Goal: Task Accomplishment & Management: Use online tool/utility

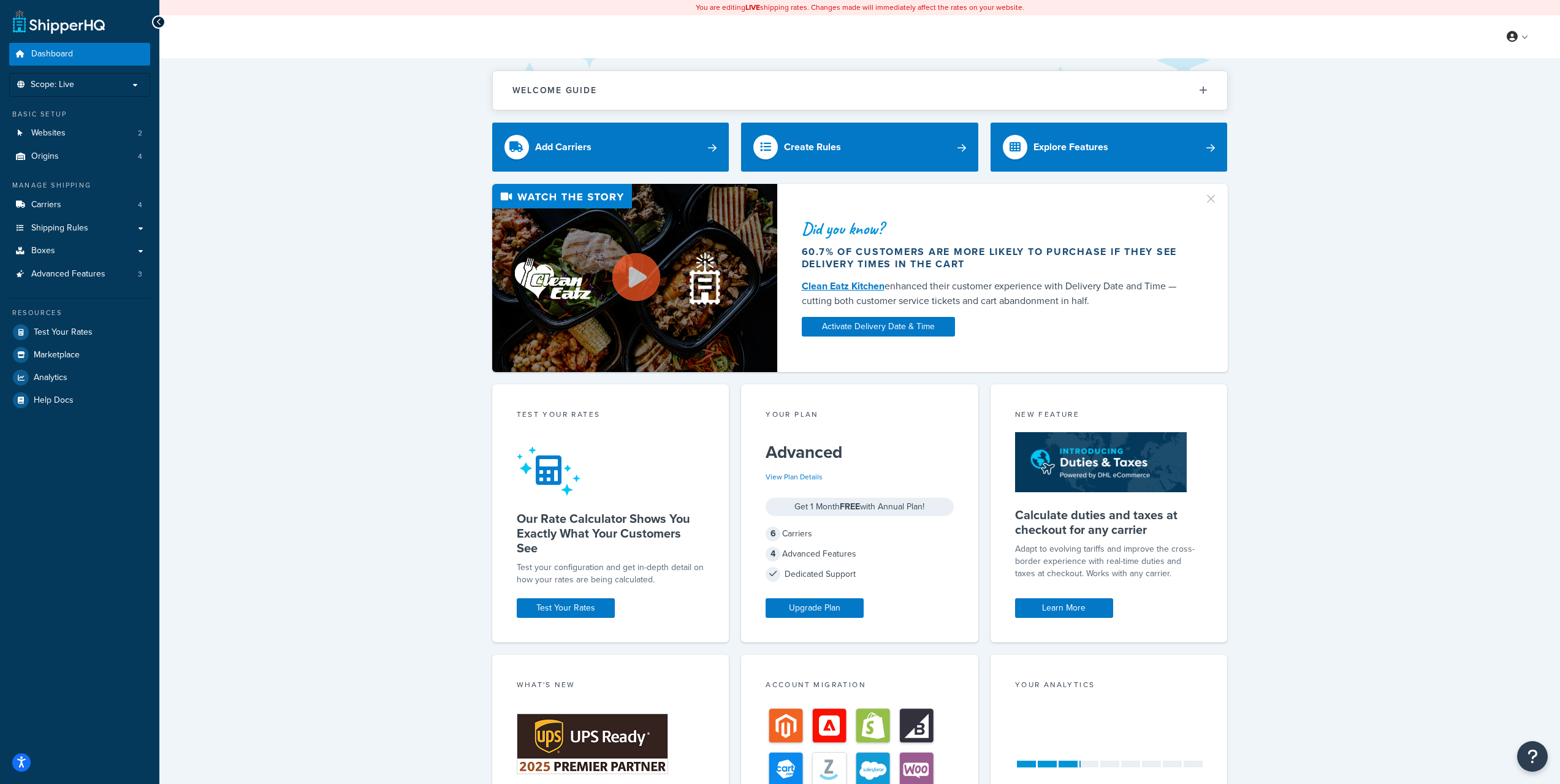
click at [332, 224] on div "Did you know? 60.7% of customers are more likely to purchase if they see delive…" at bounding box center [859, 278] width 1351 height 188
click at [62, 257] on link "Boxes" at bounding box center [80, 251] width 141 height 23
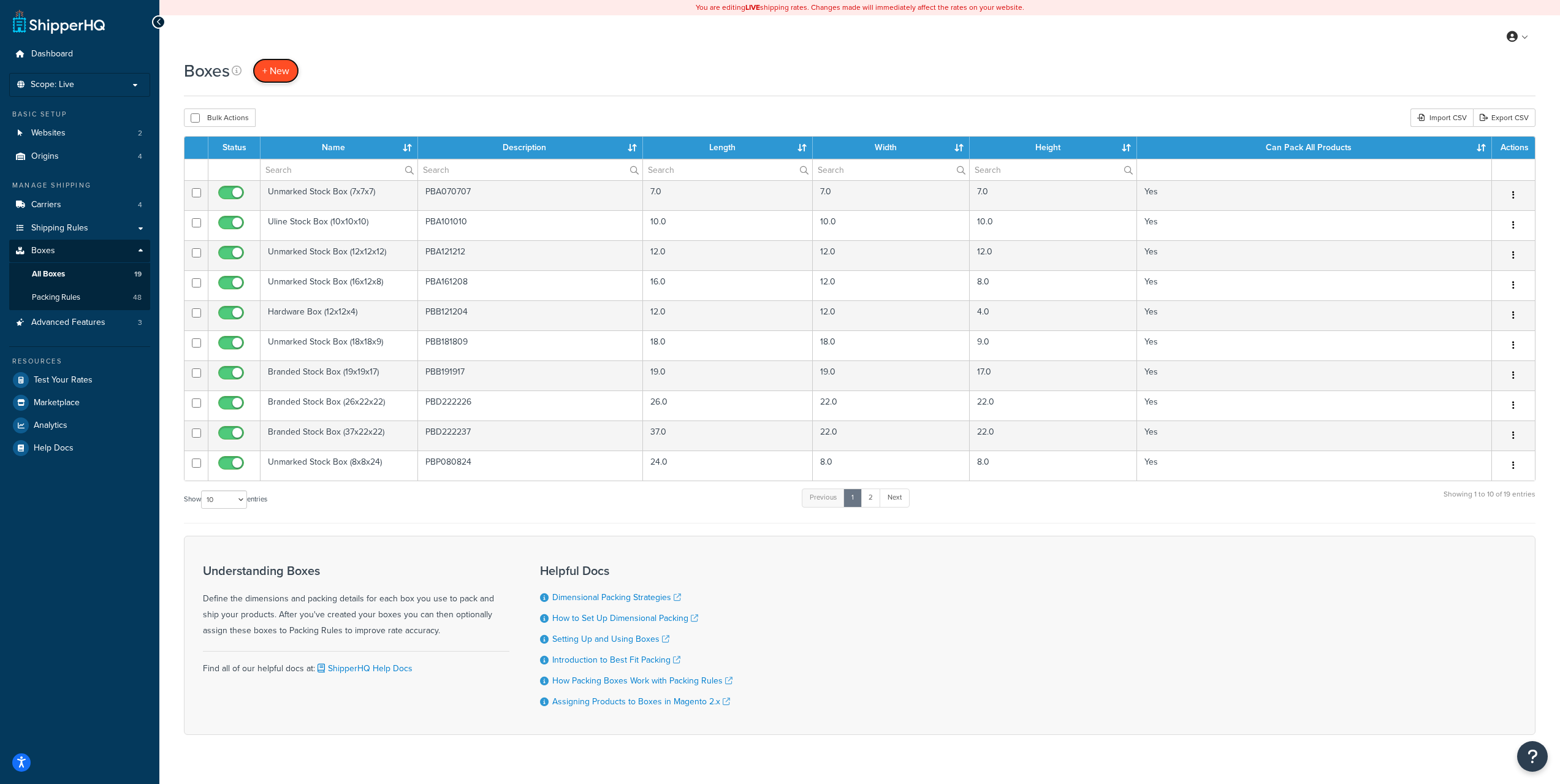
click at [285, 71] on span "+ New" at bounding box center [276, 71] width 27 height 14
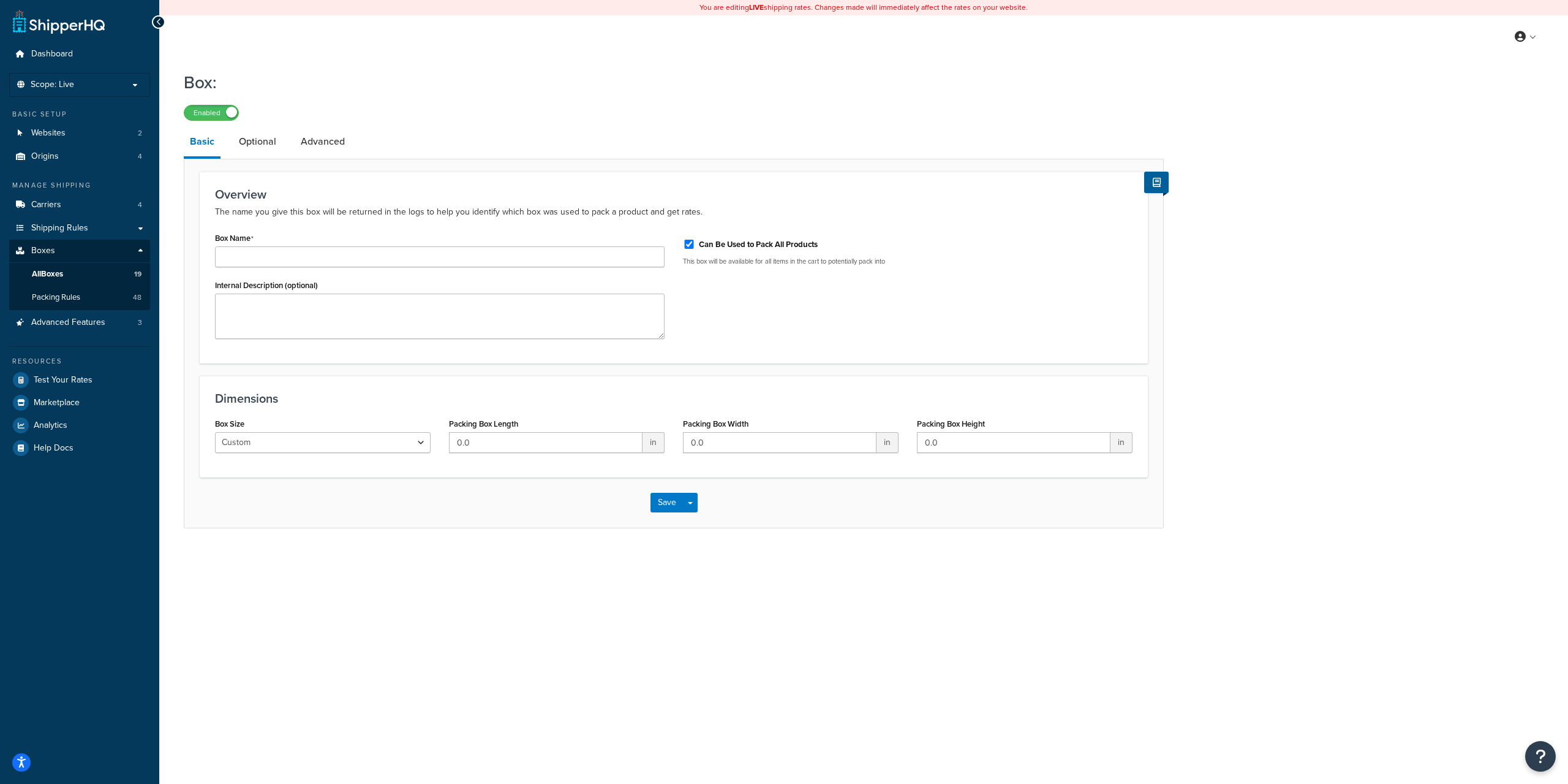
click at [724, 248] on label "Can Be Used to Pack All Products" at bounding box center [758, 245] width 118 height 11
click at [695, 248] on input "Can Be Used to Pack All Products" at bounding box center [689, 244] width 12 height 9
checkbox input "false"
click at [436, 302] on textarea "Internal Description (optional)" at bounding box center [440, 316] width 450 height 45
type textarea "PBB280919"
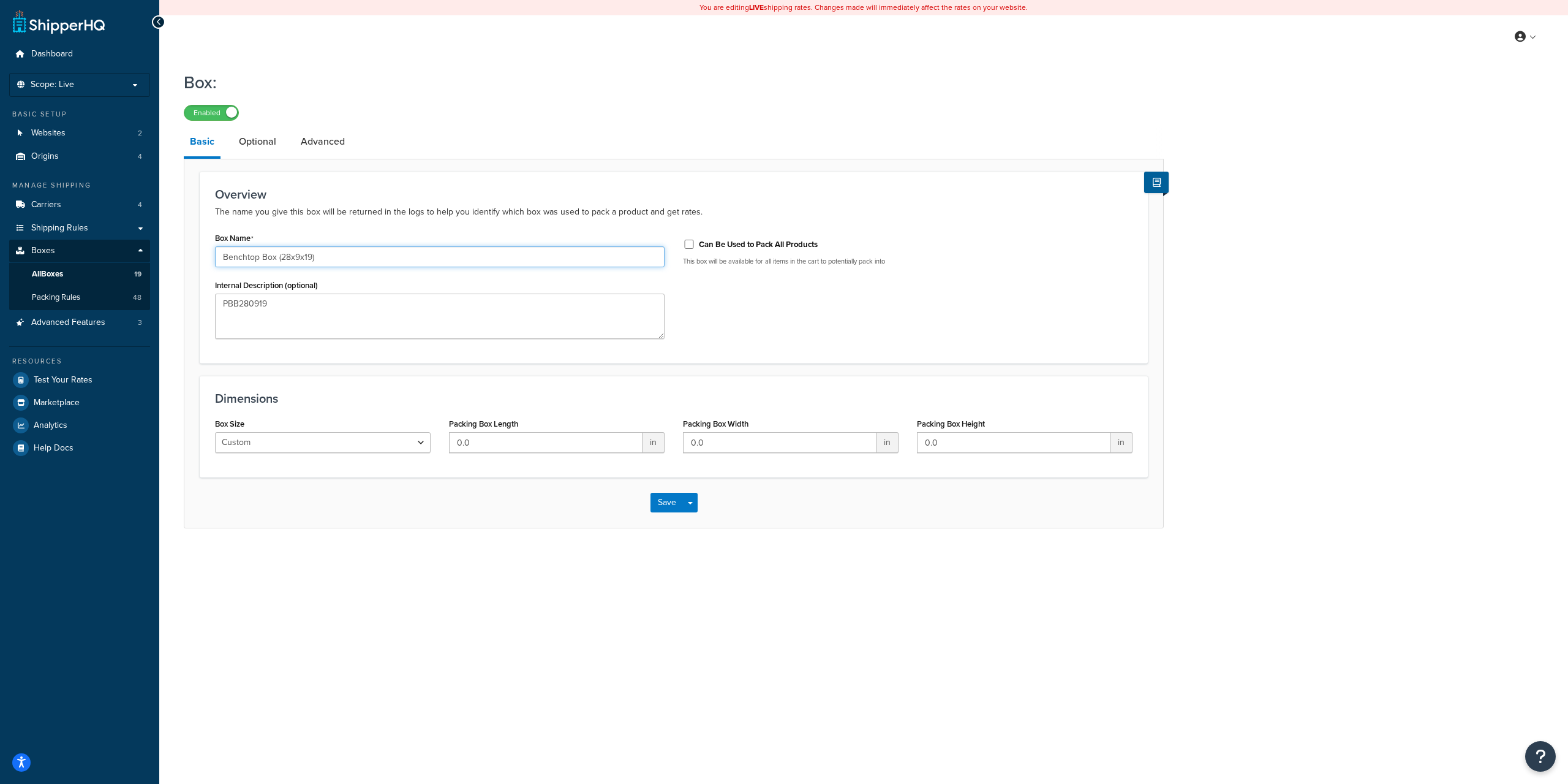
type input "Benchtop Box (28x9x19)"
drag, startPoint x: 451, startPoint y: 439, endPoint x: 404, endPoint y: 440, distance: 47.0
click at [404, 440] on div "Box Size Custom USPS Small Flat Box USPS Medium Flat Box USPS Large Flat Box US…" at bounding box center [673, 438] width 936 height 47
type input "28"
type input "19"
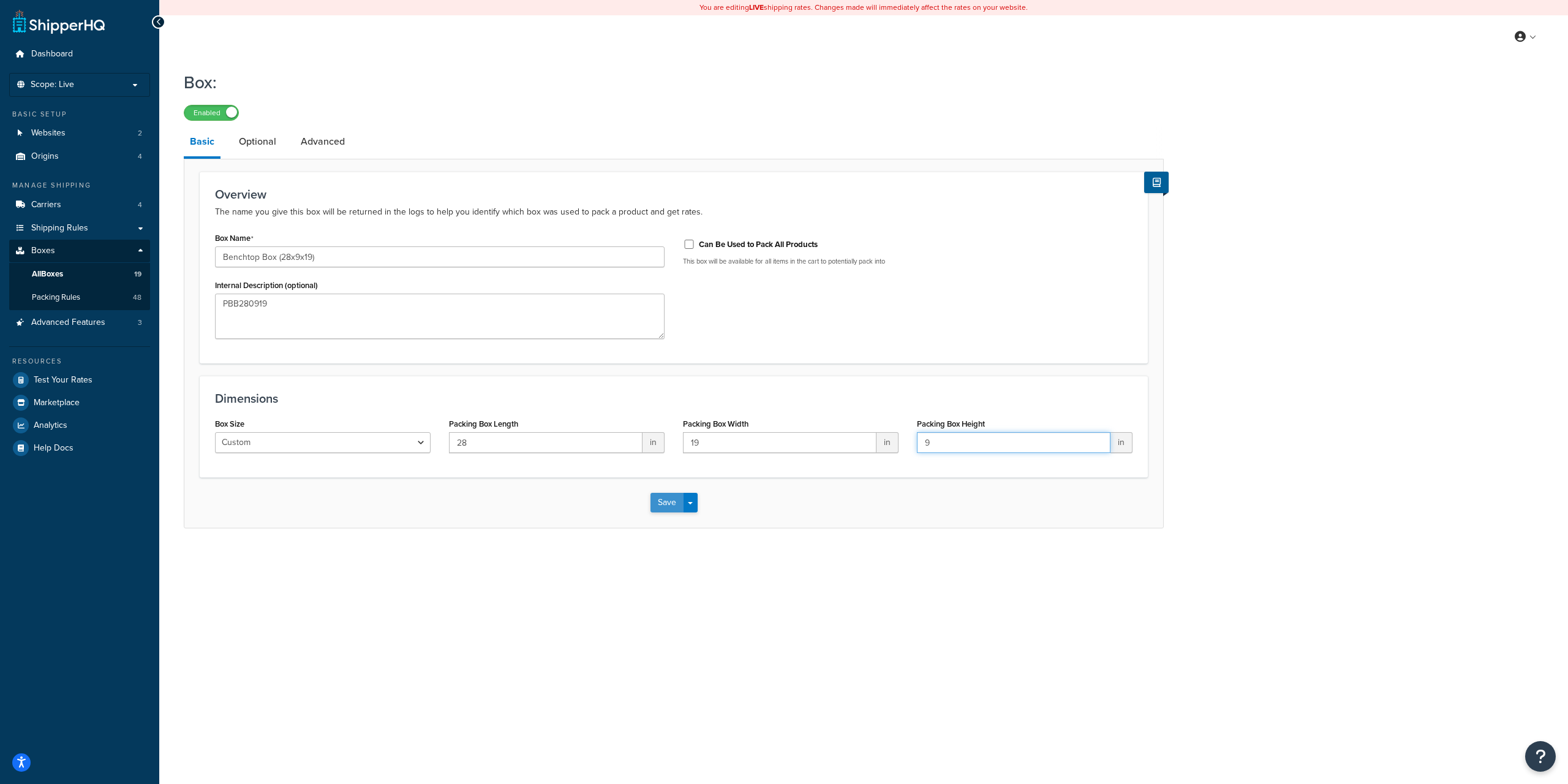
type input "9"
click at [665, 507] on button "Save" at bounding box center [667, 503] width 33 height 20
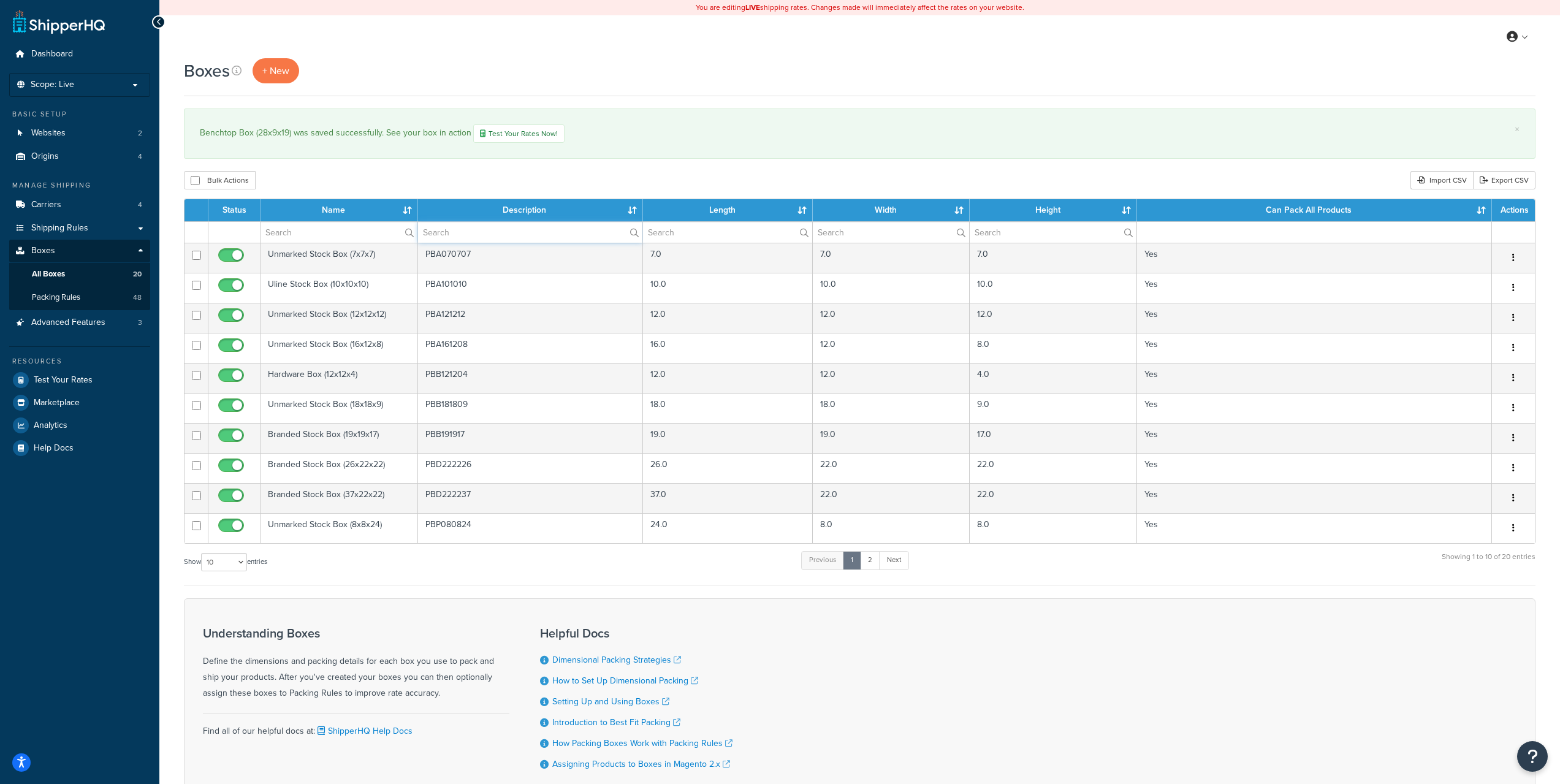
click at [493, 236] on input "text" at bounding box center [530, 233] width 224 height 21
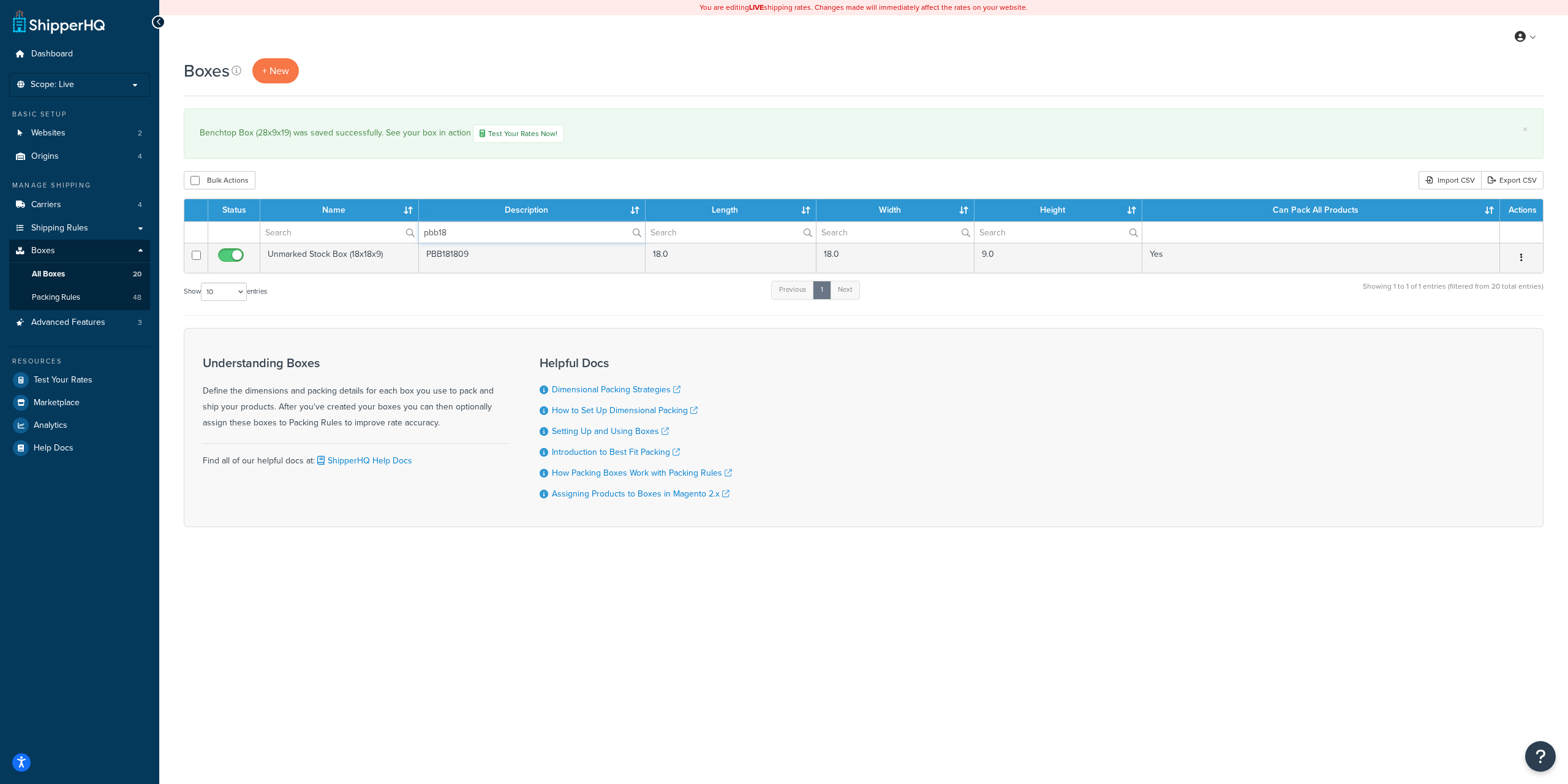
drag, startPoint x: 439, startPoint y: 232, endPoint x: 535, endPoint y: 233, distance: 96.0
click at [533, 232] on input "pbb18" at bounding box center [532, 233] width 226 height 21
type input "pbb28"
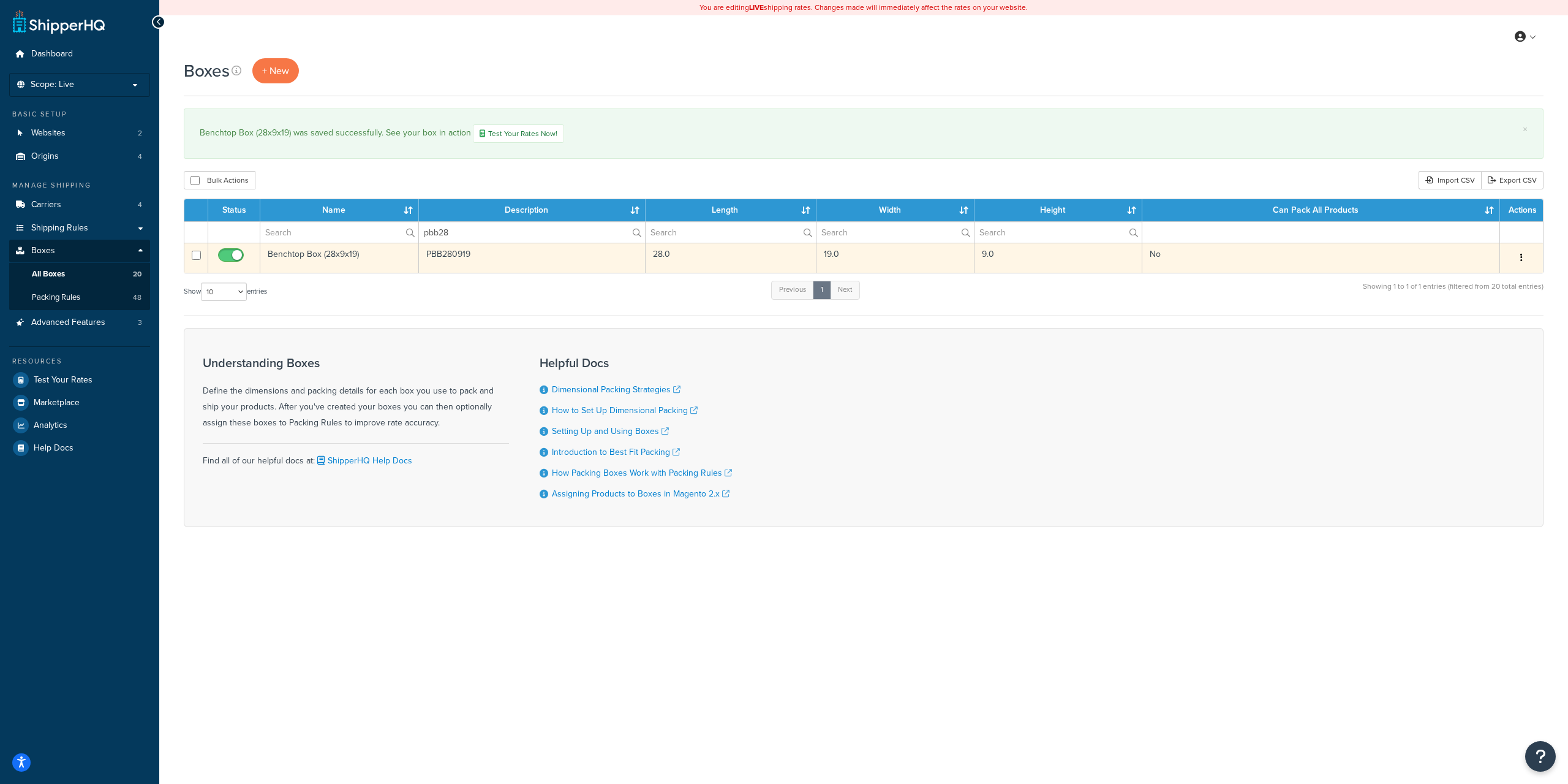
click at [338, 269] on td "Benchtop Box (28x9x19)" at bounding box center [340, 258] width 159 height 30
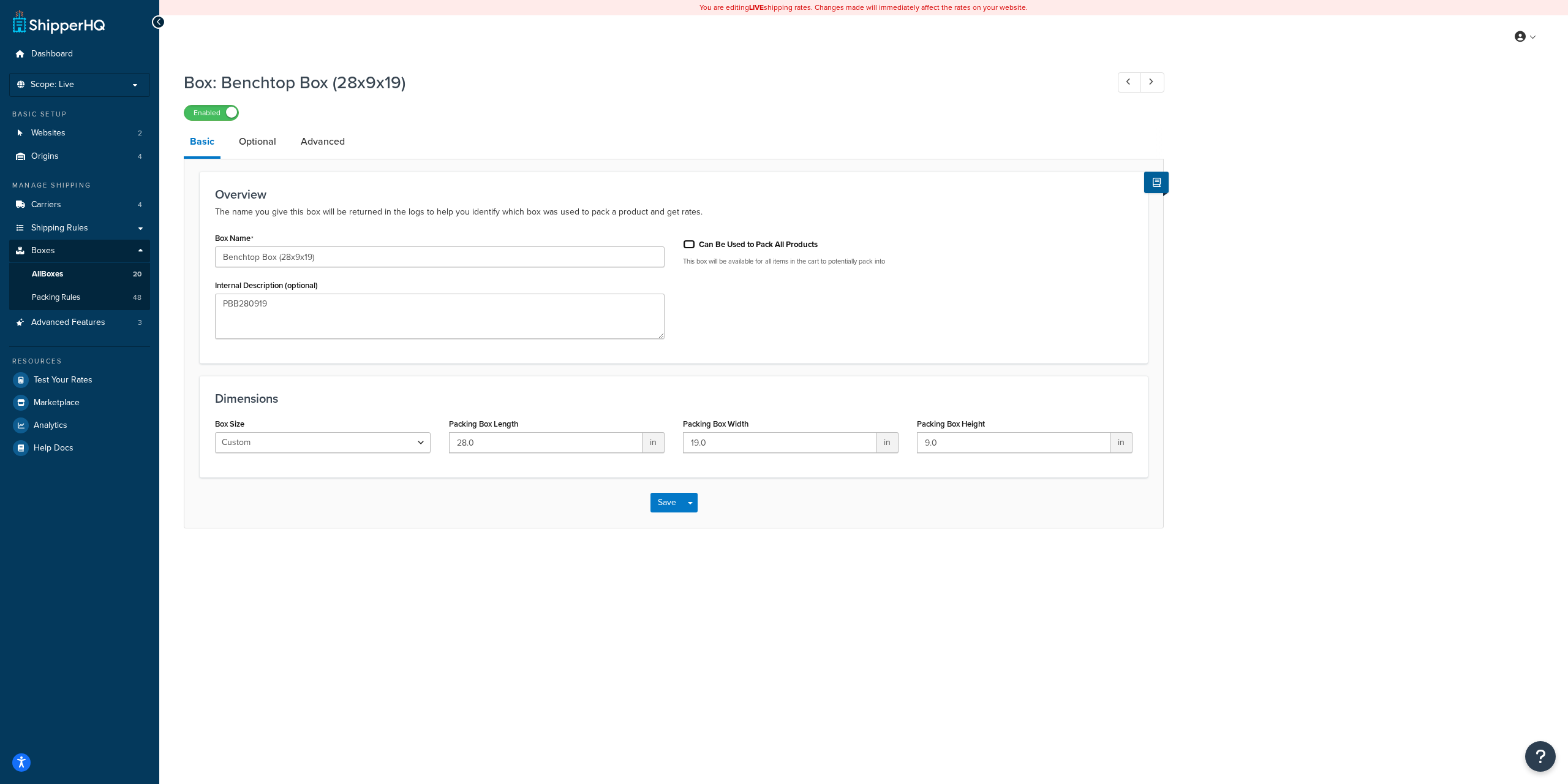
click at [690, 243] on input "Can Be Used to Pack All Products" at bounding box center [689, 244] width 12 height 9
checkbox input "true"
click at [250, 257] on input "Benchtop Box (28x9x19)" at bounding box center [440, 257] width 450 height 21
drag, startPoint x: 260, startPoint y: 260, endPoint x: 169, endPoint y: 257, distance: 91.0
click at [169, 257] on div "Box: Benchtop Box (28x9x19) Enabled Basic Optional Advanced Overview The name y…" at bounding box center [863, 311] width 1409 height 494
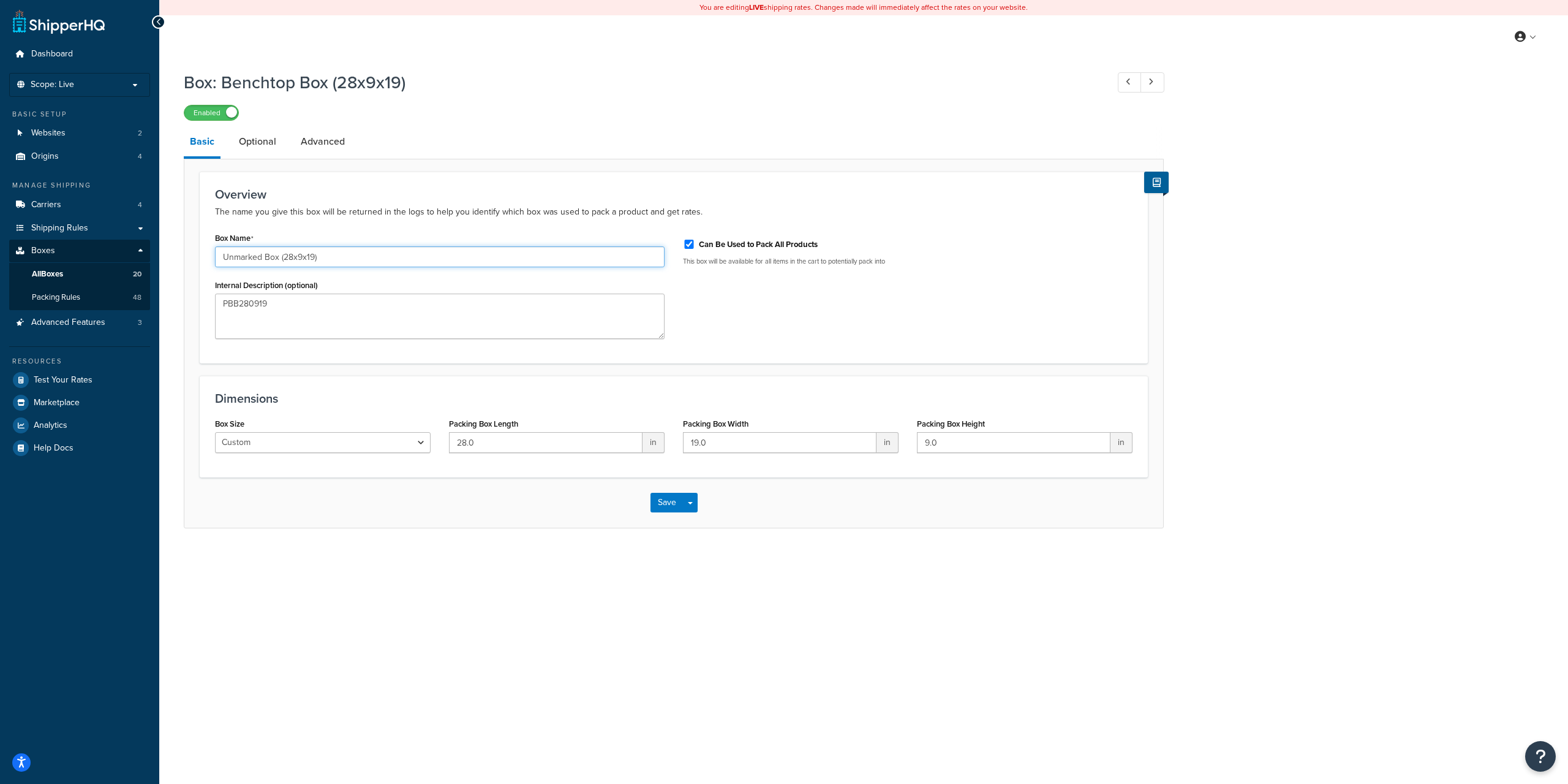
type input "Unmarked Box (28x9x19)"
click at [774, 440] on input "19.0" at bounding box center [780, 443] width 193 height 21
click at [781, 442] on input "19.0" at bounding box center [780, 443] width 193 height 21
type input "19.25"
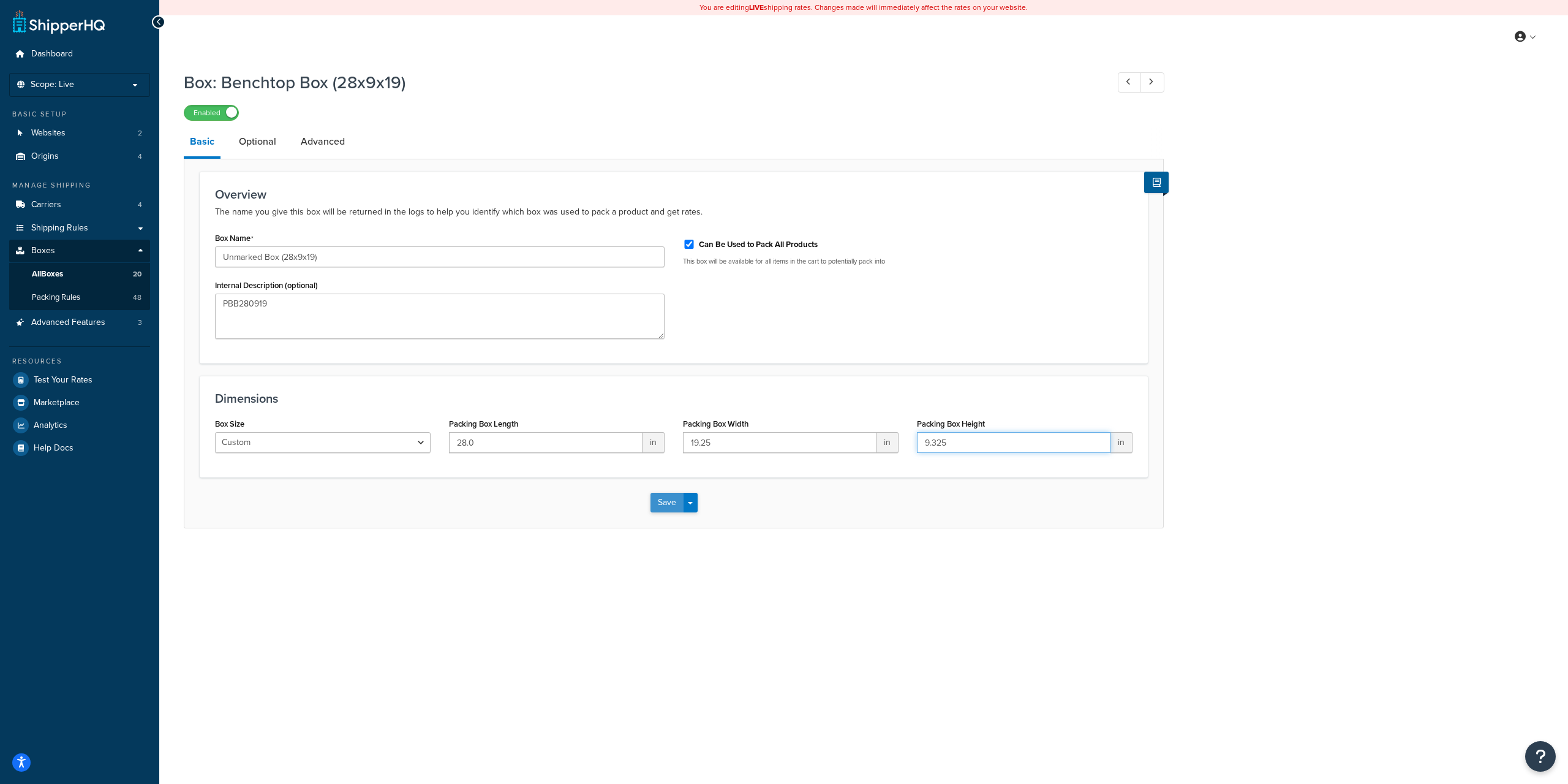
type input "9.325"
click at [666, 504] on button "Save" at bounding box center [667, 503] width 33 height 20
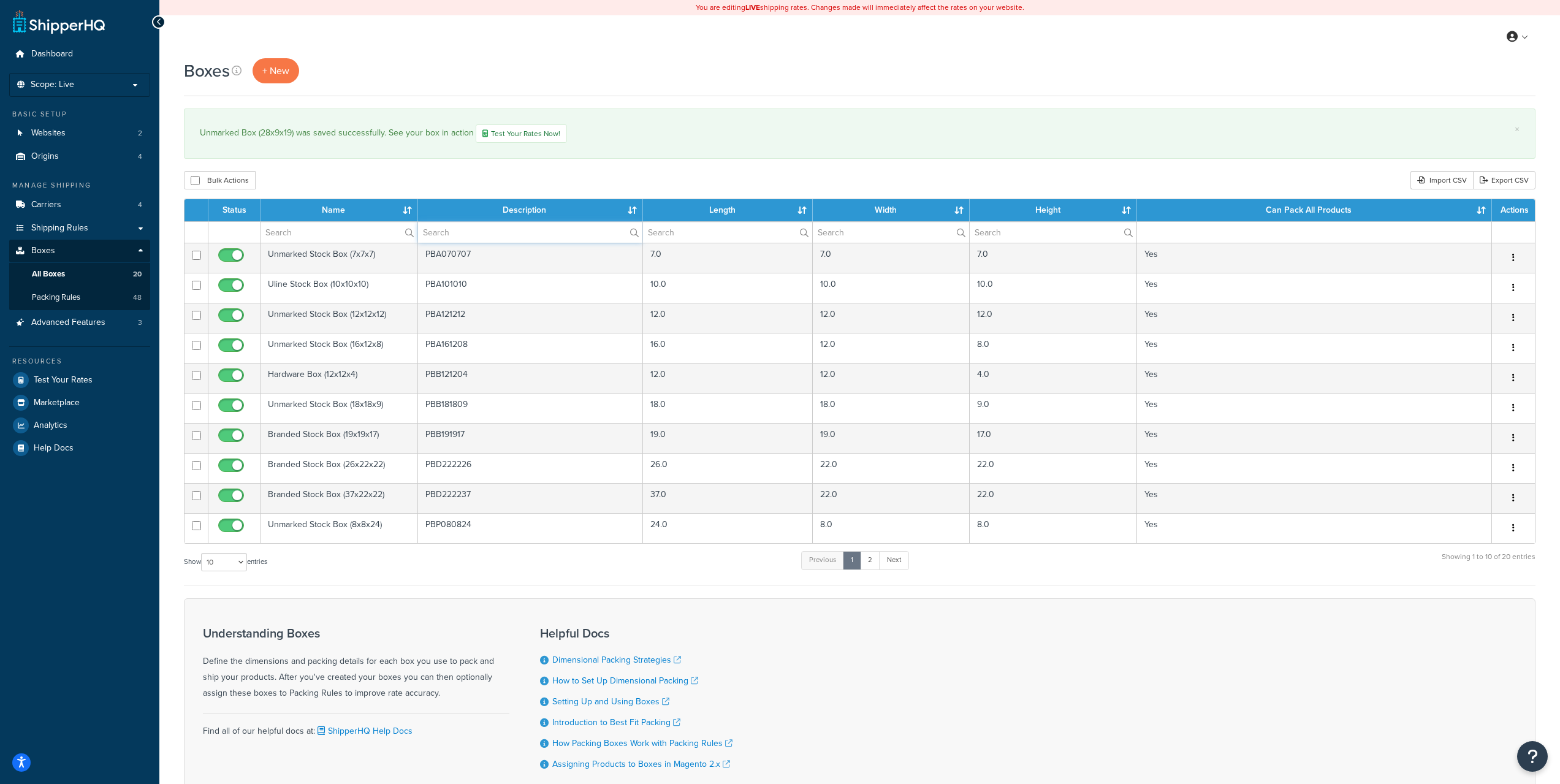
click at [460, 236] on input "text" at bounding box center [530, 233] width 224 height 21
type input "pbb28"
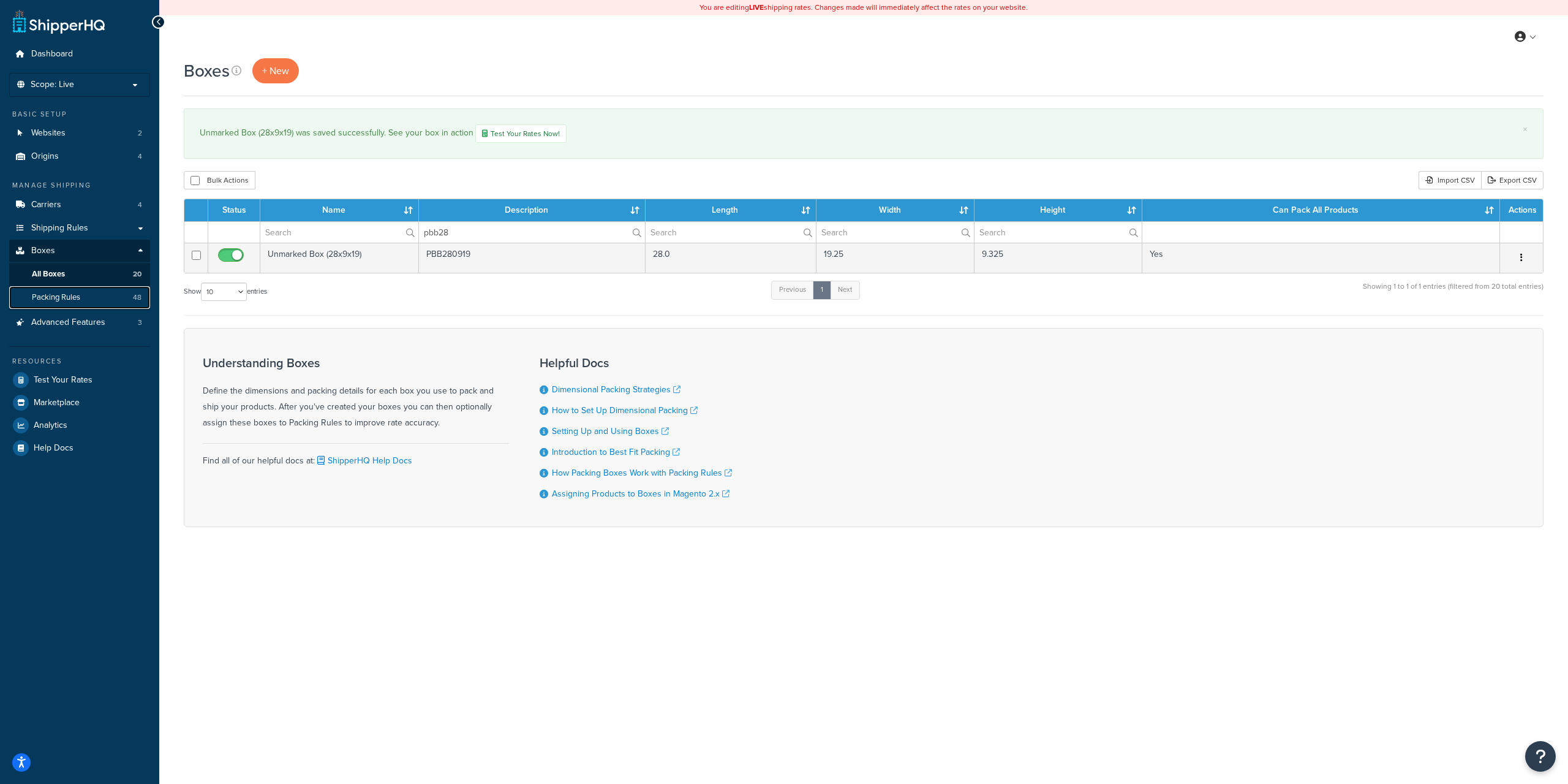
click at [64, 299] on span "Packing Rules" at bounding box center [55, 298] width 49 height 11
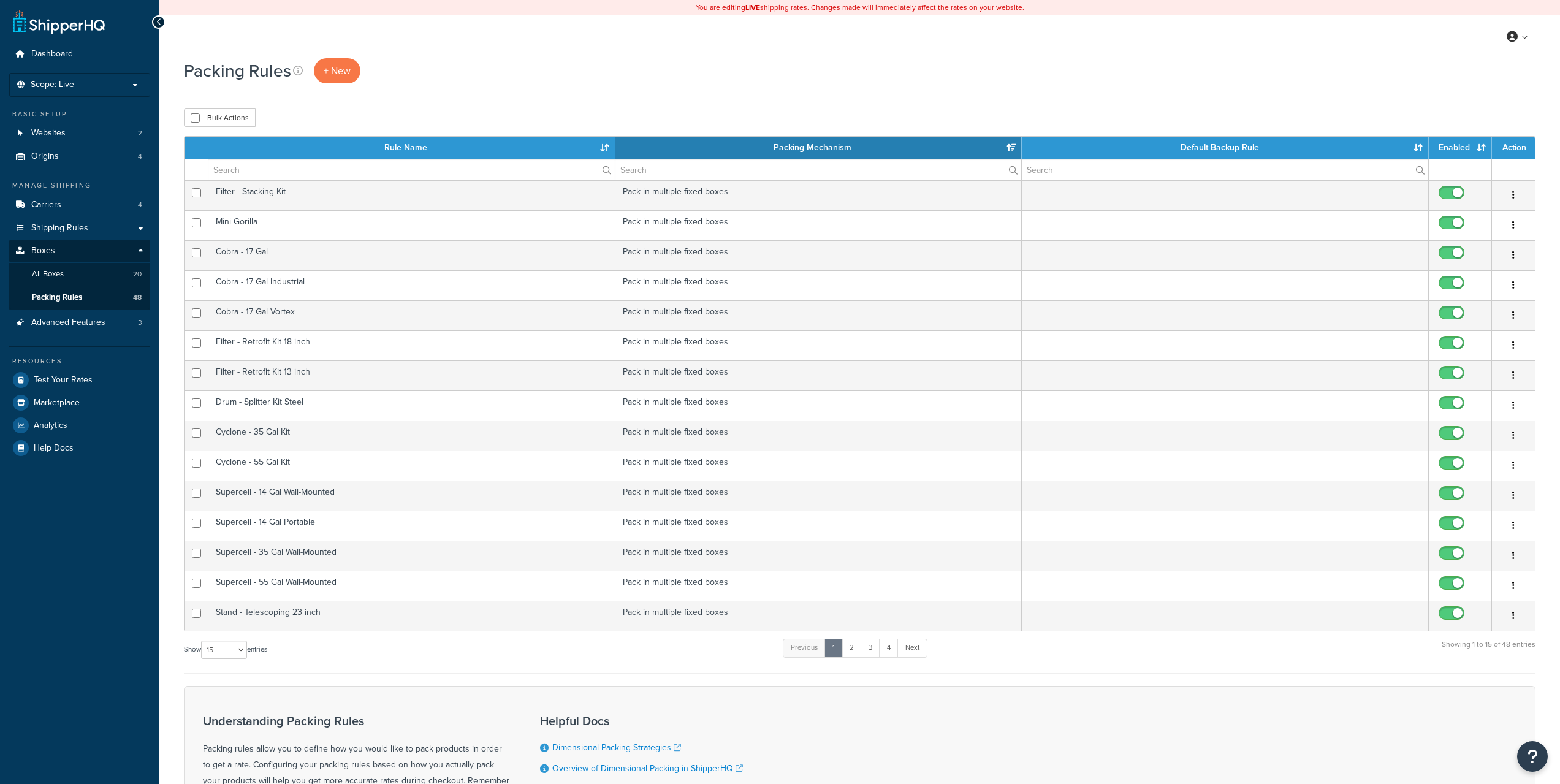
select select "15"
click at [347, 72] on span "+ New" at bounding box center [337, 71] width 27 height 14
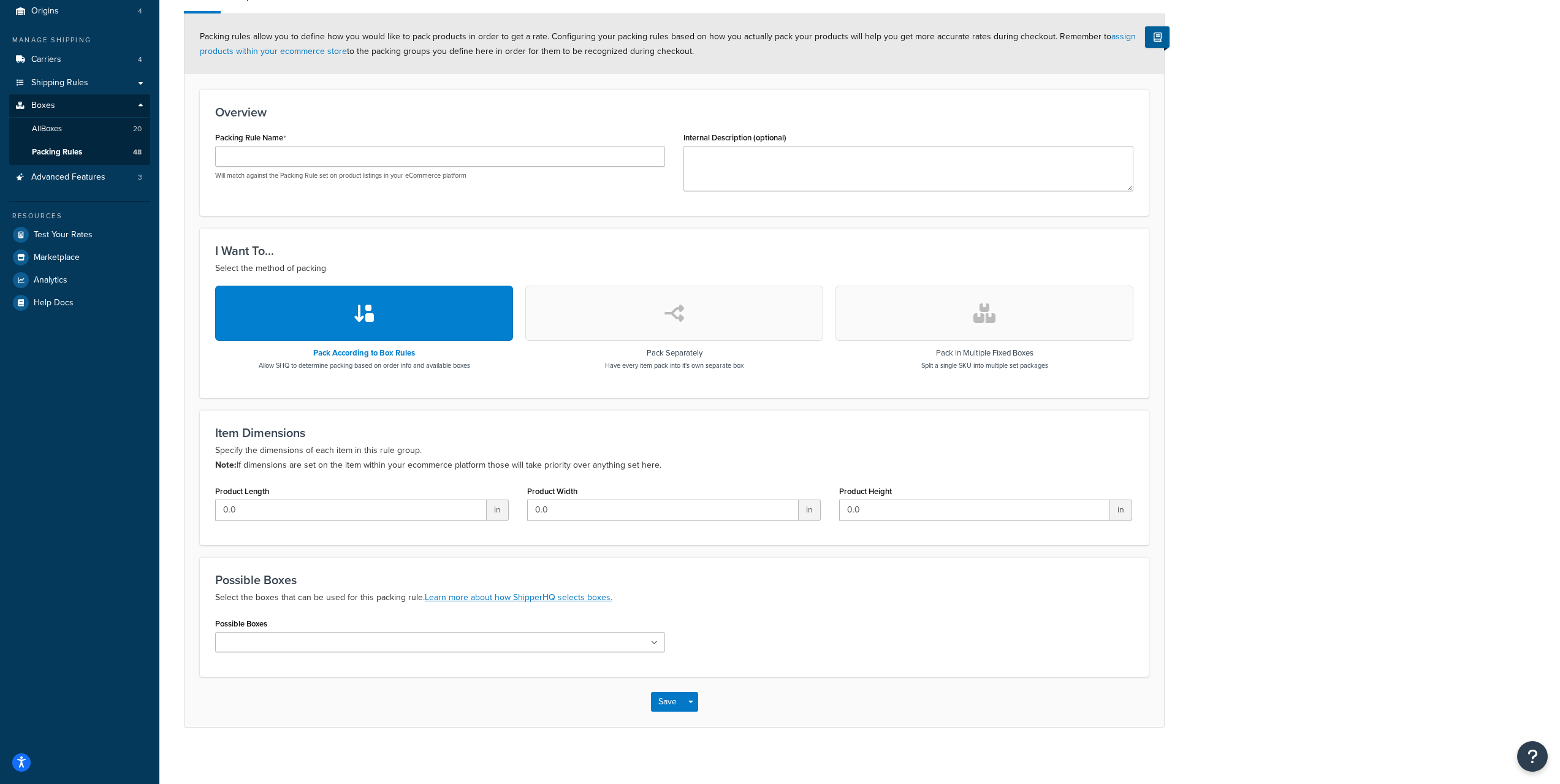
scroll to position [152, 0]
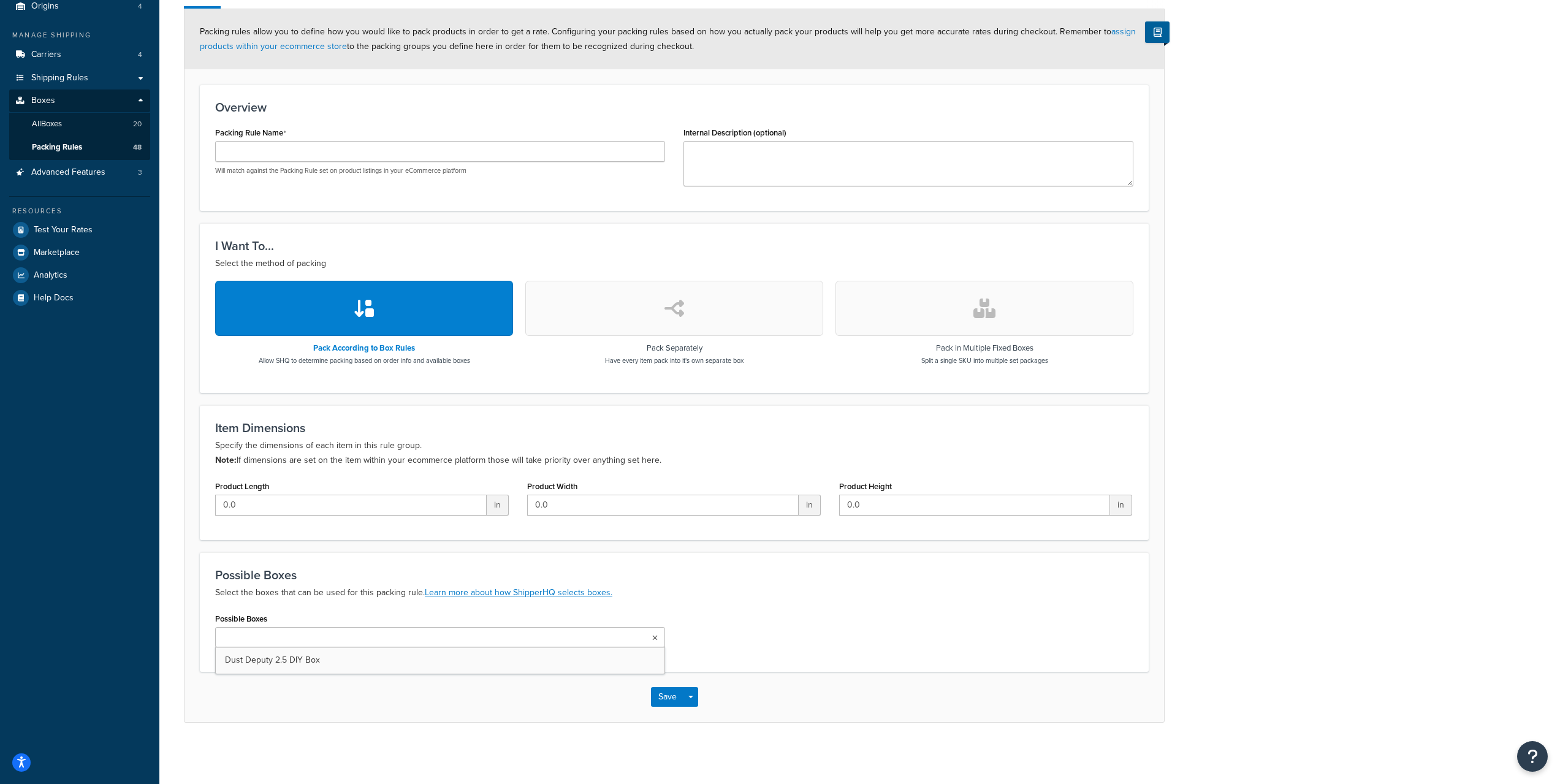
click at [385, 641] on ul at bounding box center [440, 637] width 450 height 20
click at [363, 574] on h3 "Possible Boxes" at bounding box center [675, 575] width 918 height 14
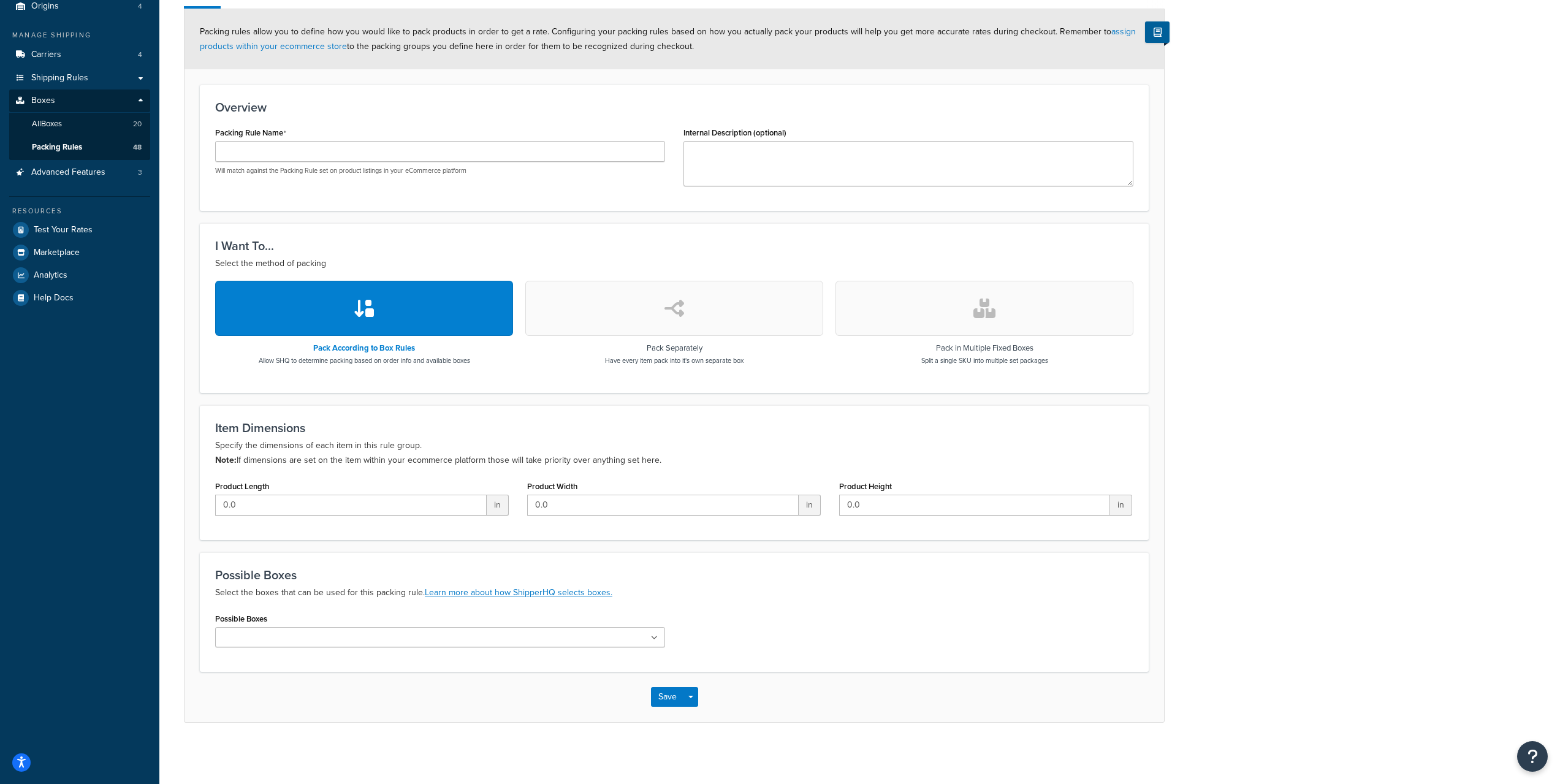
click at [363, 574] on h3 "Possible Boxes" at bounding box center [675, 575] width 918 height 14
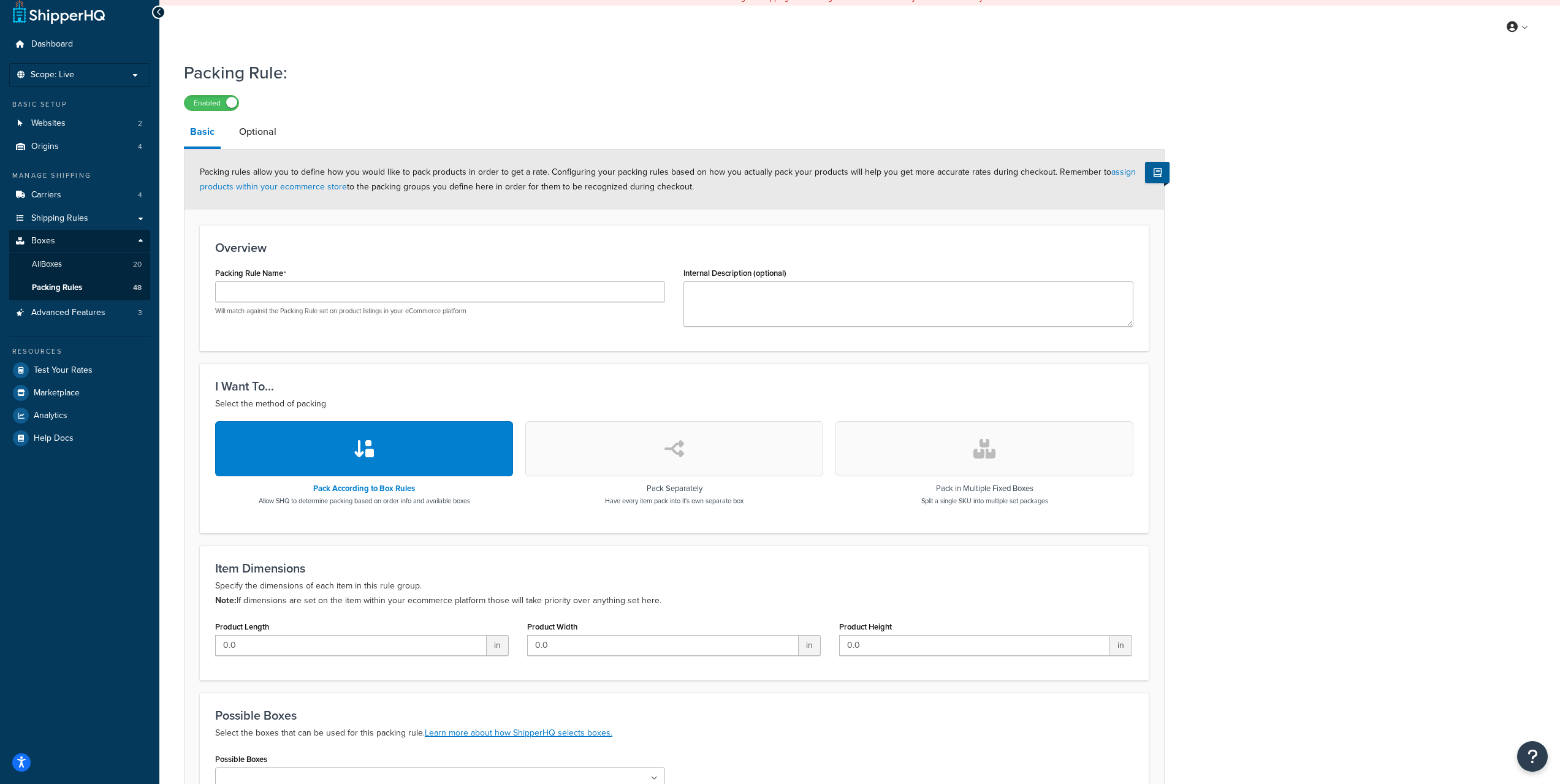
scroll to position [0, 0]
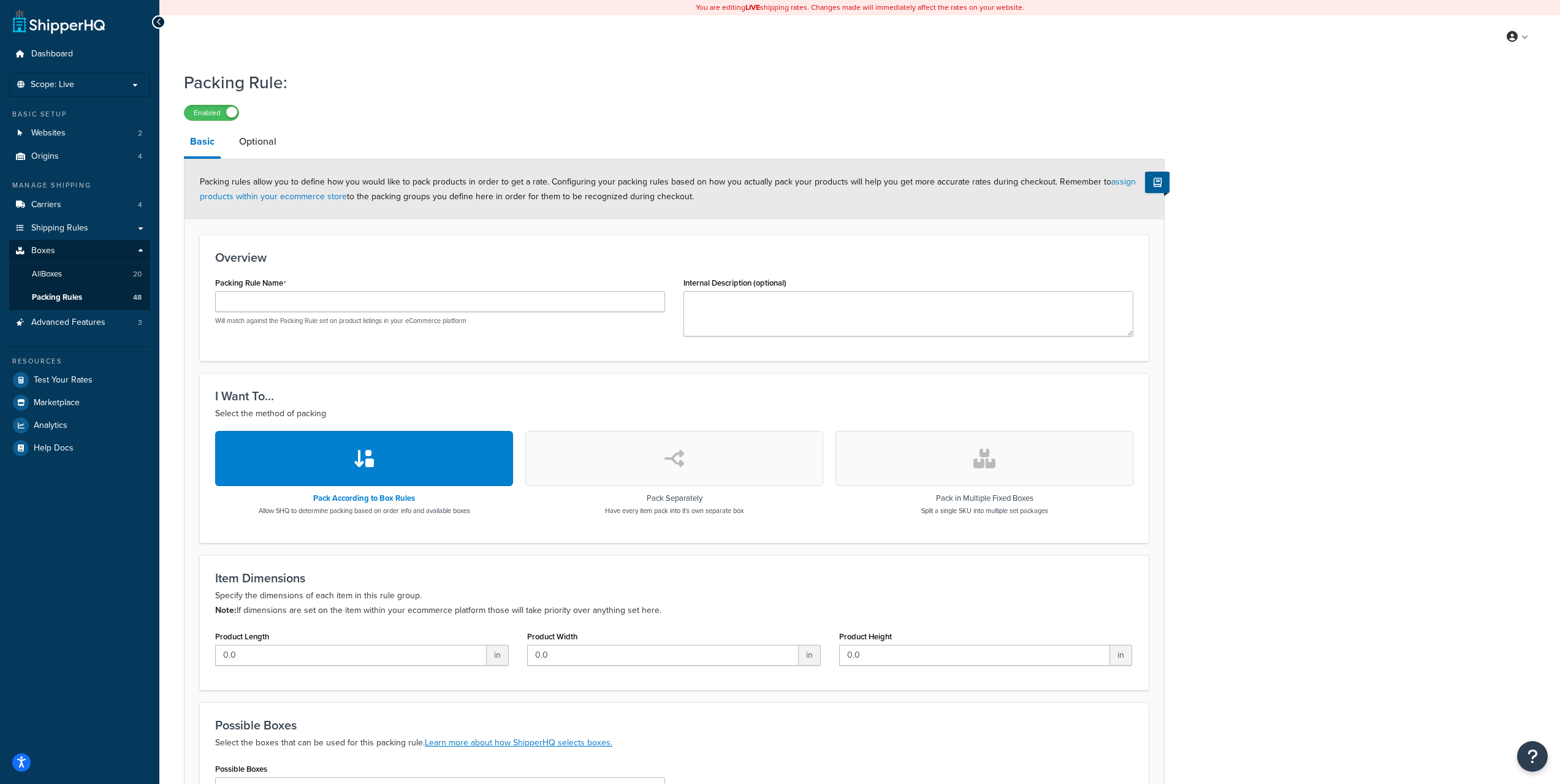
click at [245, 123] on div "Packing Rule: Enabled Basic Optional Packing rules allow you to define how you …" at bounding box center [674, 469] width 981 height 809
click at [262, 133] on link "Optional" at bounding box center [257, 141] width 50 height 29
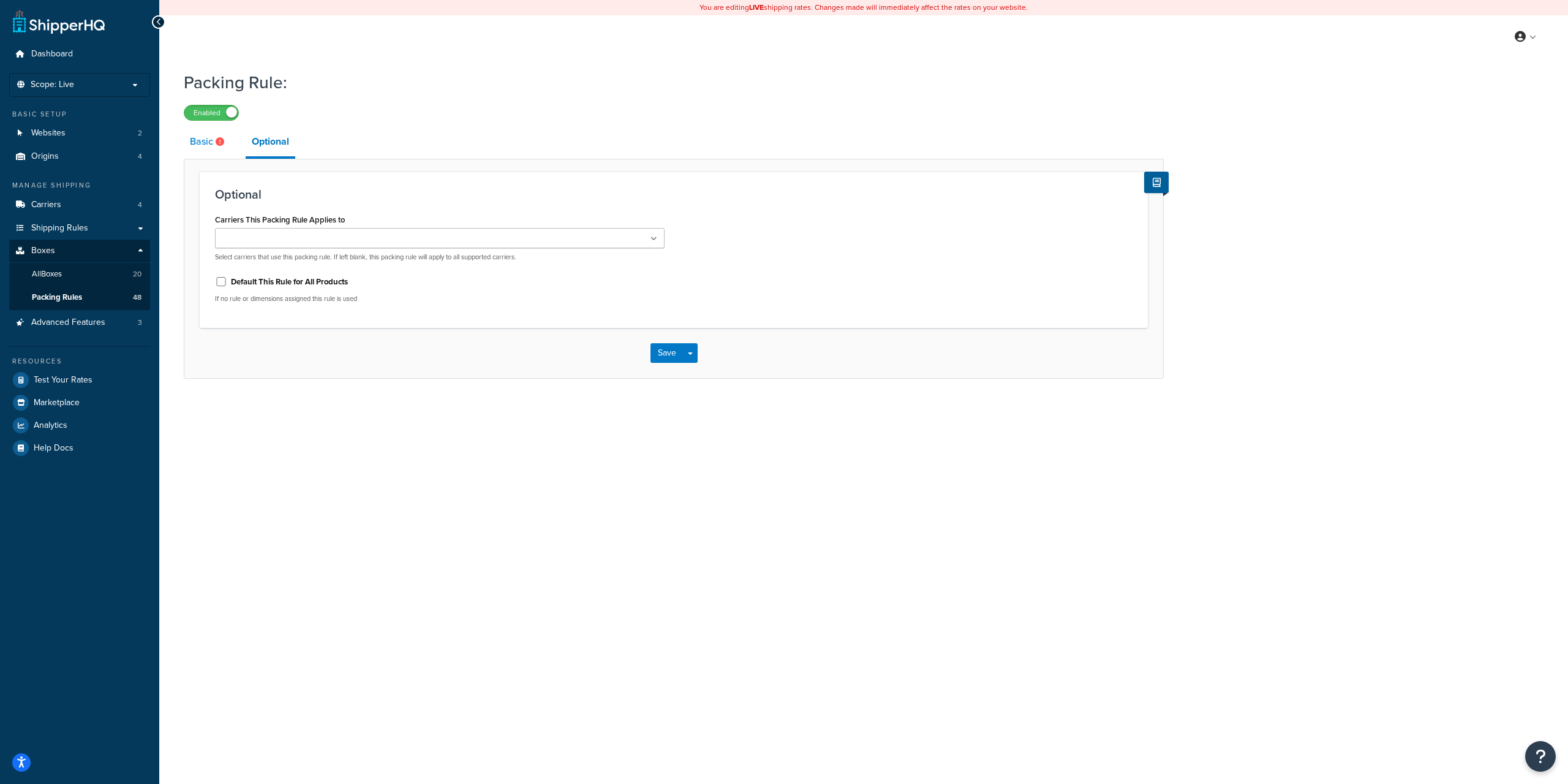
click at [195, 143] on link "Basic" at bounding box center [208, 141] width 49 height 29
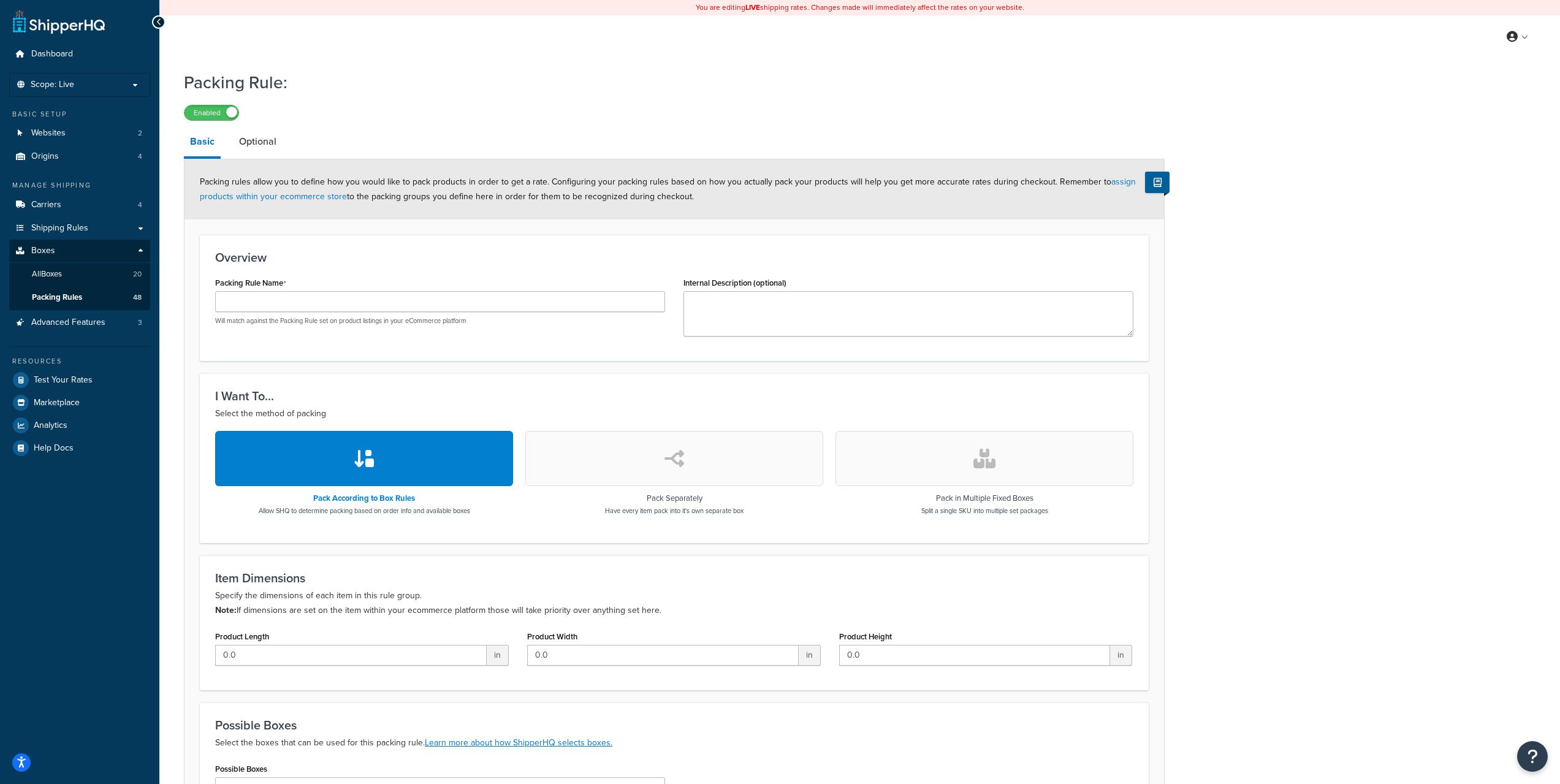
click at [756, 461] on button "button" at bounding box center [674, 458] width 298 height 56
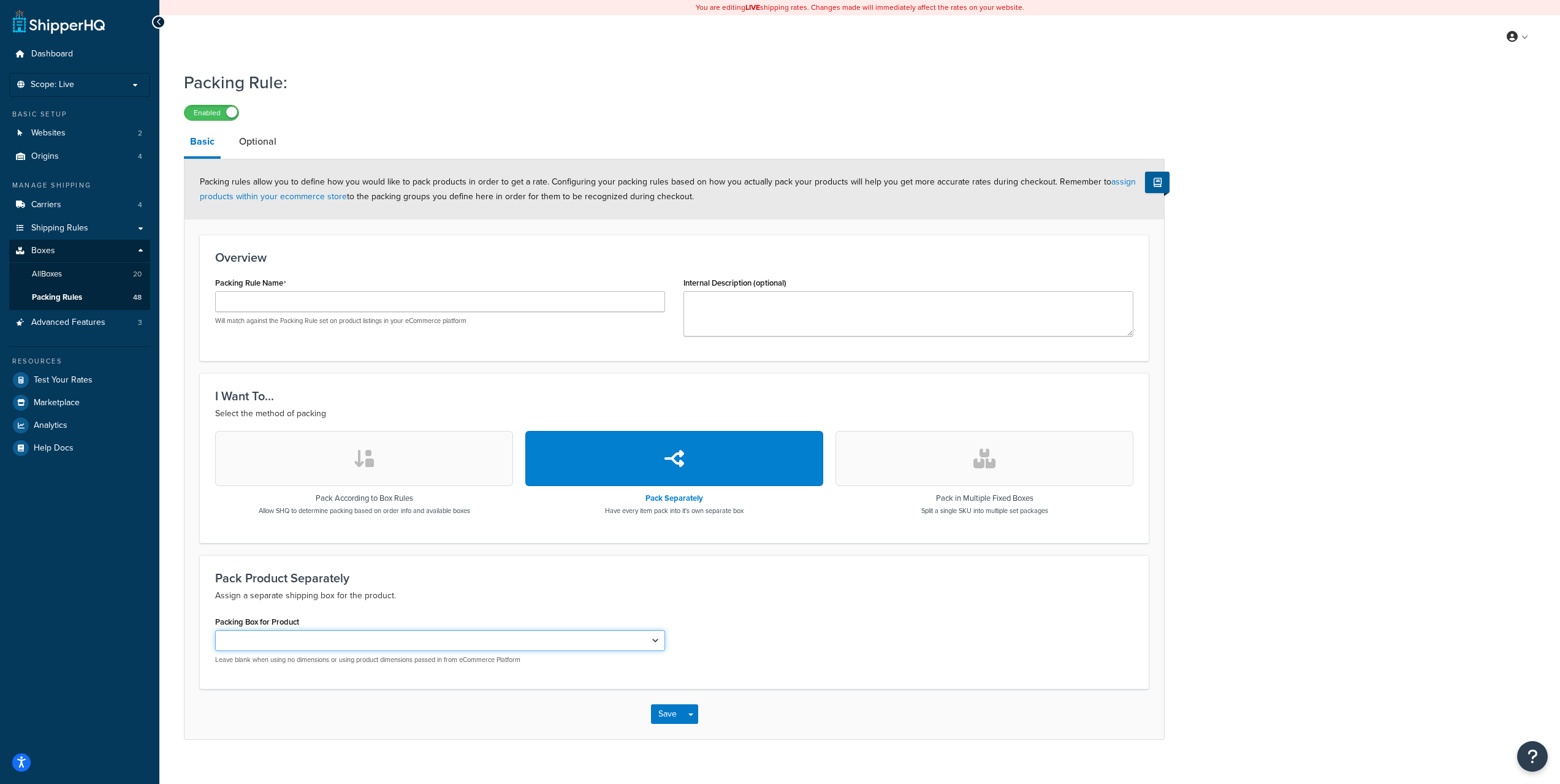
click at [307, 636] on select "Dust Deputy 2.5 DIY Box" at bounding box center [440, 641] width 450 height 21
click at [897, 461] on button "button" at bounding box center [984, 458] width 298 height 56
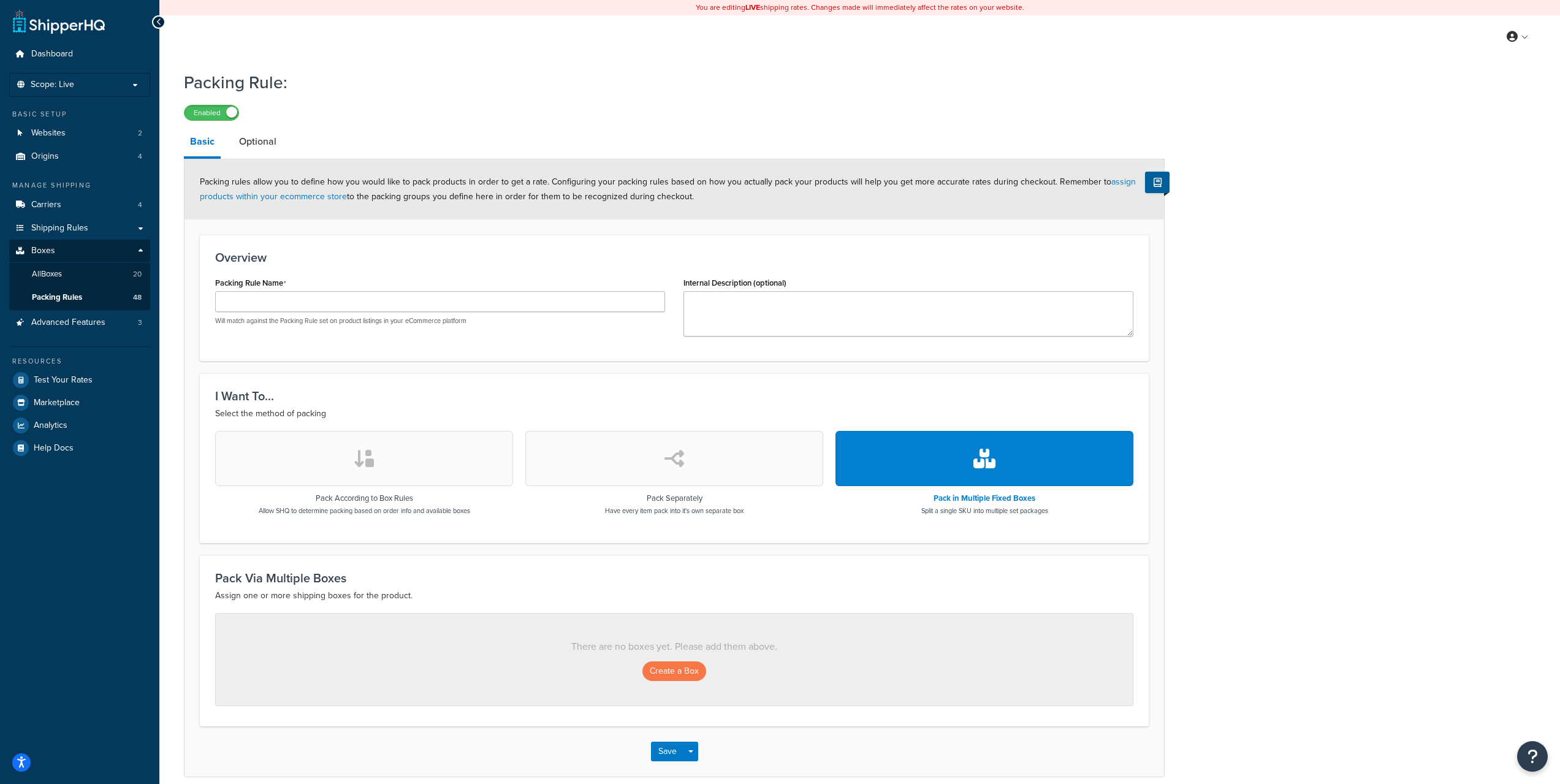
click at [477, 653] on p "There are no boxes yet. Please add them above." at bounding box center [674, 646] width 868 height 17
click at [494, 644] on p "There are no boxes yet. Please add them above." at bounding box center [674, 646] width 868 height 17
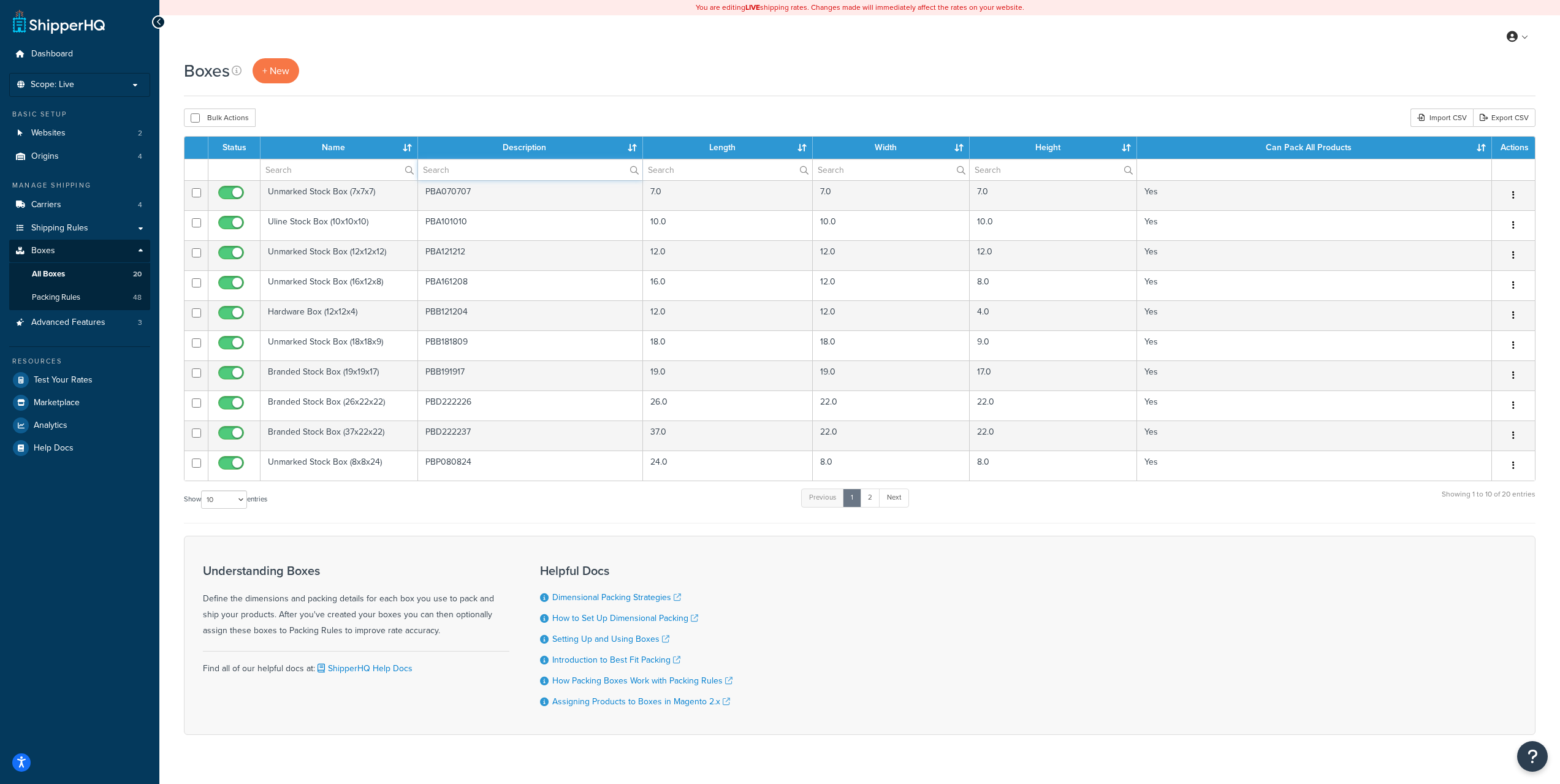
click at [488, 169] on input "text" at bounding box center [530, 170] width 224 height 21
type input "pbb28"
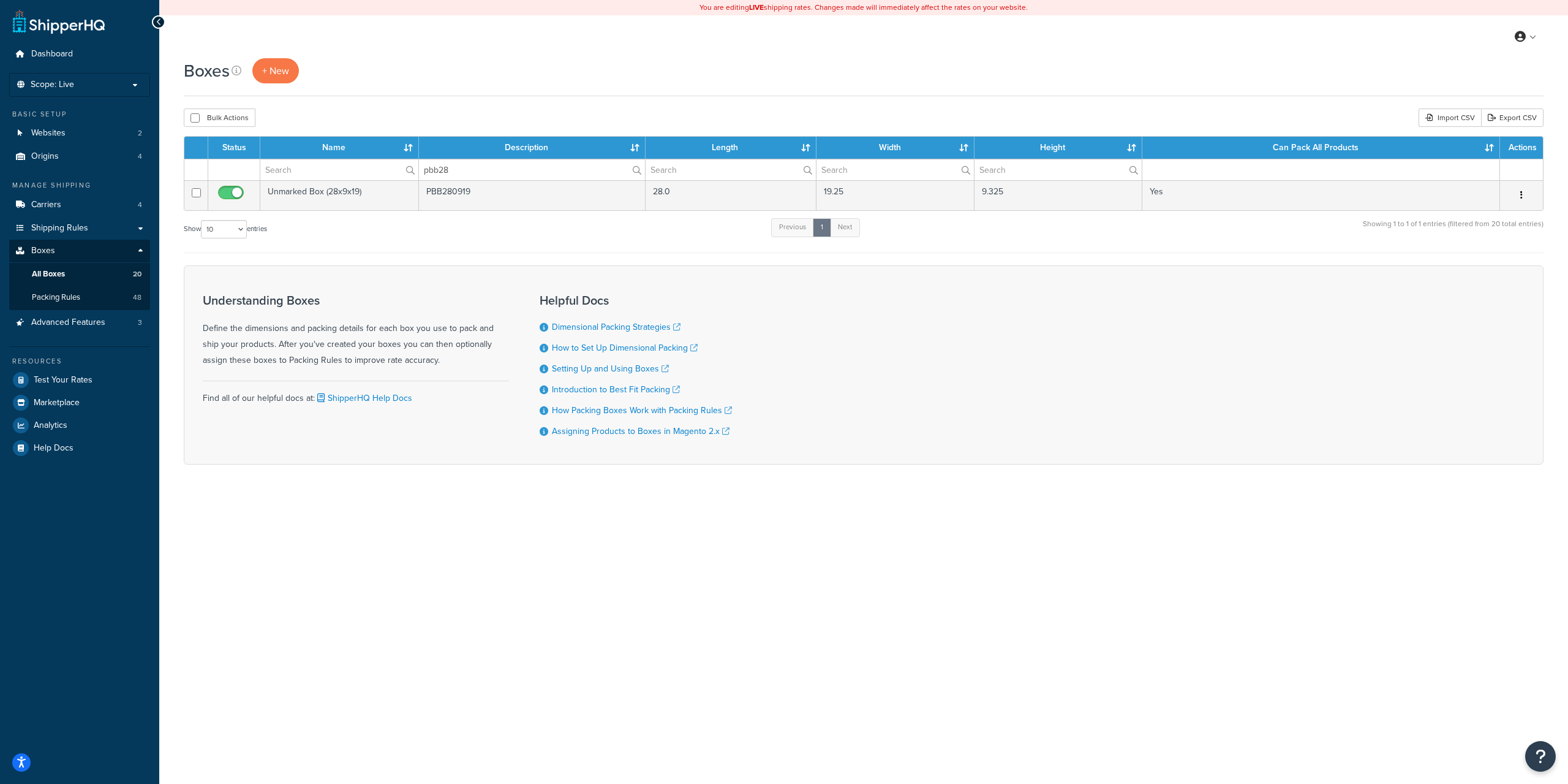
click at [831, 556] on div "You are editing LIVE shipping rates. Changes made will immediately affect the r…" at bounding box center [863, 392] width 1409 height 784
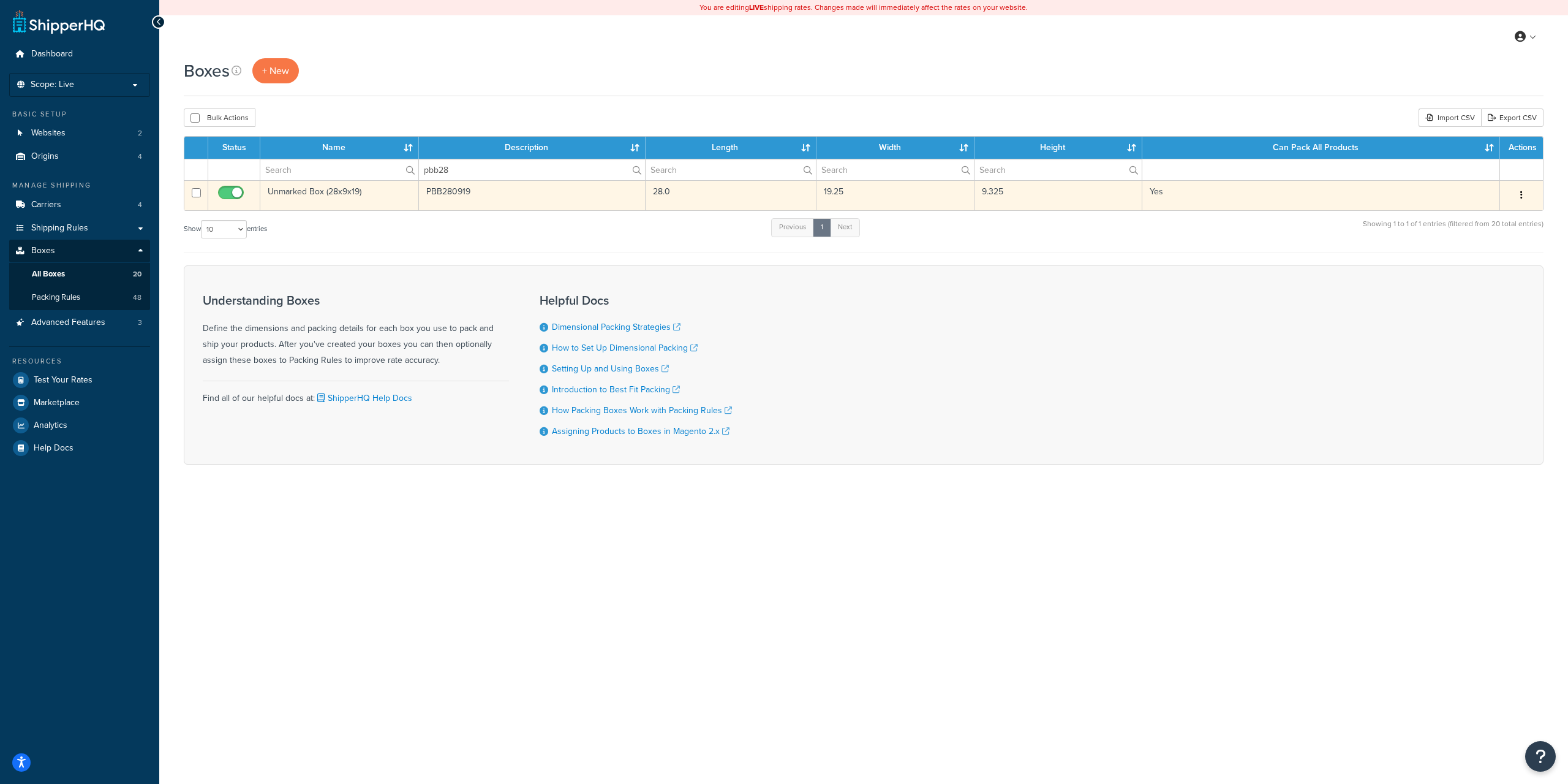
click at [1046, 203] on td "9.325" at bounding box center [1059, 195] width 169 height 30
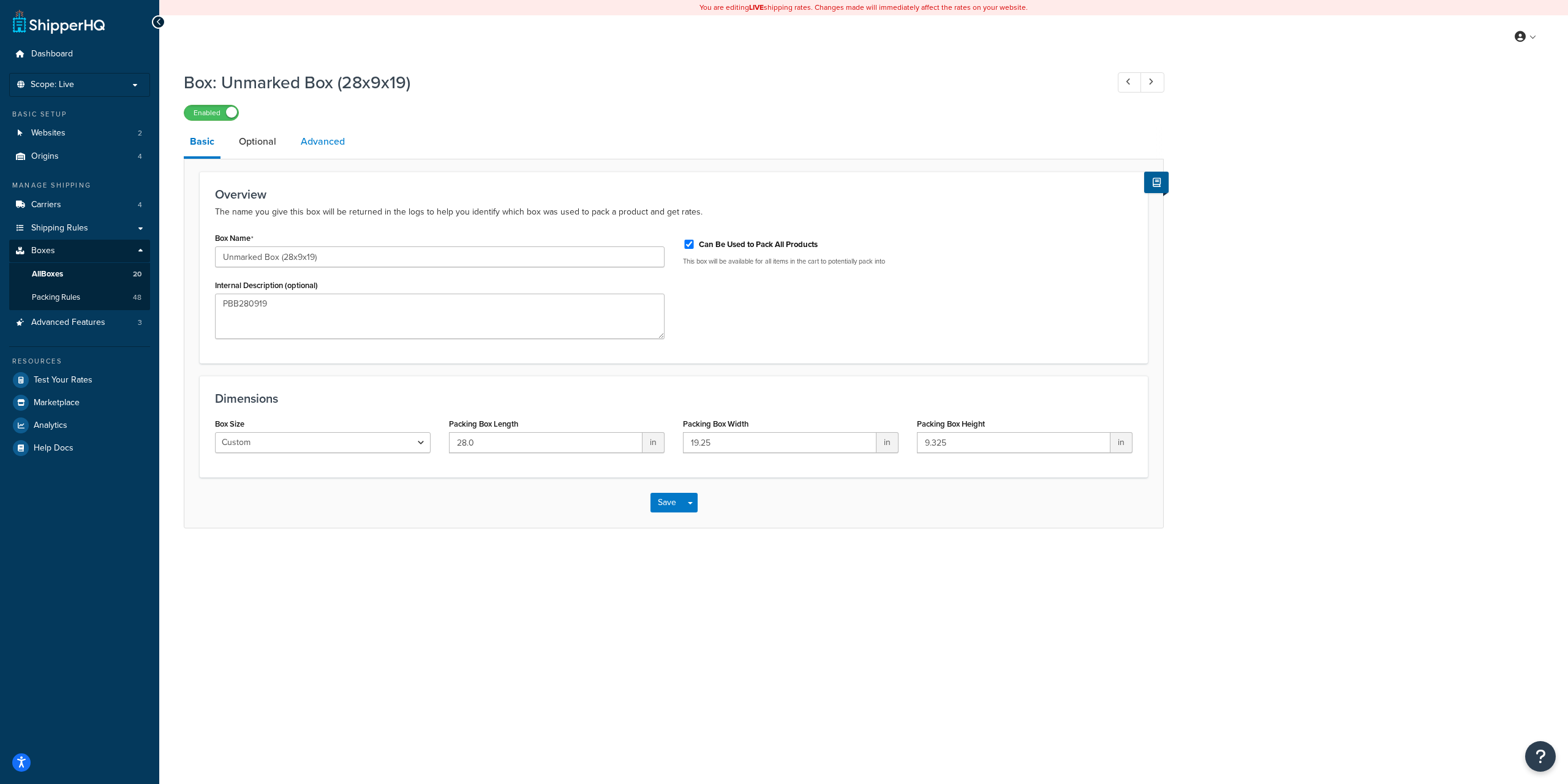
click at [333, 155] on link "Advanced" at bounding box center [322, 141] width 56 height 29
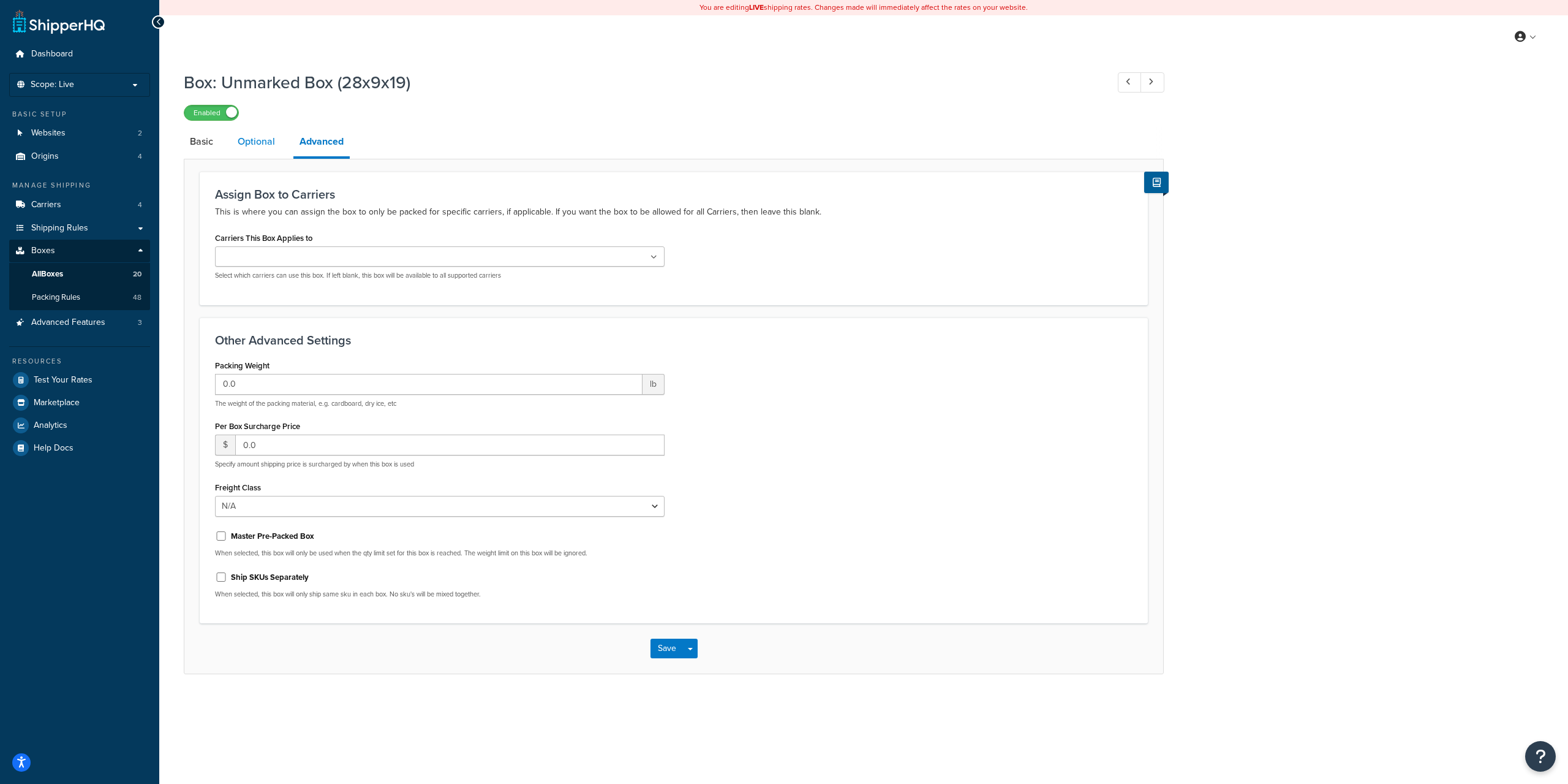
click at [250, 147] on link "Optional" at bounding box center [256, 141] width 49 height 29
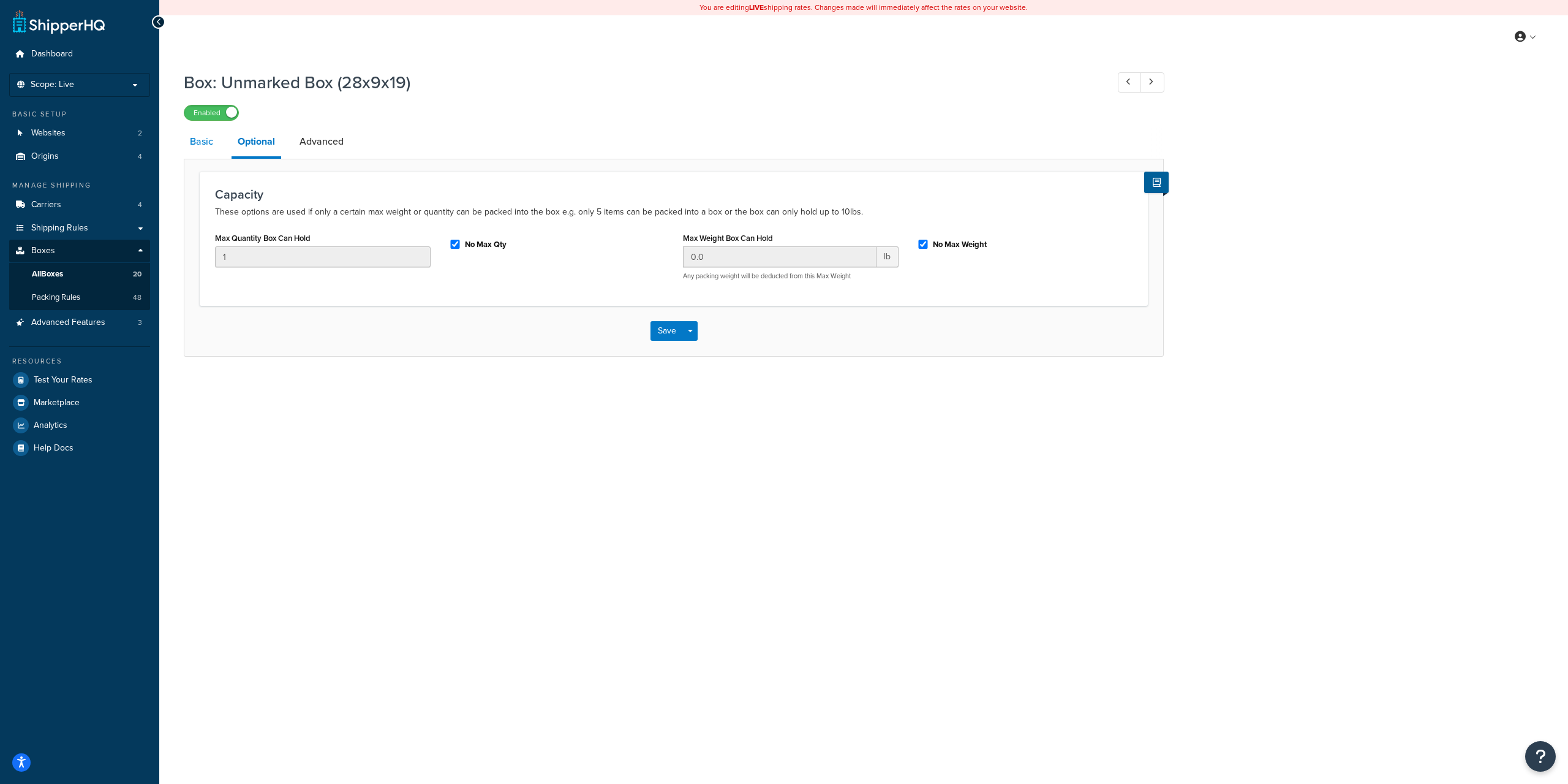
click at [207, 145] on link "Basic" at bounding box center [201, 141] width 35 height 29
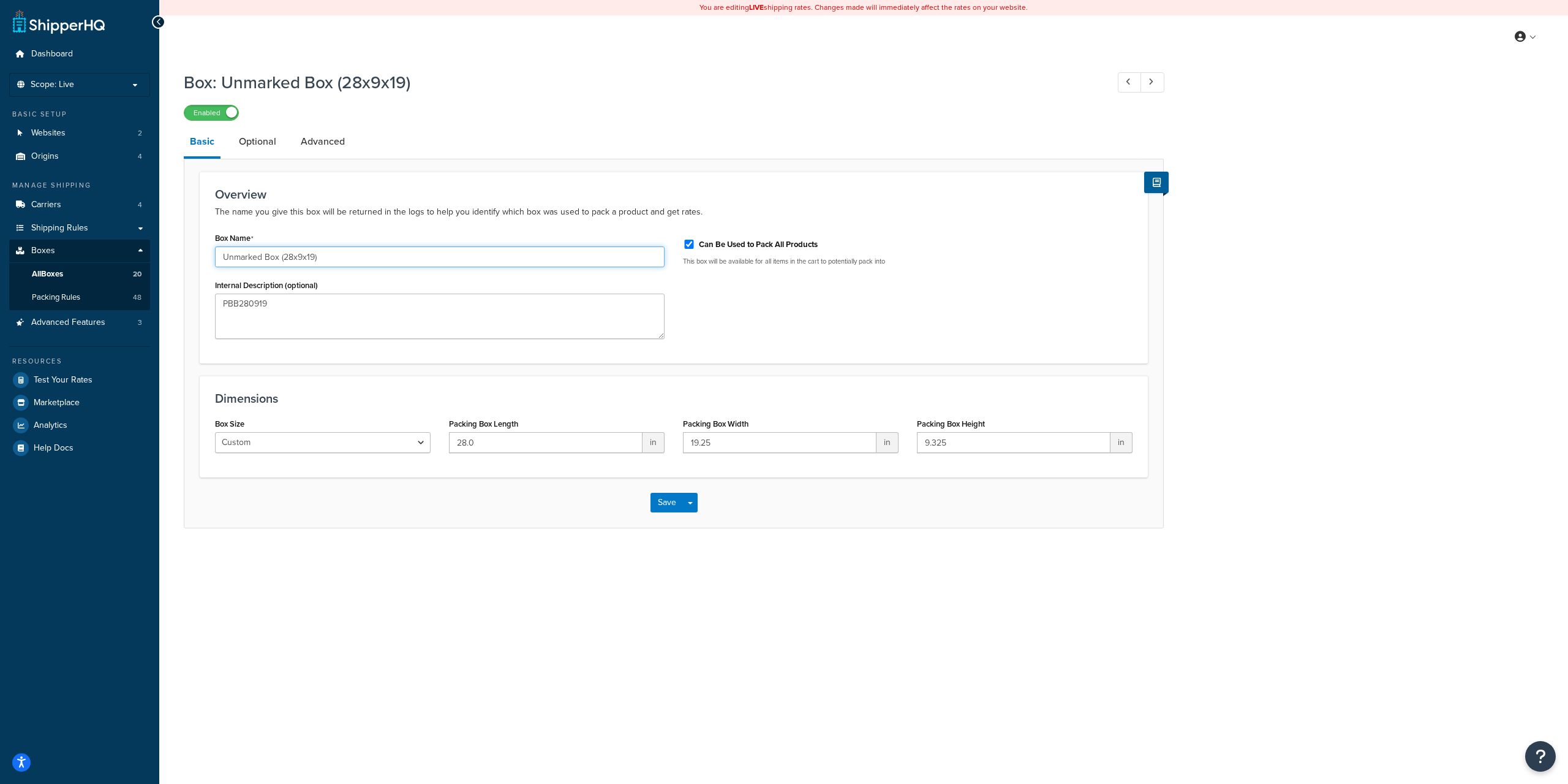
click at [257, 257] on input "Unmarked Box (28x9x19)" at bounding box center [440, 257] width 450 height 21
drag, startPoint x: 262, startPoint y: 258, endPoint x: 184, endPoint y: 257, distance: 78.0
click at [184, 257] on div "Overview The name you give this box will be returned in the logs to help you id…" at bounding box center [673, 344] width 980 height 370
type input "Benchtop Box (28x9x19)"
click at [758, 247] on label "Can Be Used to Pack All Products" at bounding box center [758, 245] width 118 height 11
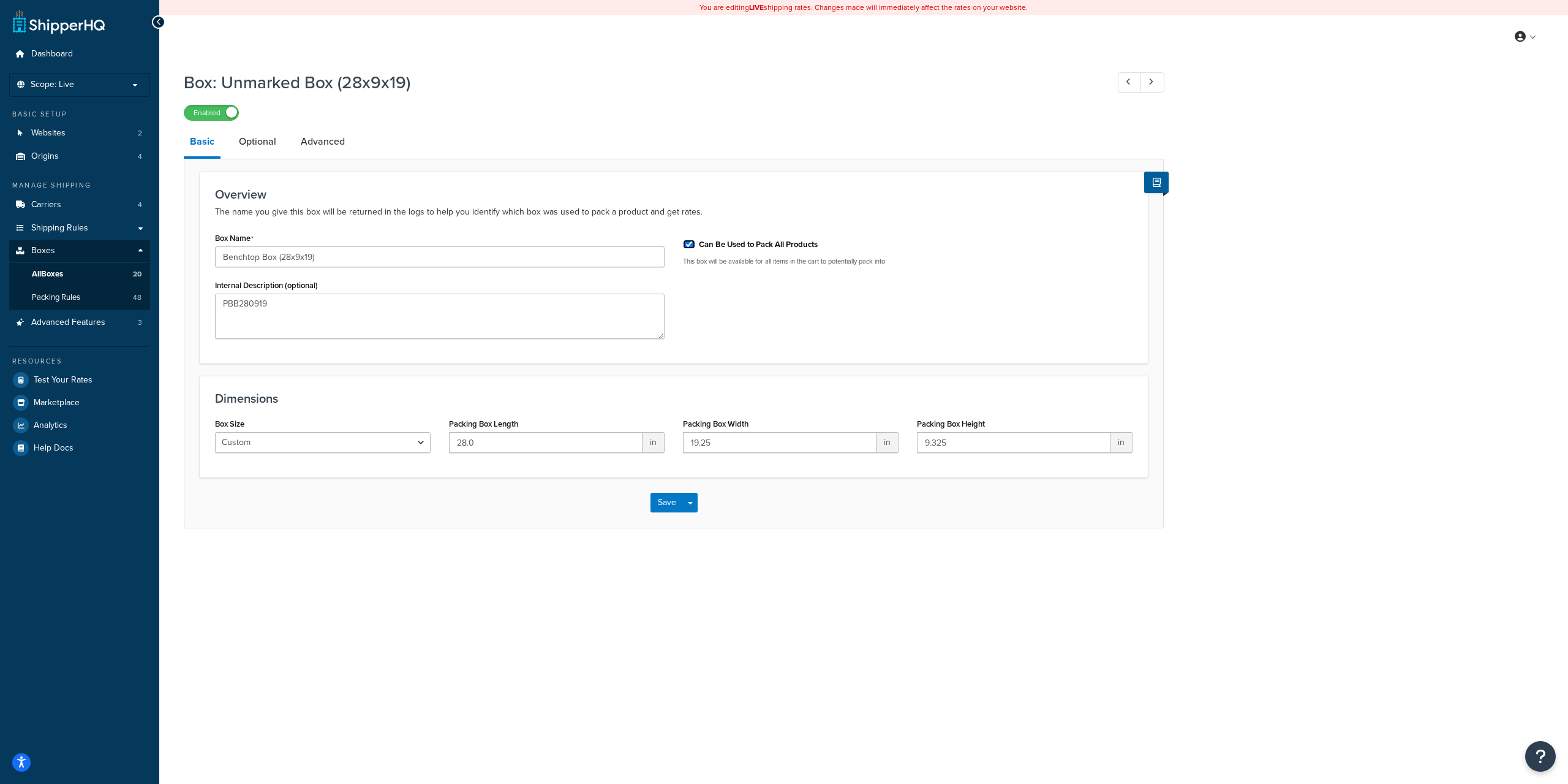
click at [695, 247] on input "Can Be Used to Pack All Products" at bounding box center [689, 244] width 12 height 9
checkbox input "false"
click at [670, 509] on button "Save" at bounding box center [667, 503] width 33 height 20
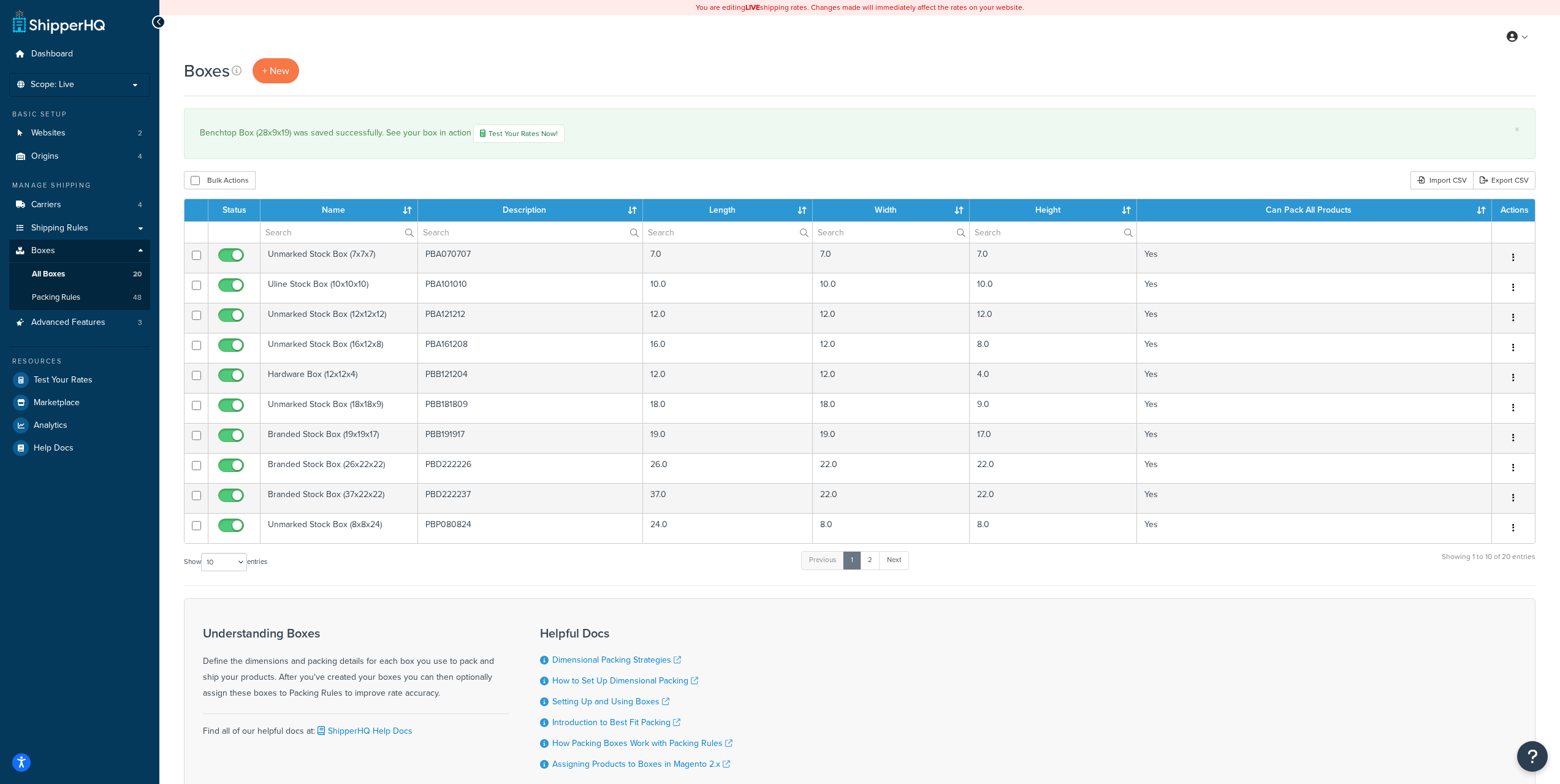
click at [491, 103] on div "Boxes + New × Benchtop Box (28x9x19) was saved successfully. See your box in ac…" at bounding box center [859, 449] width 1401 height 782
click at [484, 101] on div "Boxes + New × Benchtop Box (28x9x19) was saved successfully. See your box in ac…" at bounding box center [859, 449] width 1401 height 782
click at [474, 108] on div "Boxes + New × Benchtop Box (28x9x19) was saved successfully. See your box in ac…" at bounding box center [859, 449] width 1401 height 782
click at [475, 108] on div "Boxes + New × Benchtop Box (28x9x19) was saved successfully. See your box in ac…" at bounding box center [859, 449] width 1401 height 782
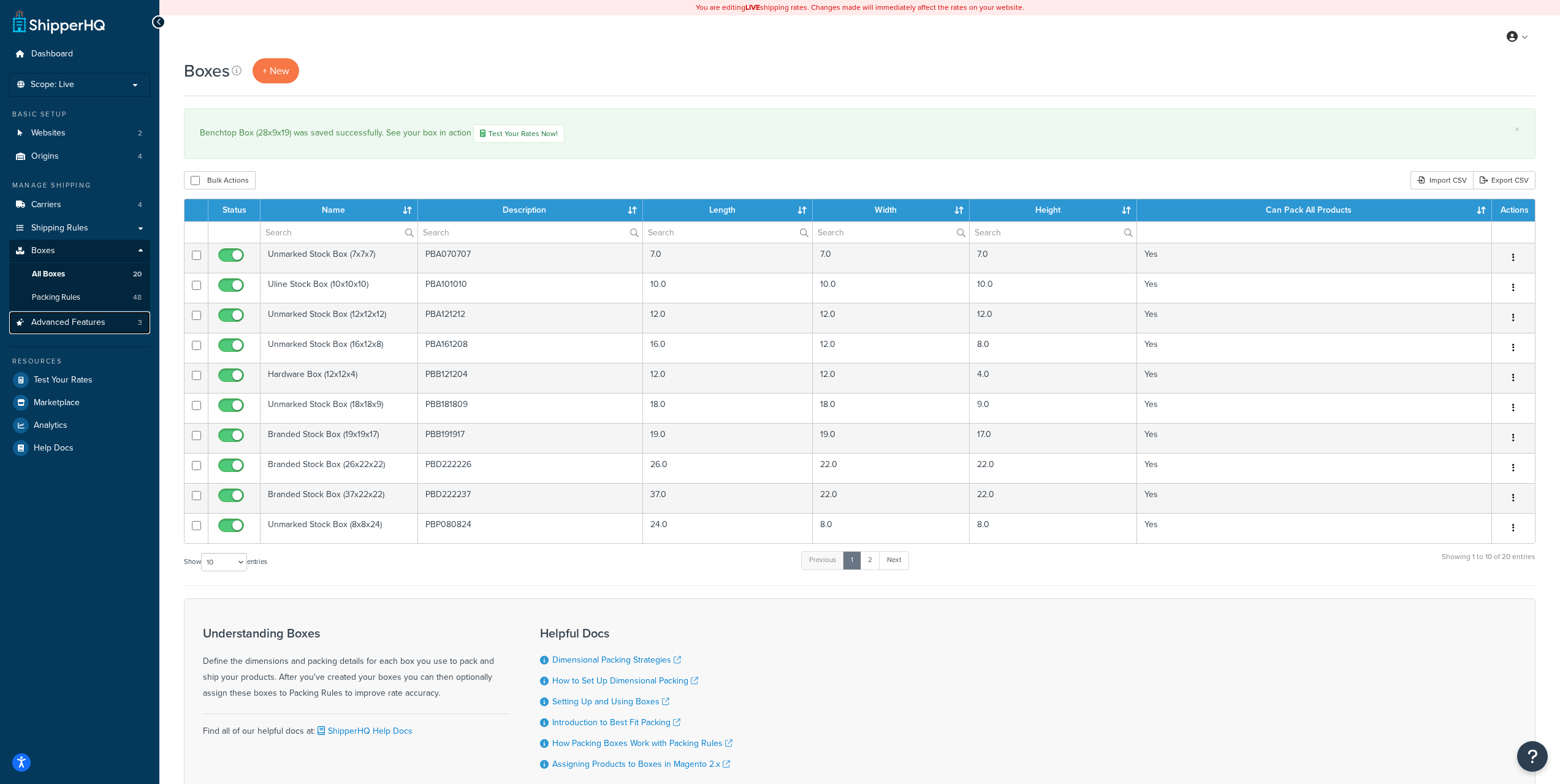
click at [77, 321] on span "Advanced Features" at bounding box center [68, 323] width 74 height 11
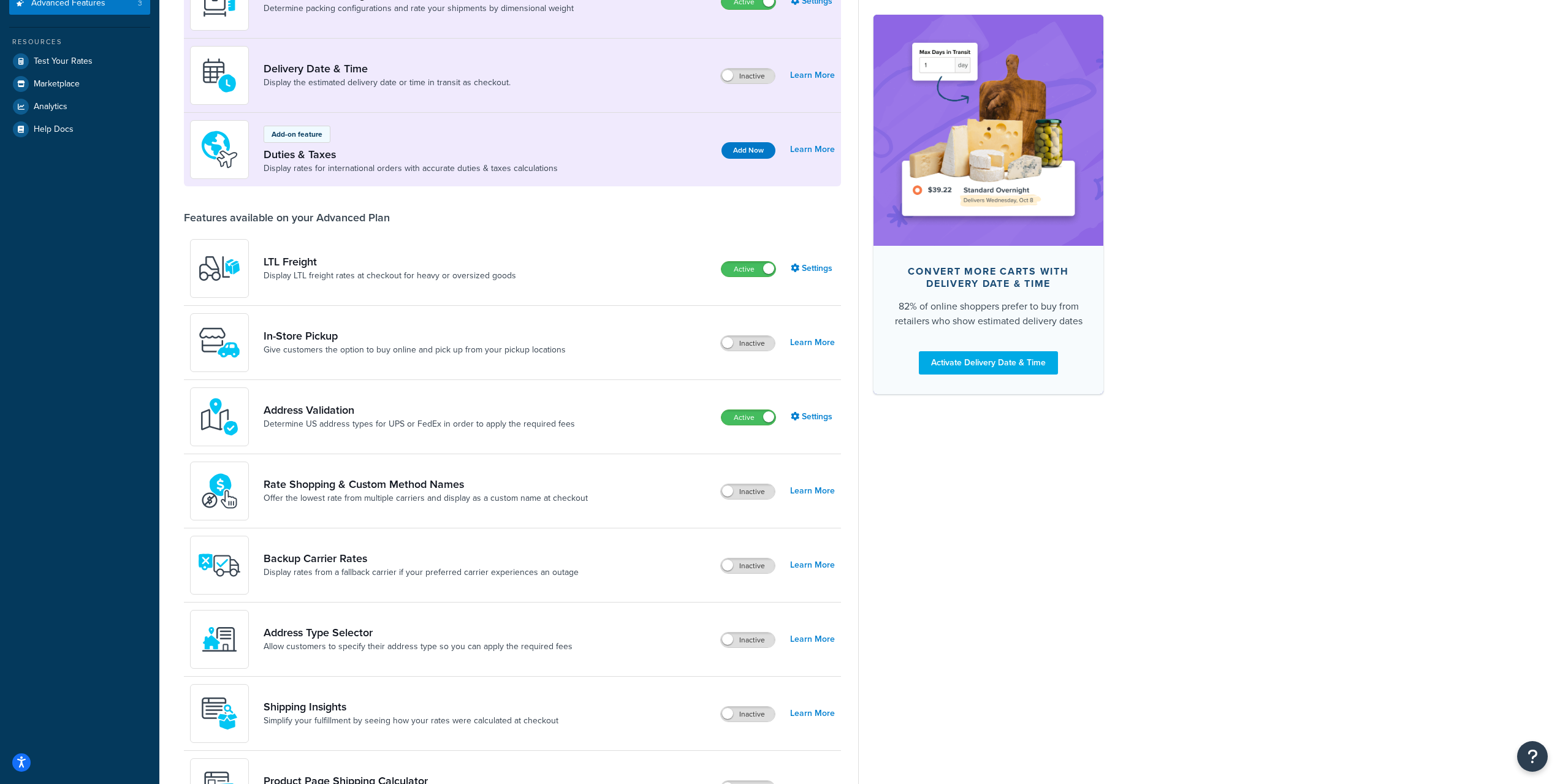
scroll to position [368, 0]
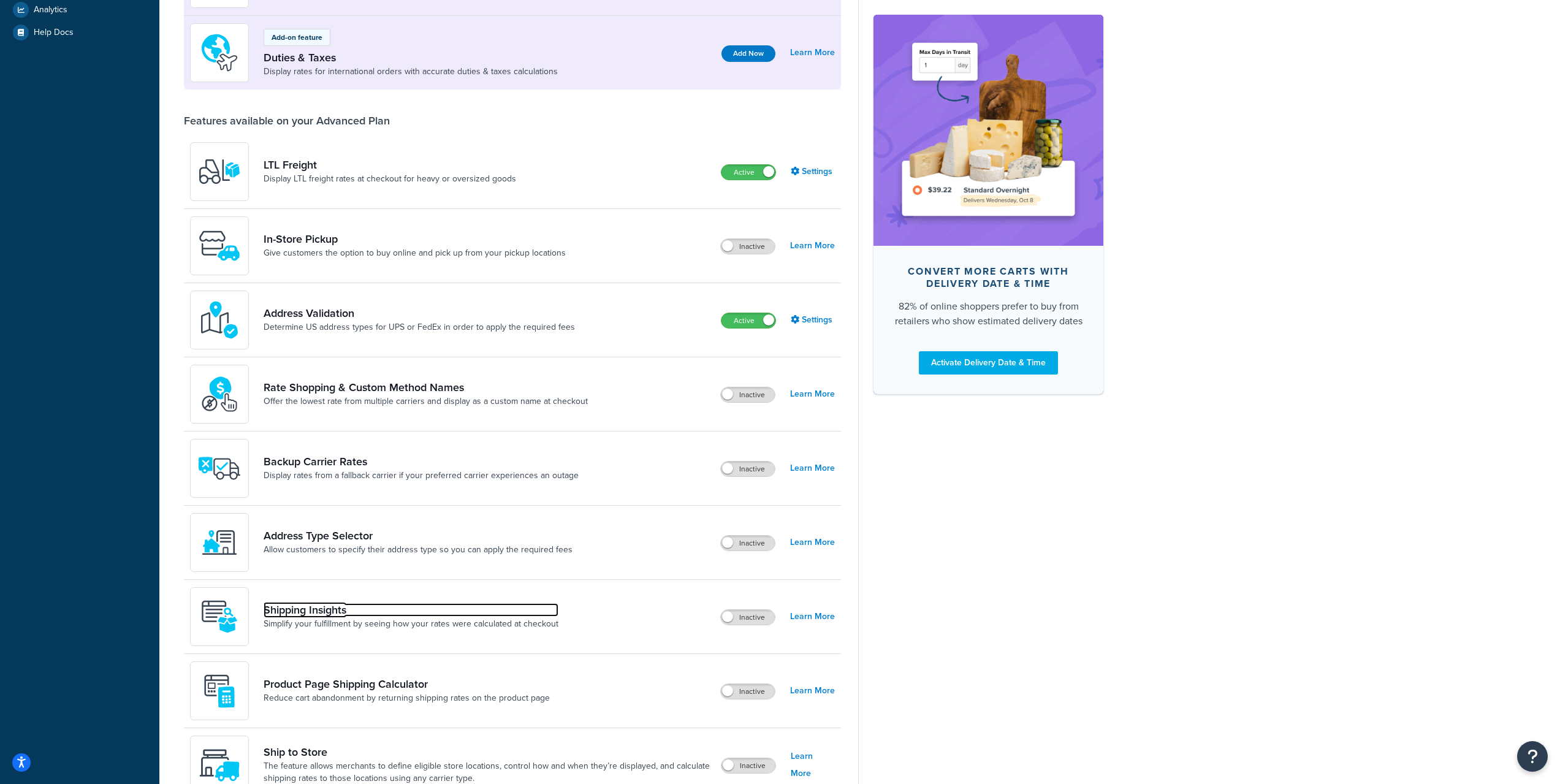
click at [343, 608] on link "Shipping Insights" at bounding box center [410, 610] width 295 height 14
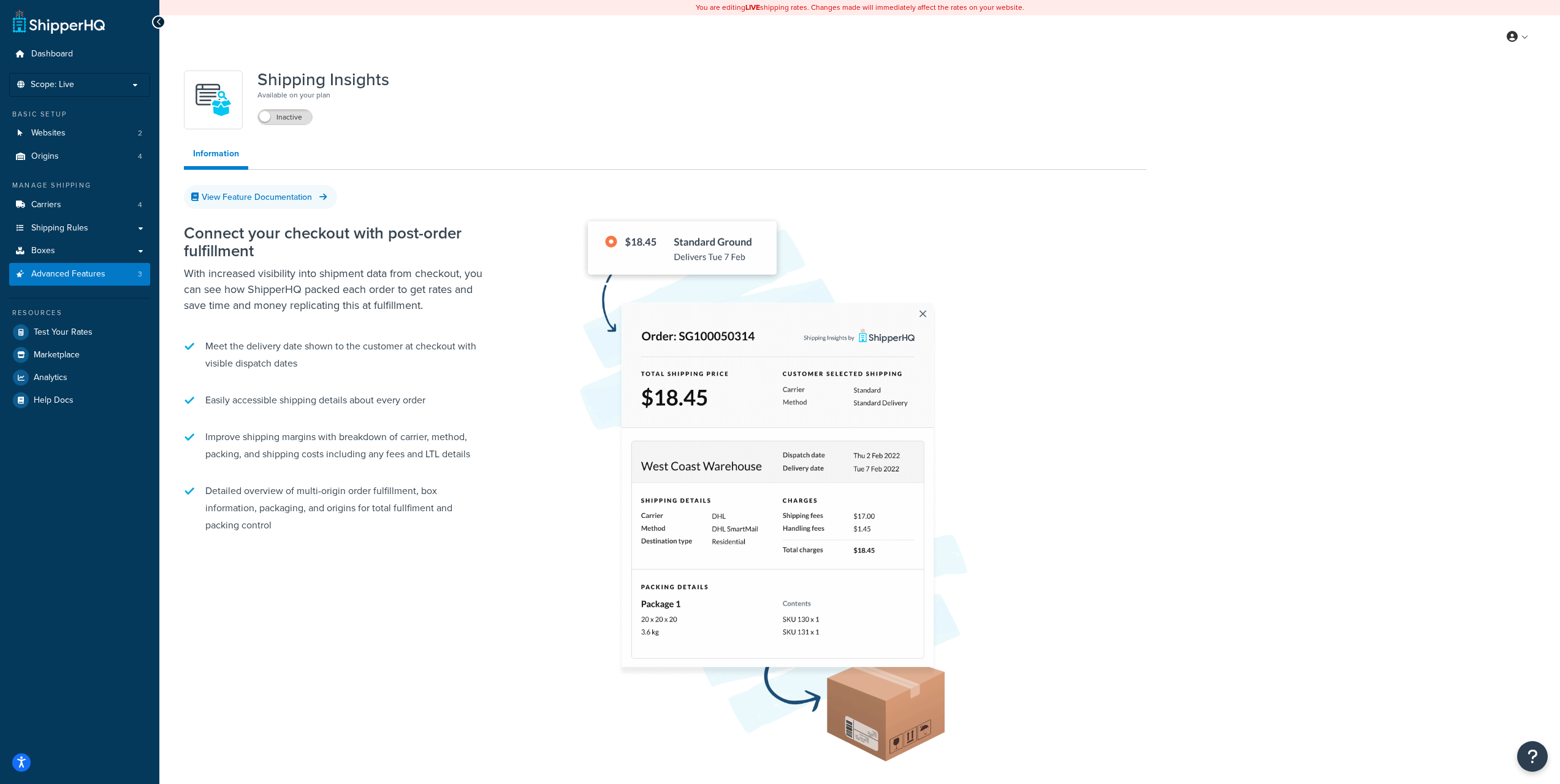
click at [500, 401] on div "Connect your checkout with post-order fulfillment With increased visibility int…" at bounding box center [665, 498] width 963 height 585
click at [494, 402] on div "Connect your checkout with post-order fulfillment With increased visibility int…" at bounding box center [665, 498] width 963 height 585
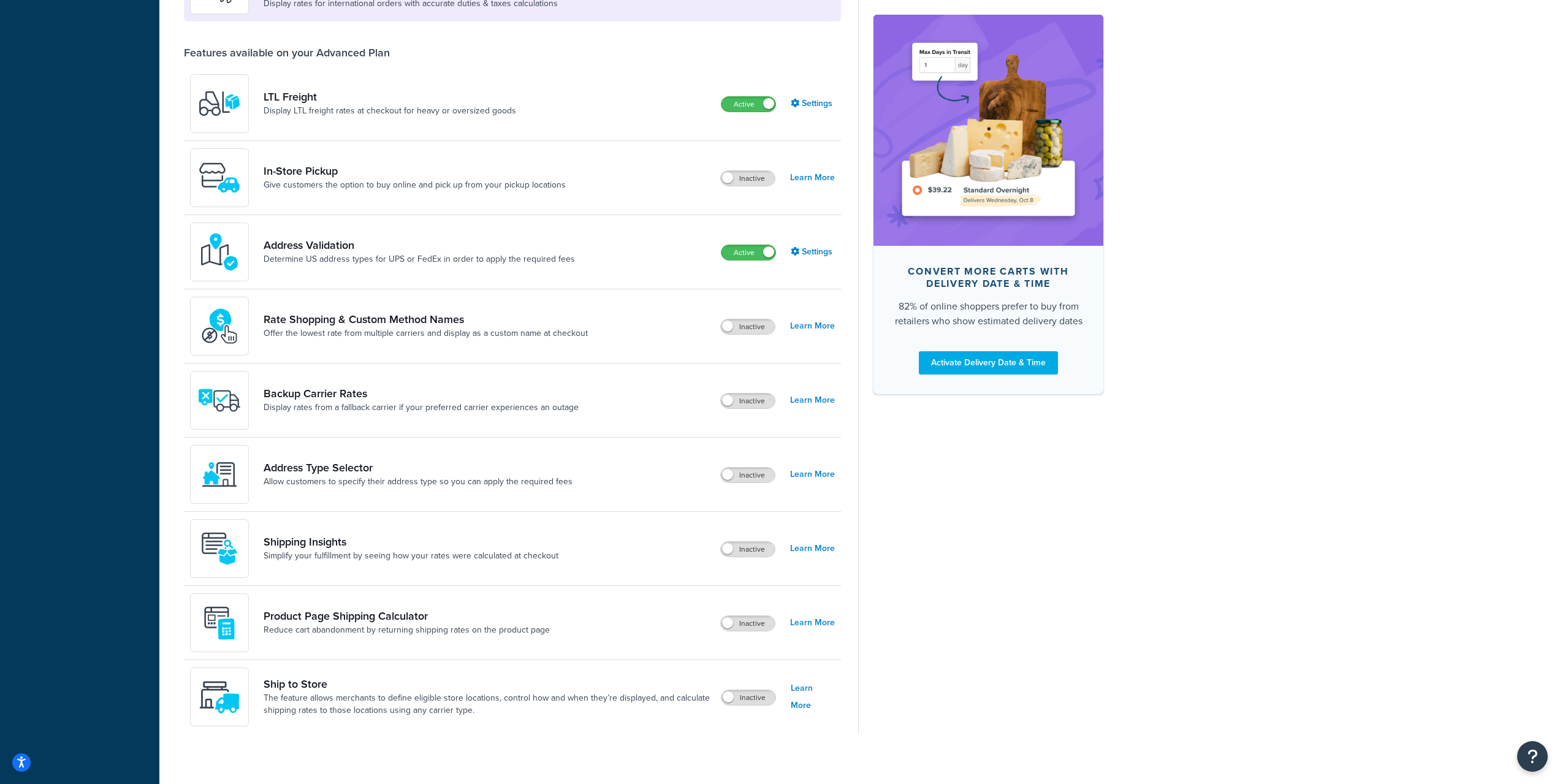
scroll to position [447, 0]
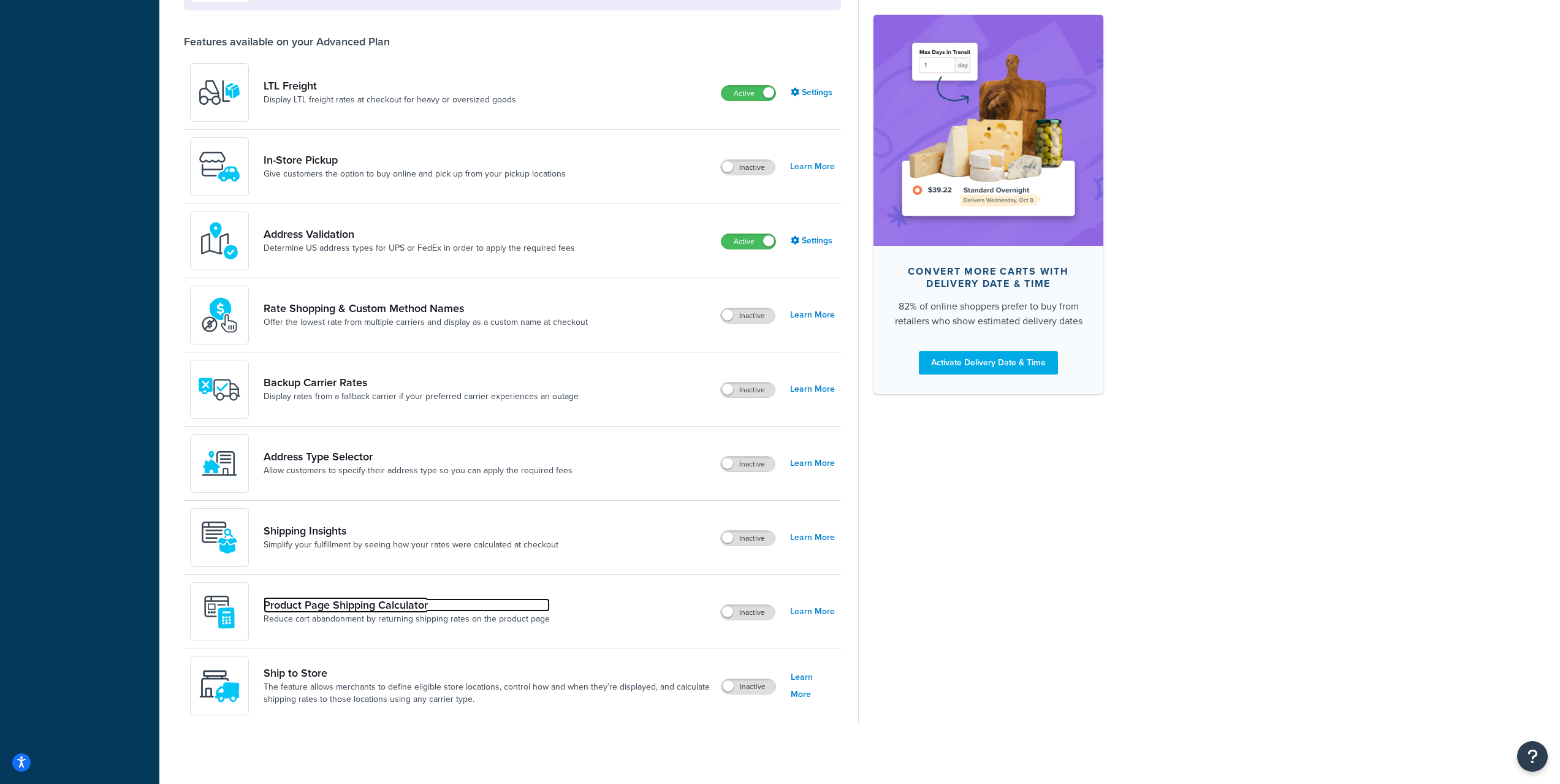
click at [390, 607] on link "Product Page Shipping Calculator" at bounding box center [407, 605] width 287 height 14
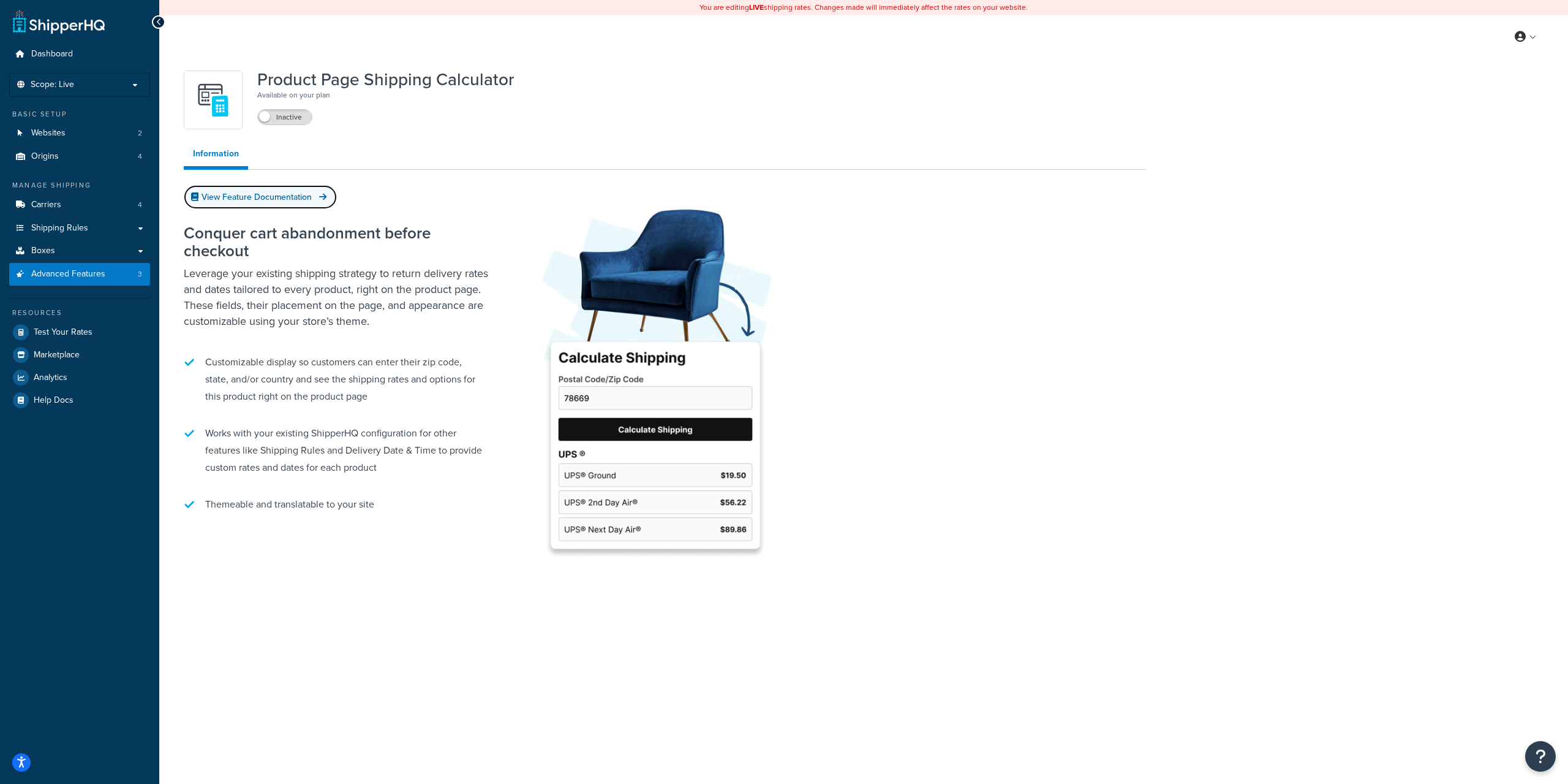
click at [310, 197] on link "View Feature Documentation" at bounding box center [260, 197] width 153 height 24
click at [516, 159] on ul "Information" at bounding box center [664, 156] width 962 height 29
click at [95, 275] on span "Advanced Features" at bounding box center [68, 275] width 74 height 11
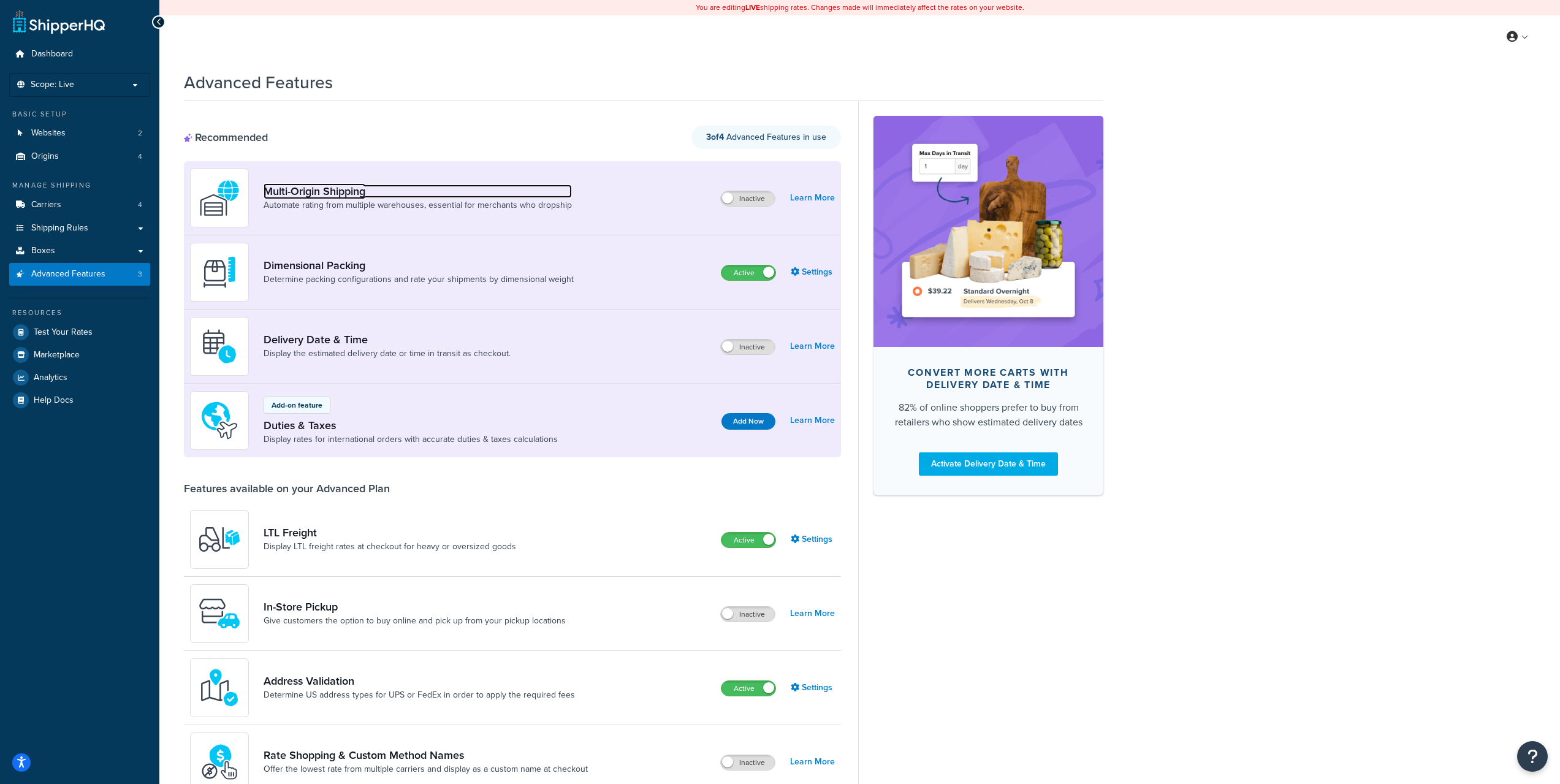
click at [336, 191] on link "Multi-Origin Shipping" at bounding box center [417, 191] width 308 height 14
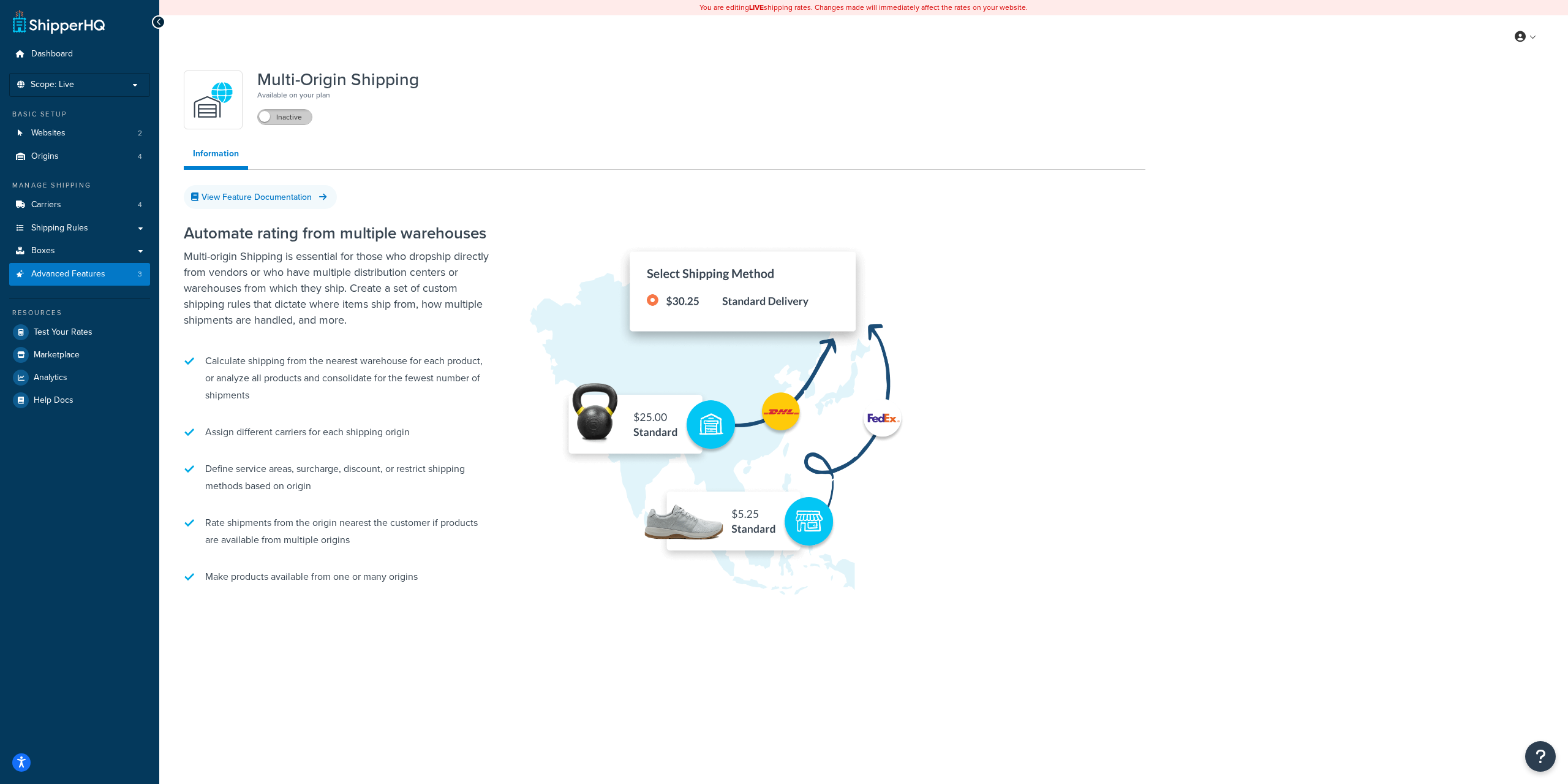
click at [291, 122] on label "Inactive" at bounding box center [285, 117] width 54 height 15
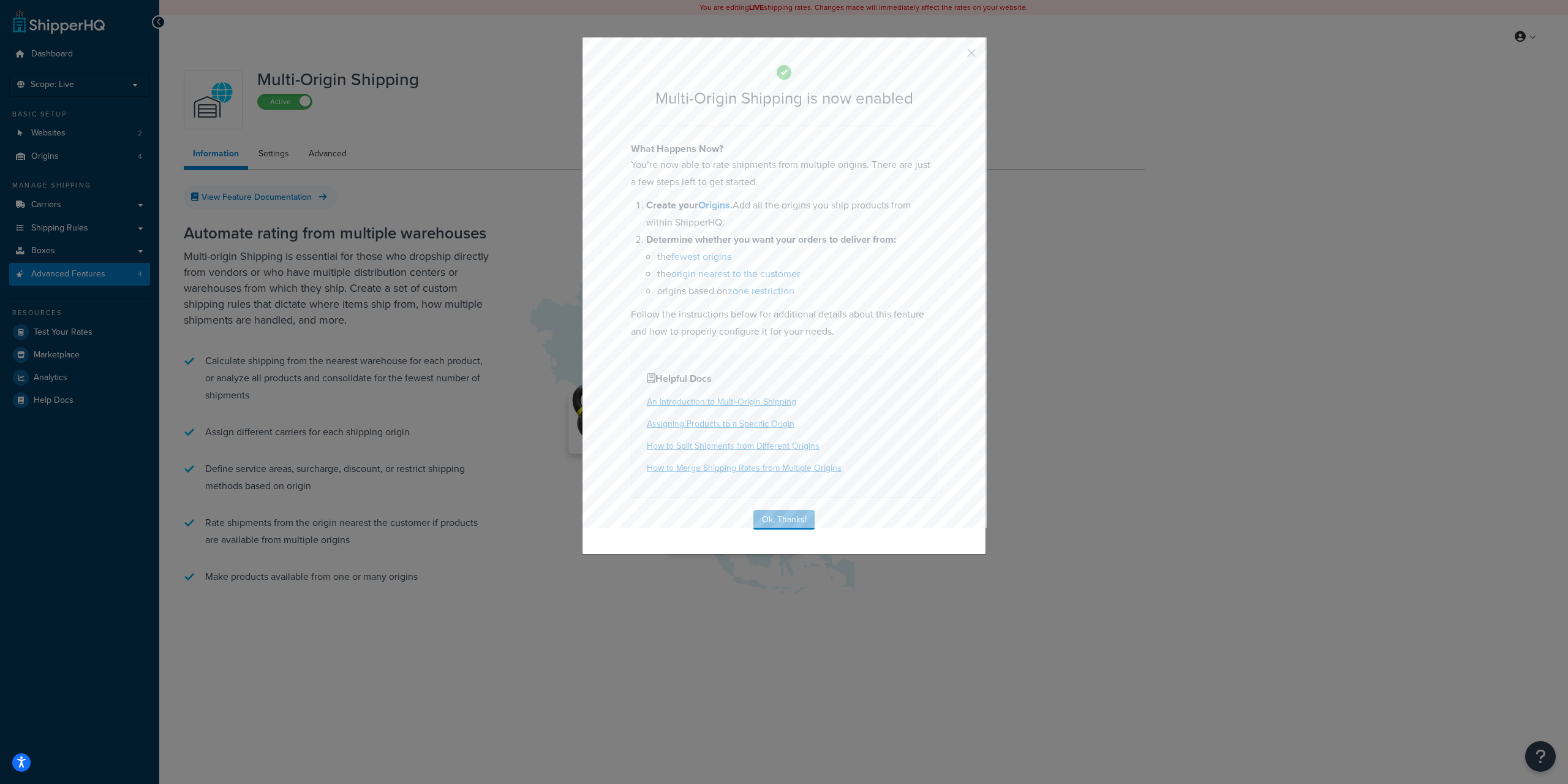
click at [826, 182] on p "You’re now able to rate shipments from multiple origins. There are just a few s…" at bounding box center [784, 173] width 306 height 35
click at [788, 522] on button "Ok, Thanks!" at bounding box center [784, 520] width 61 height 20
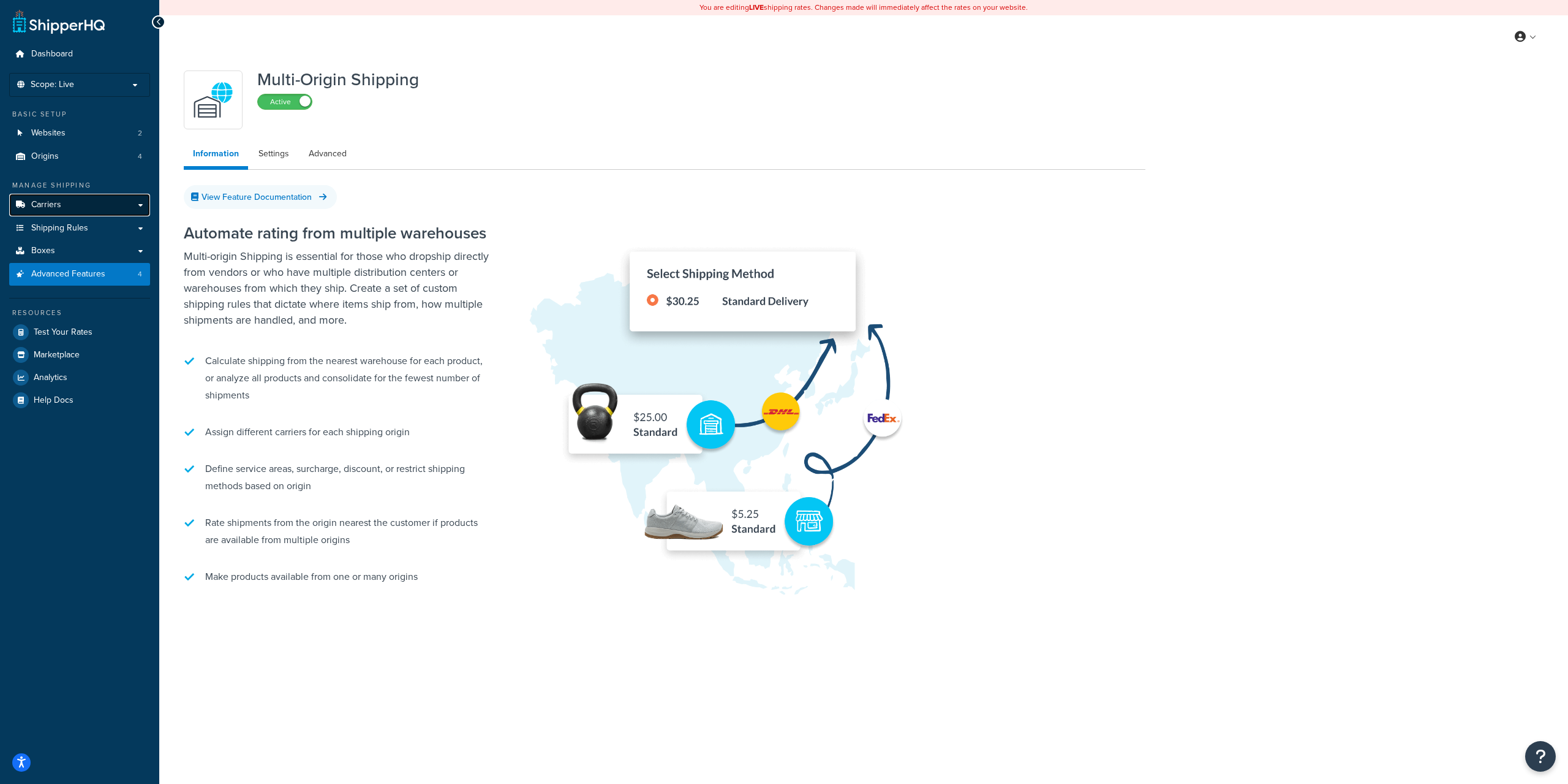
click at [62, 206] on link "Carriers" at bounding box center [79, 205] width 141 height 23
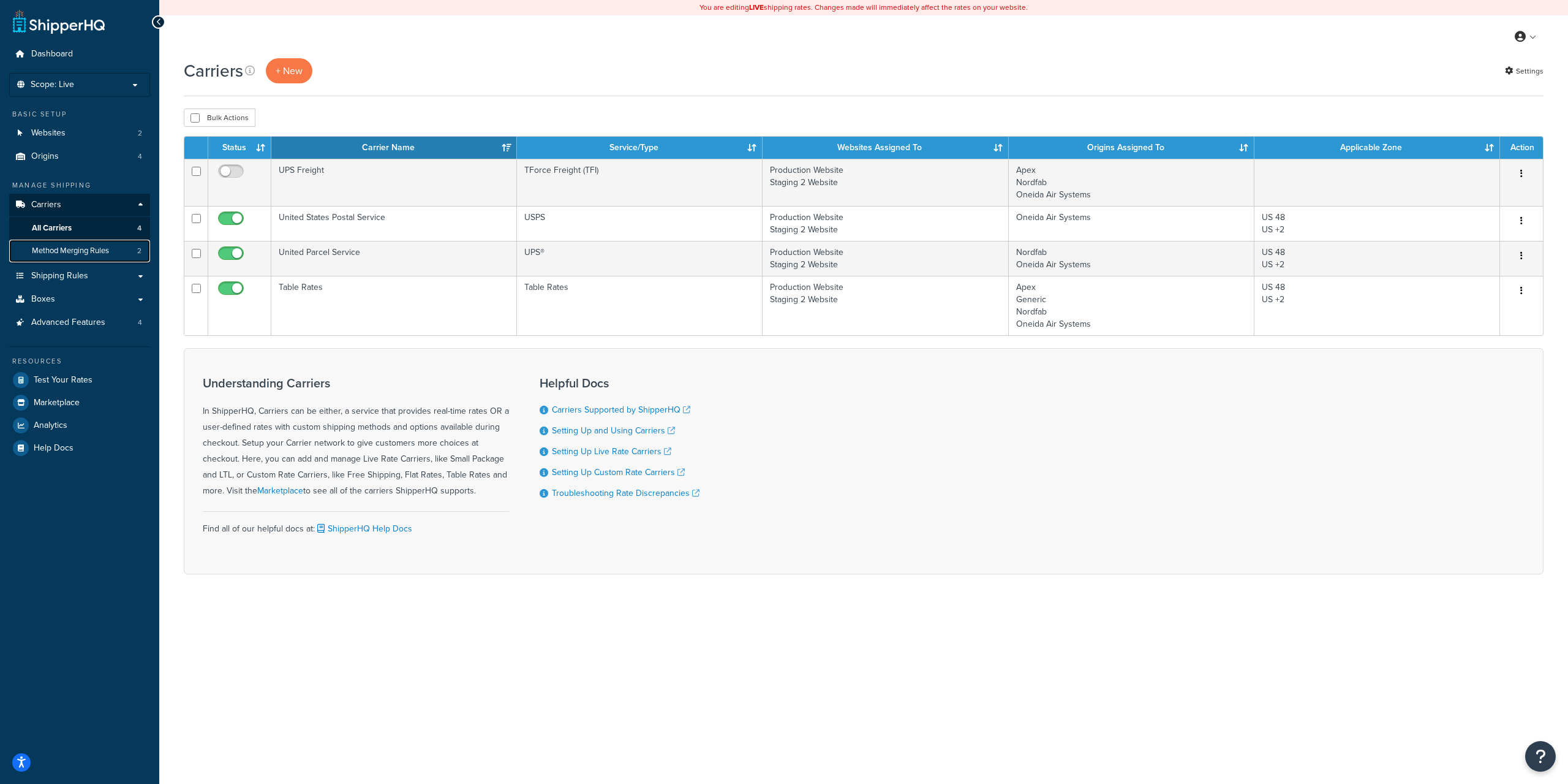
click at [82, 249] on span "Method Merging Rules" at bounding box center [70, 251] width 77 height 11
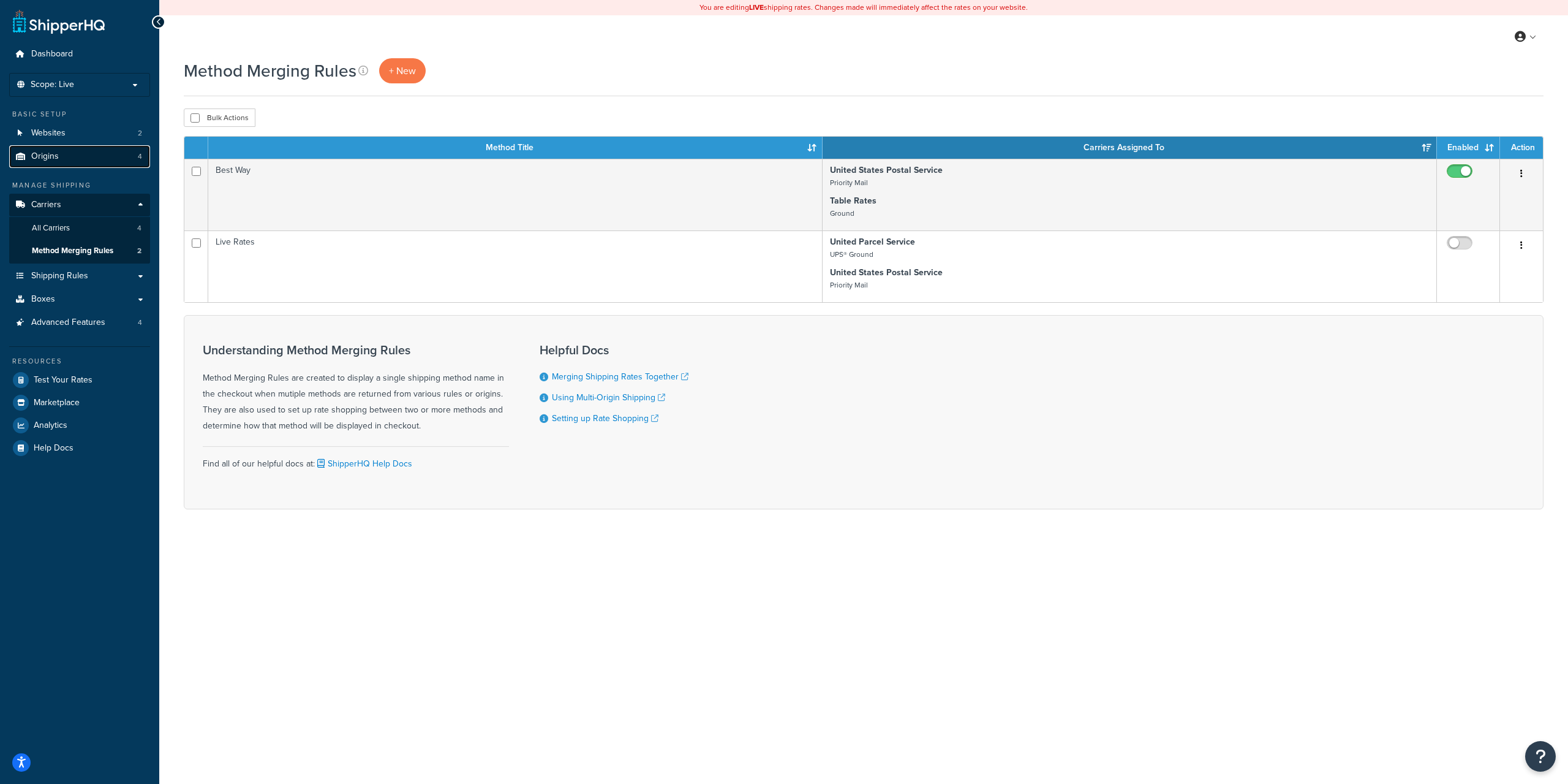
click at [62, 163] on link "Origins 4" at bounding box center [79, 157] width 141 height 23
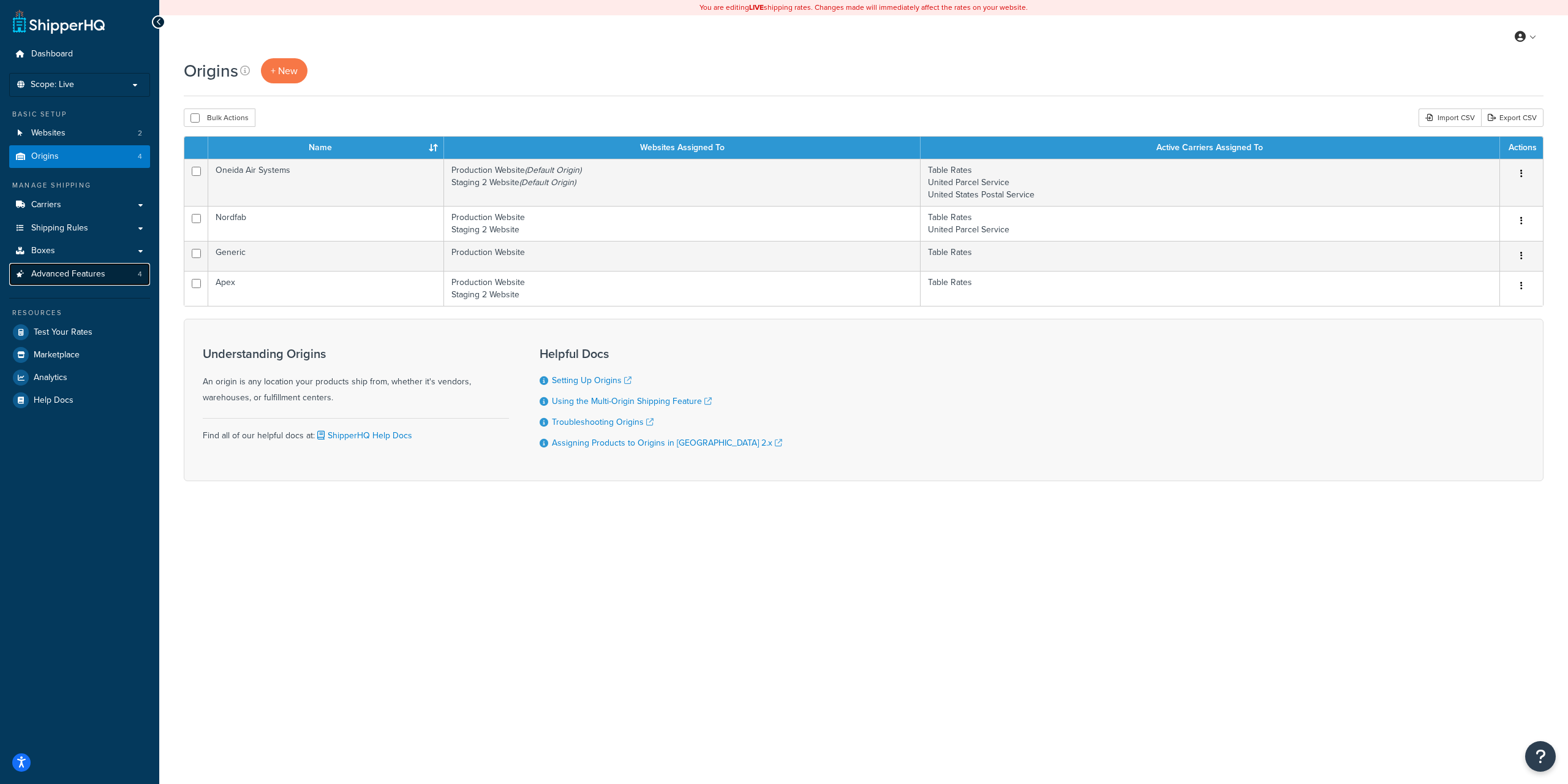
click at [79, 281] on link "Advanced Features 4" at bounding box center [79, 274] width 141 height 23
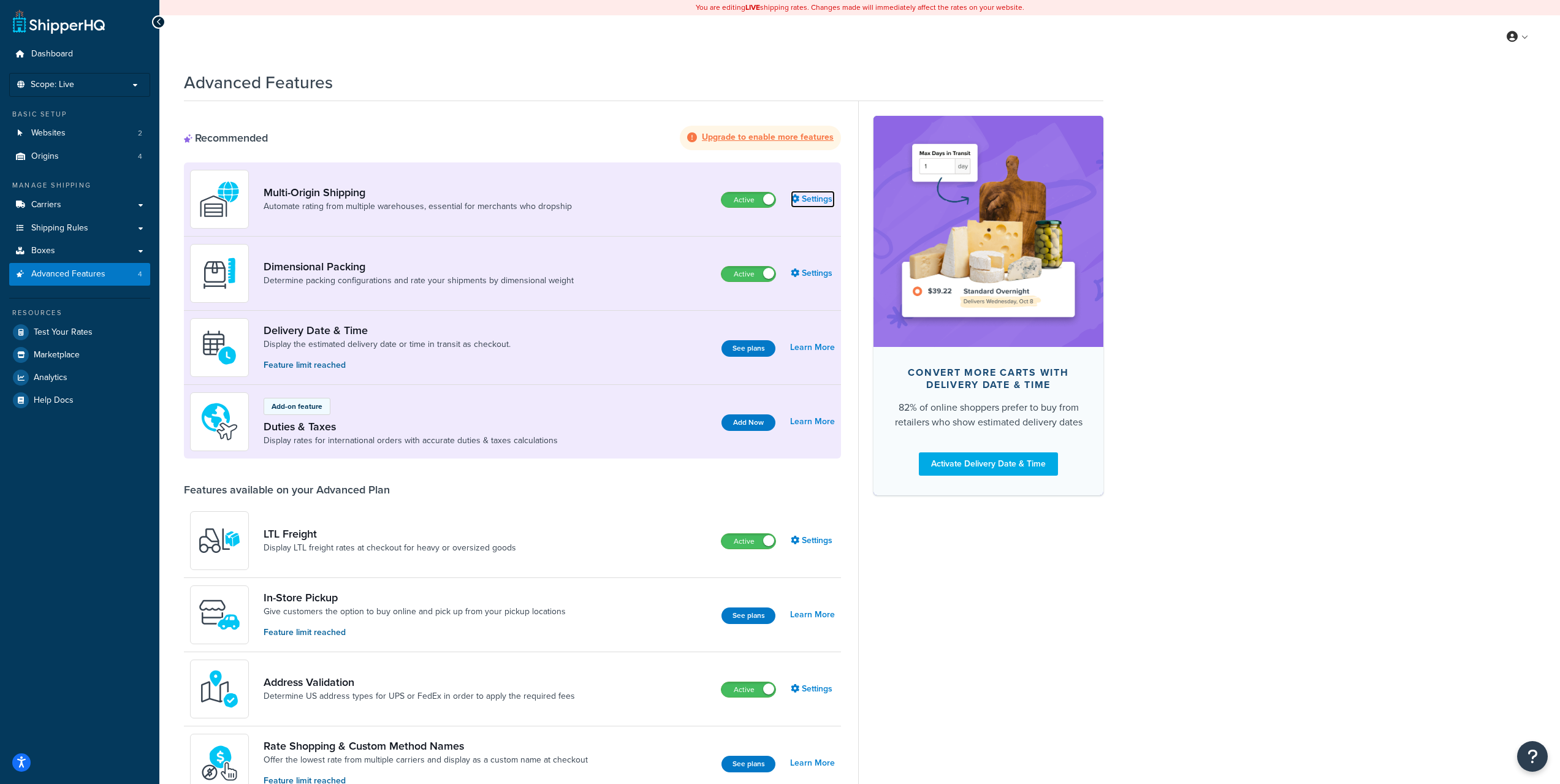
click at [810, 194] on link "Settings" at bounding box center [813, 199] width 44 height 17
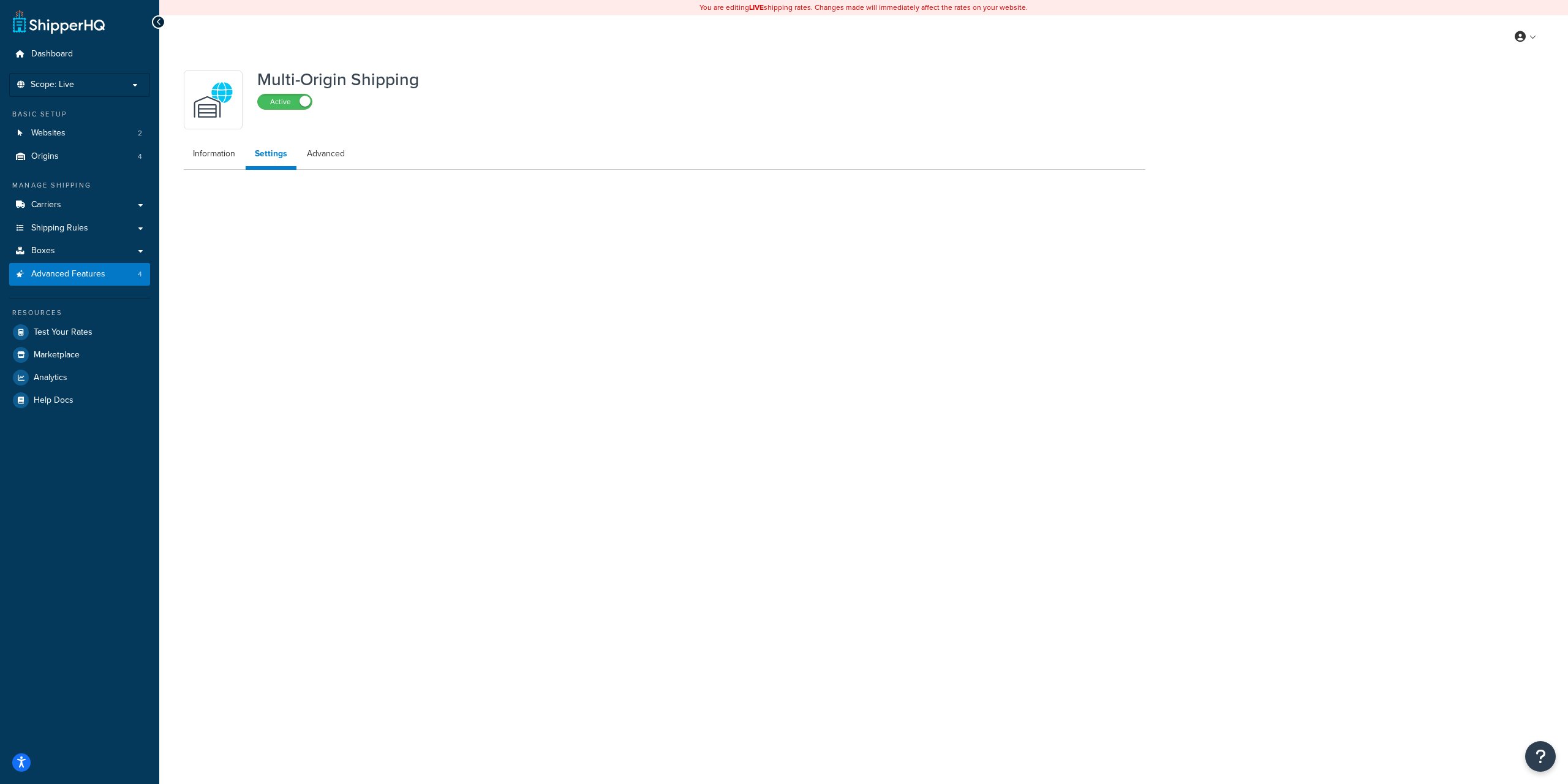
select select "FEWEST"
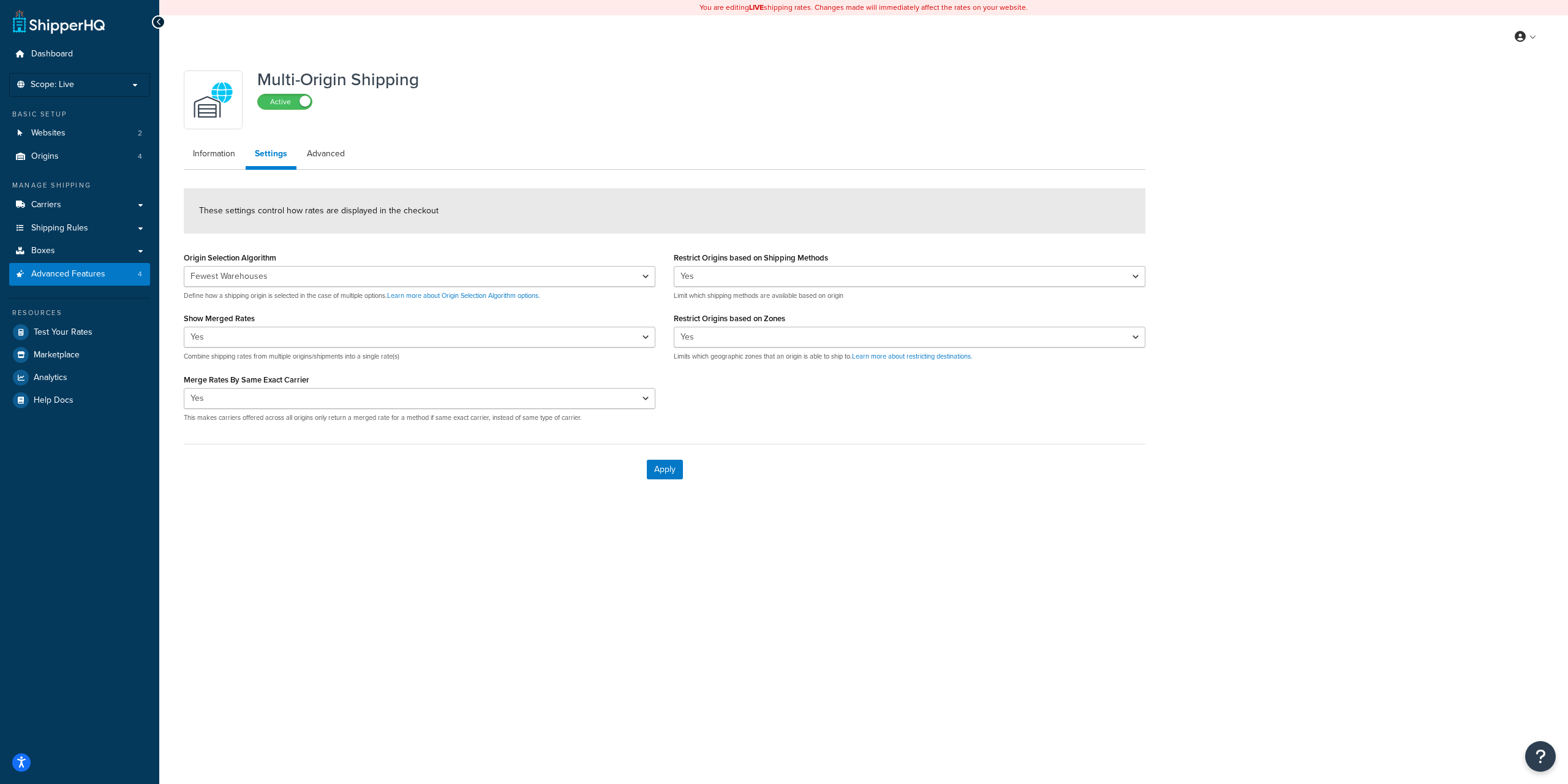
click at [451, 251] on div "Origin Selection Algorithm Nearest Warehouse Fewest Warehouses Define how a shi…" at bounding box center [419, 275] width 472 height 52
click at [68, 200] on link "Carriers" at bounding box center [79, 205] width 141 height 23
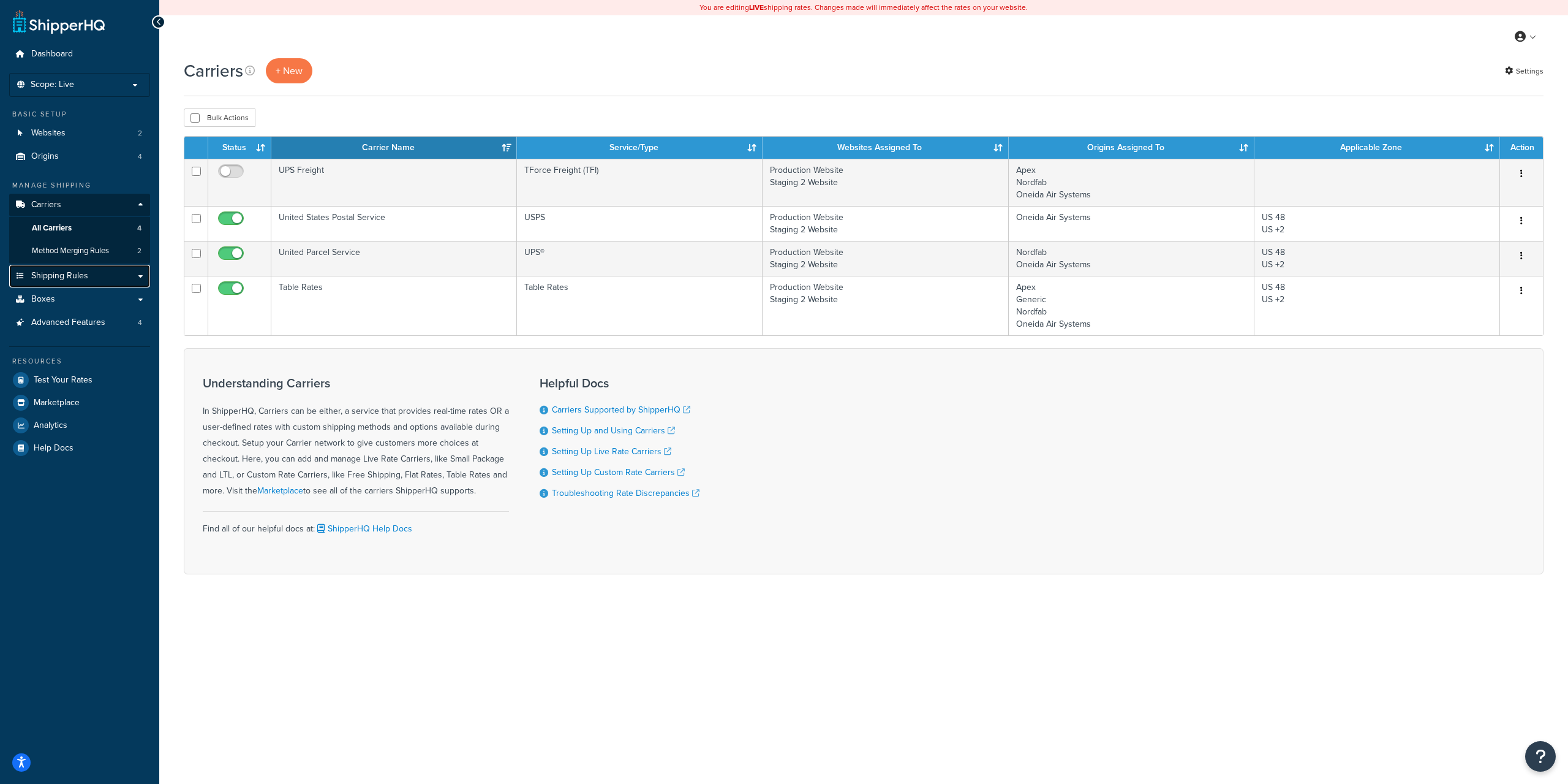
click at [75, 282] on link "Shipping Rules" at bounding box center [79, 276] width 141 height 23
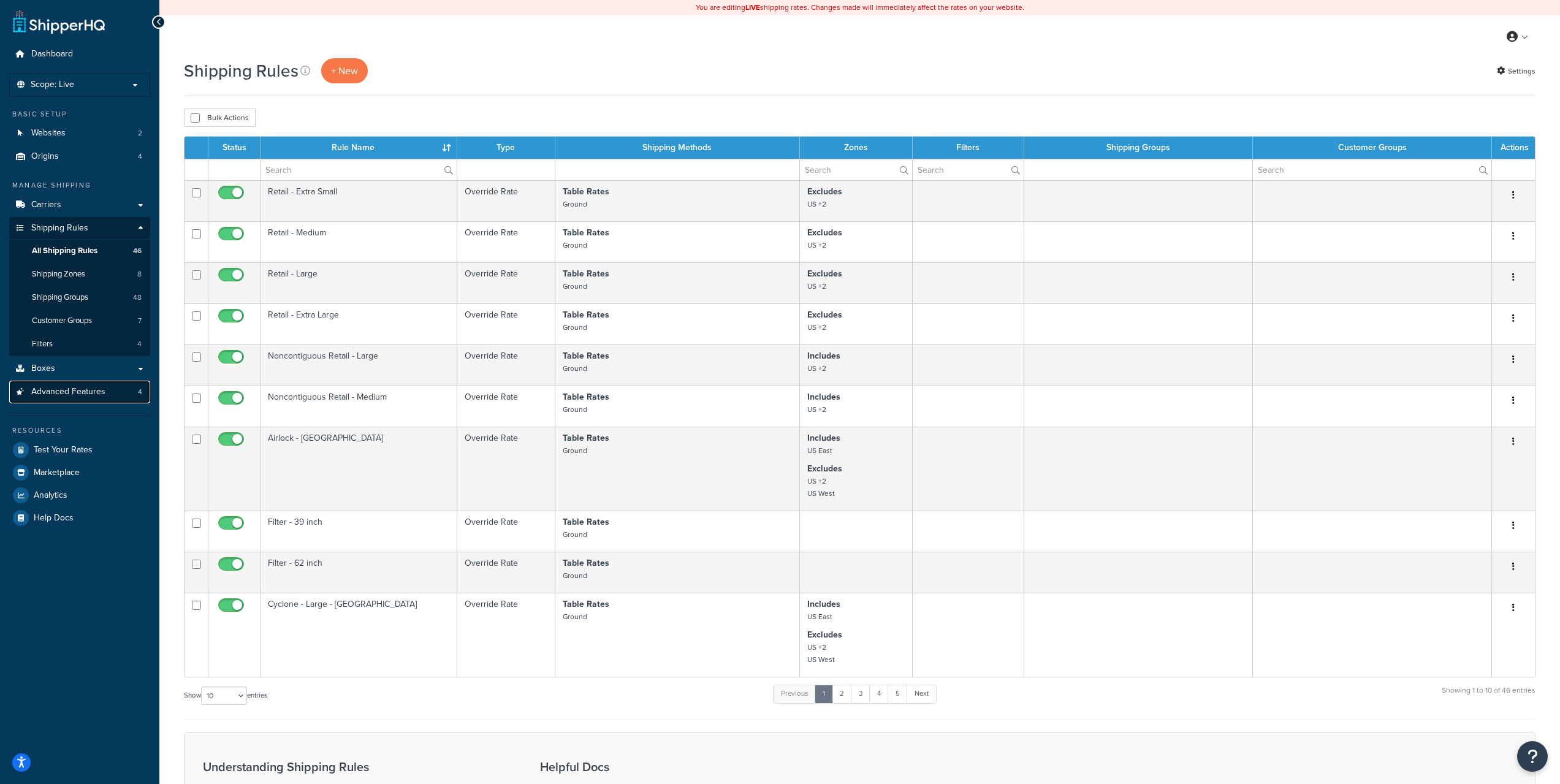
click at [81, 394] on span "Advanced Features" at bounding box center [68, 392] width 74 height 11
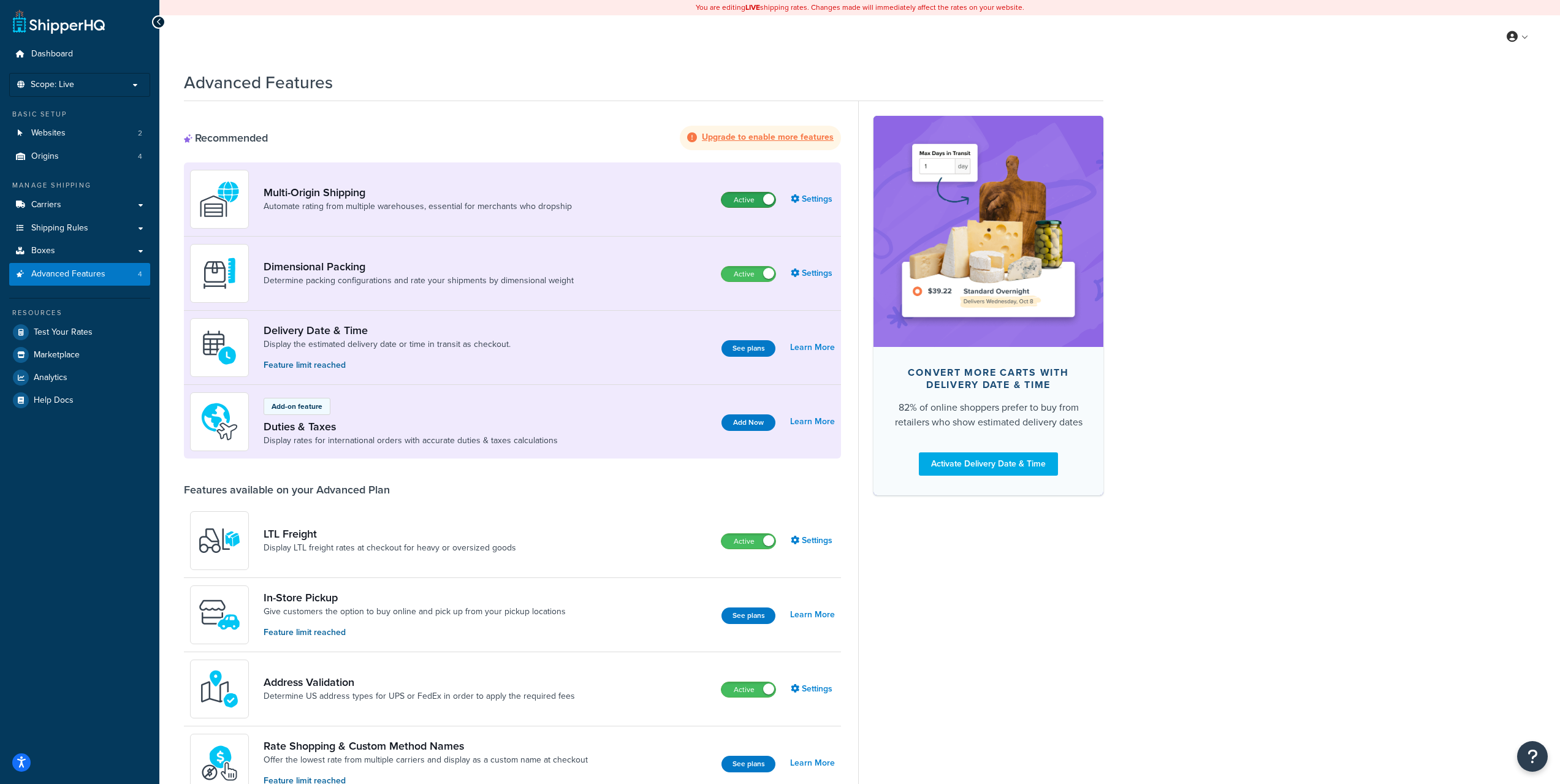
click at [753, 200] on label "Active" at bounding box center [749, 200] width 54 height 15
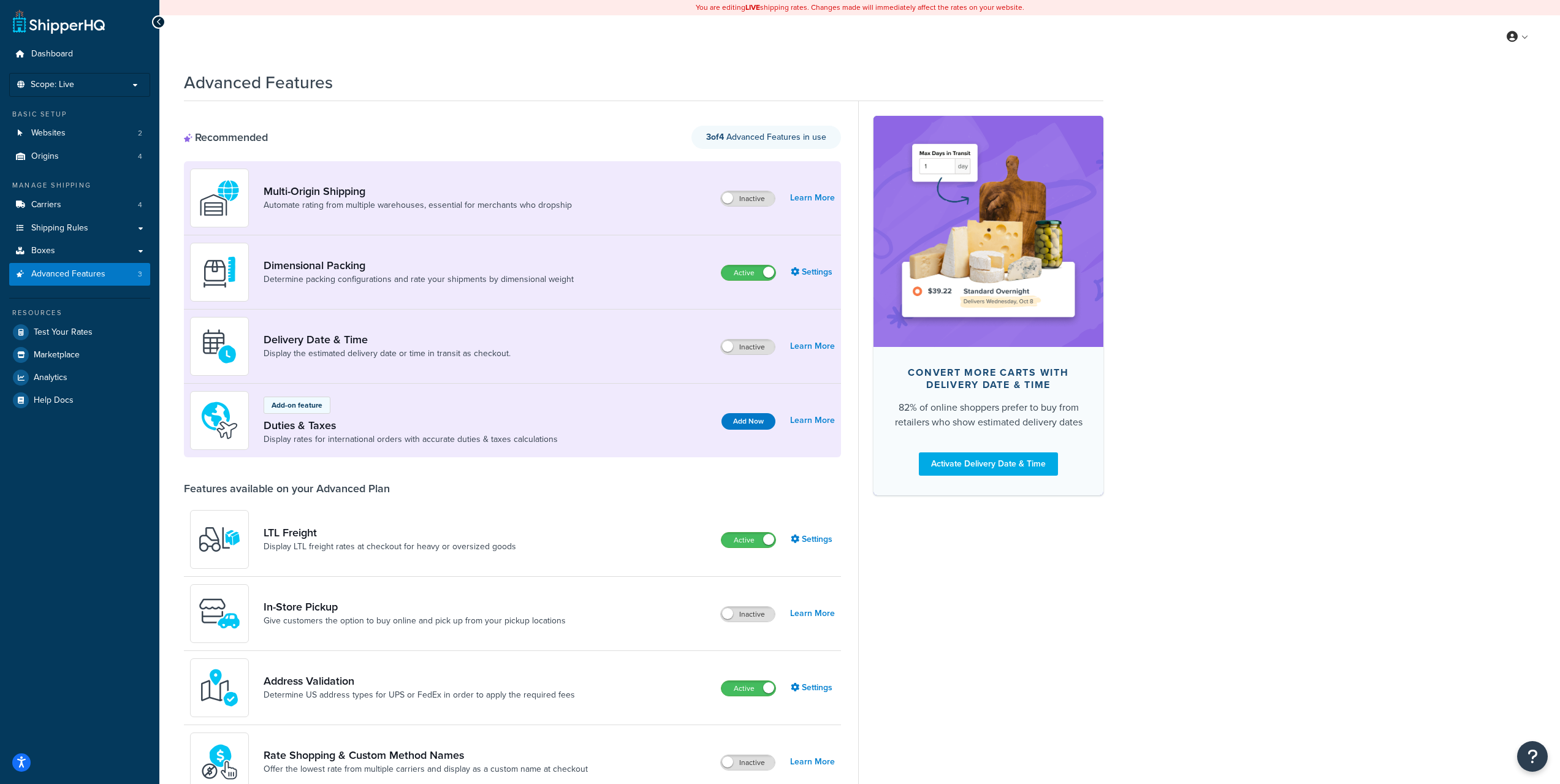
click at [503, 100] on div "Advanced Features Recommended 3 of 4 Advanced Features in use Multi-Origin Ship…" at bounding box center [643, 617] width 919 height 1105
click at [106, 337] on link "Test Your Rates" at bounding box center [80, 332] width 141 height 22
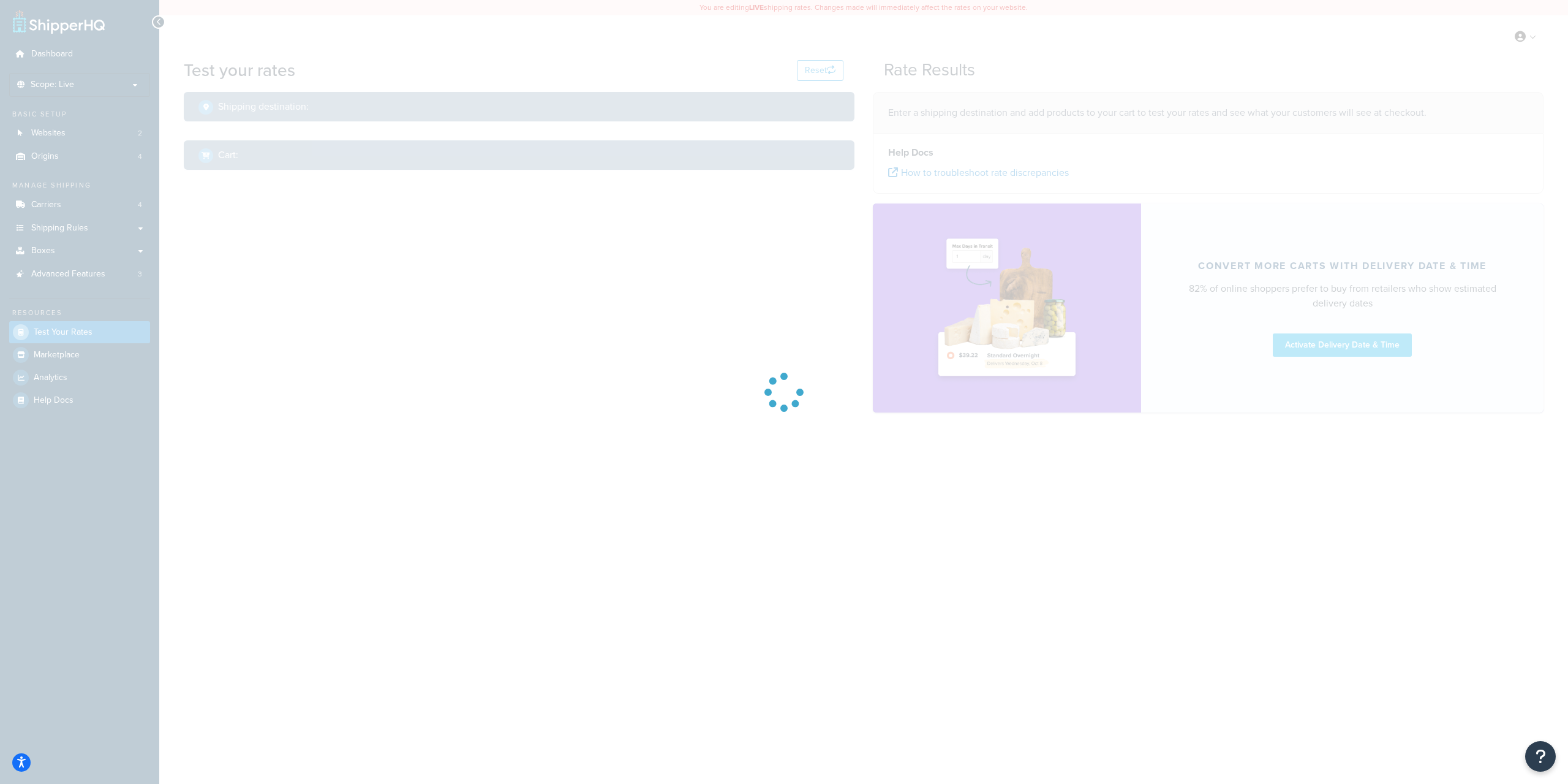
select select "[GEOGRAPHIC_DATA]"
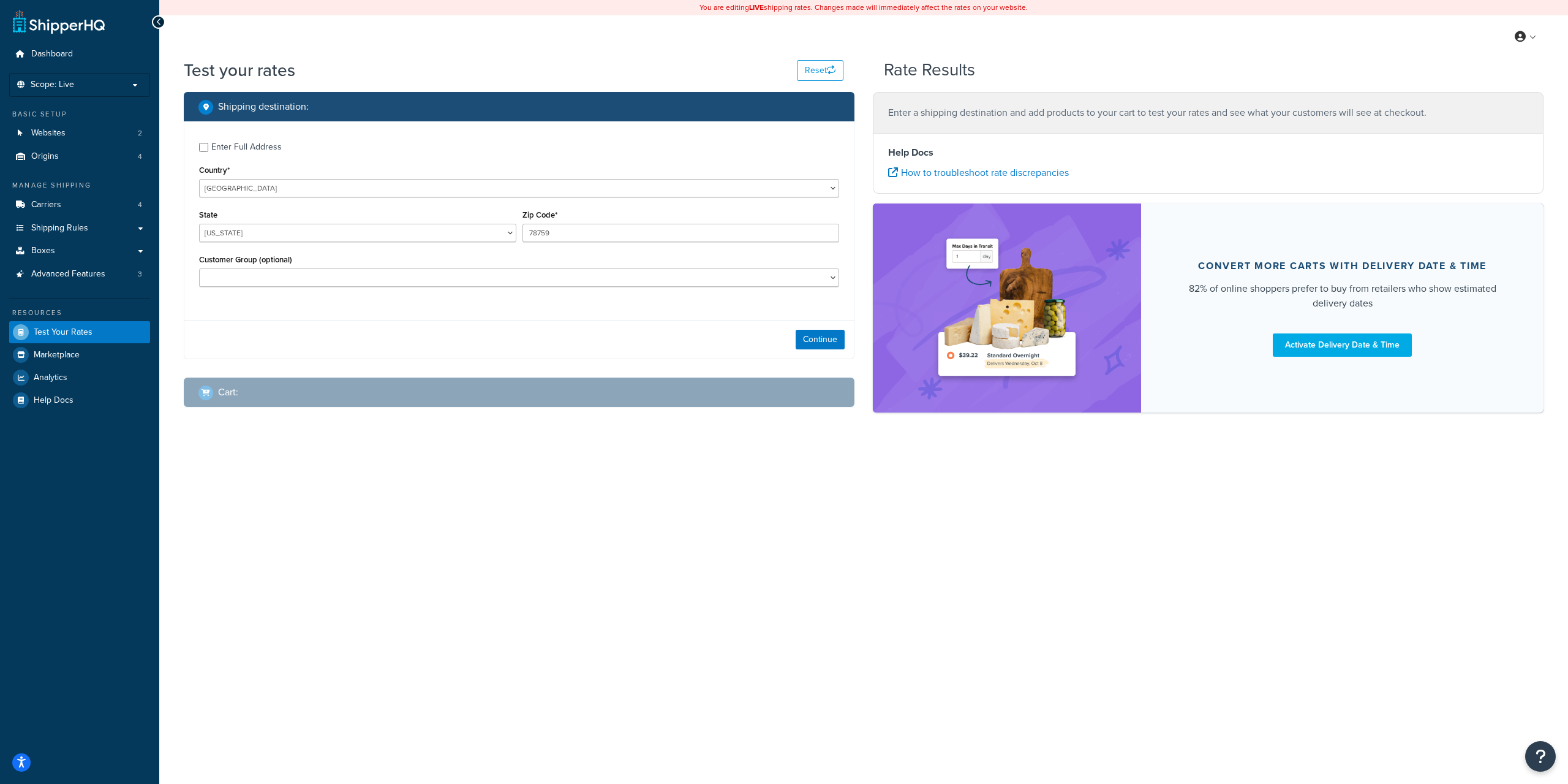
click at [243, 150] on div "Enter Full Address" at bounding box center [247, 147] width 70 height 17
click at [208, 150] on input "Enter Full Address" at bounding box center [204, 147] width 9 height 9
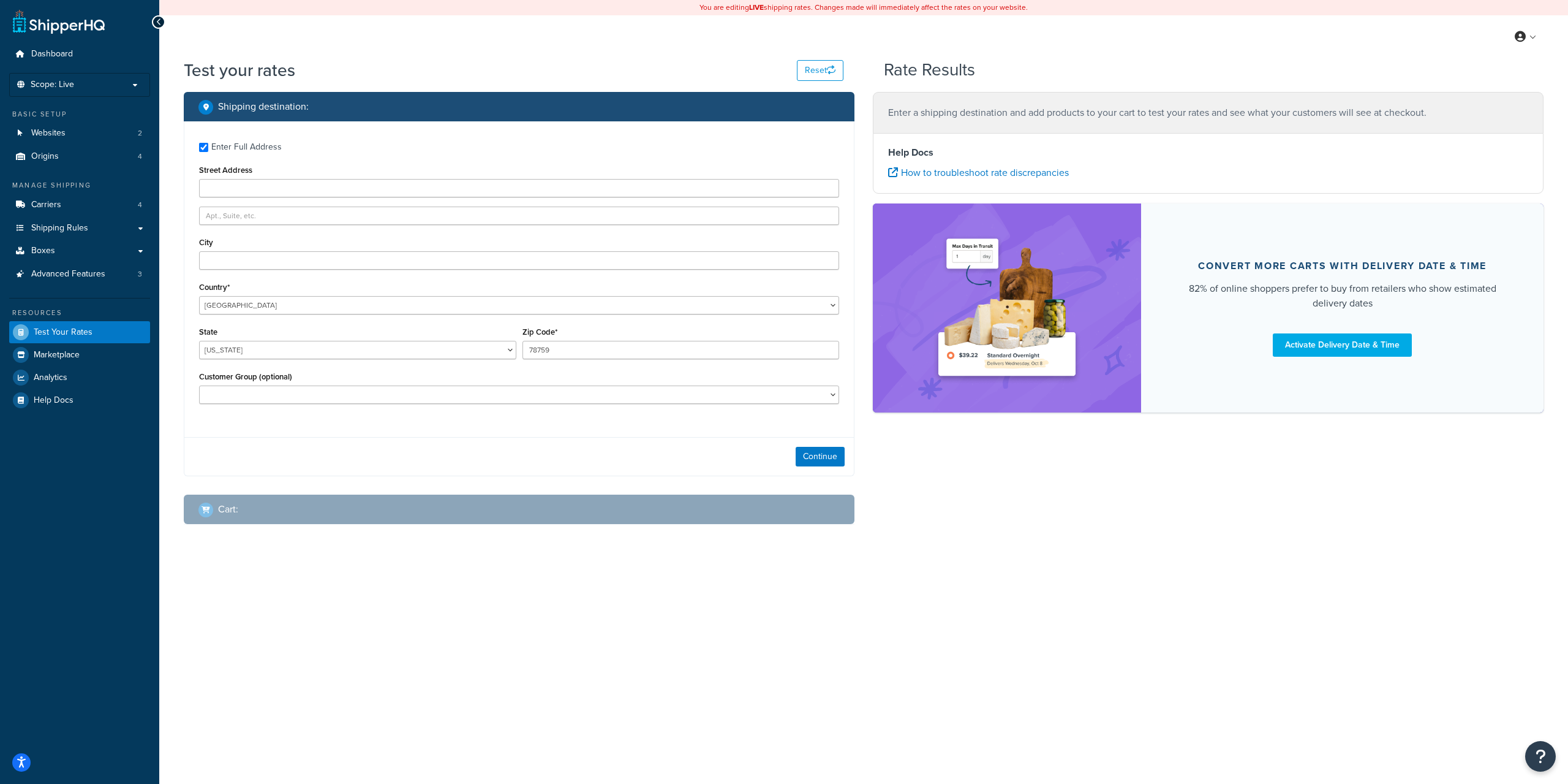
click at [266, 143] on div "Enter Full Address" at bounding box center [247, 147] width 70 height 17
click at [208, 143] on input "Enter Full Address" at bounding box center [204, 147] width 9 height 9
checkbox input "false"
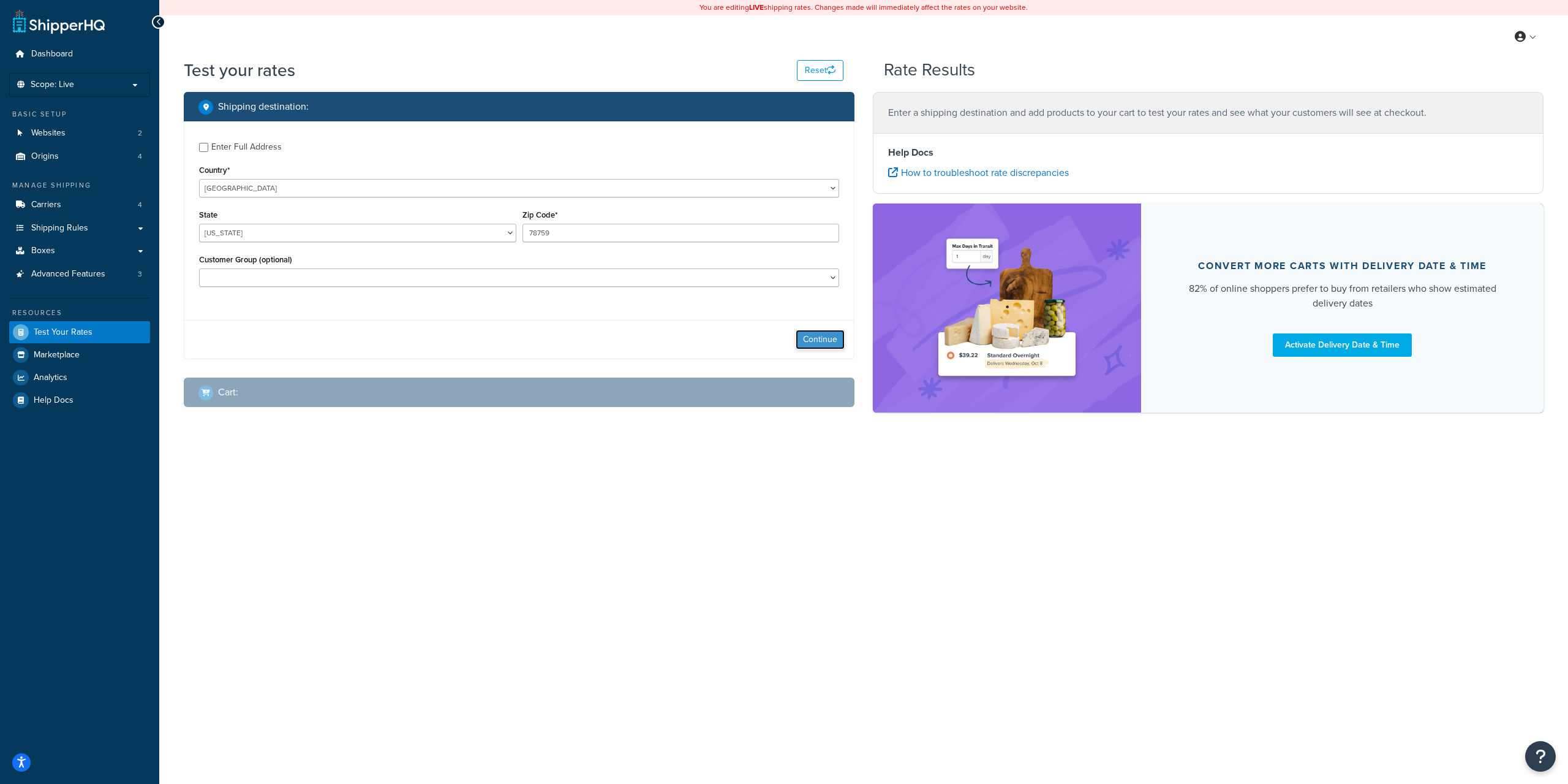
click at [817, 342] on button "Continue" at bounding box center [820, 340] width 49 height 20
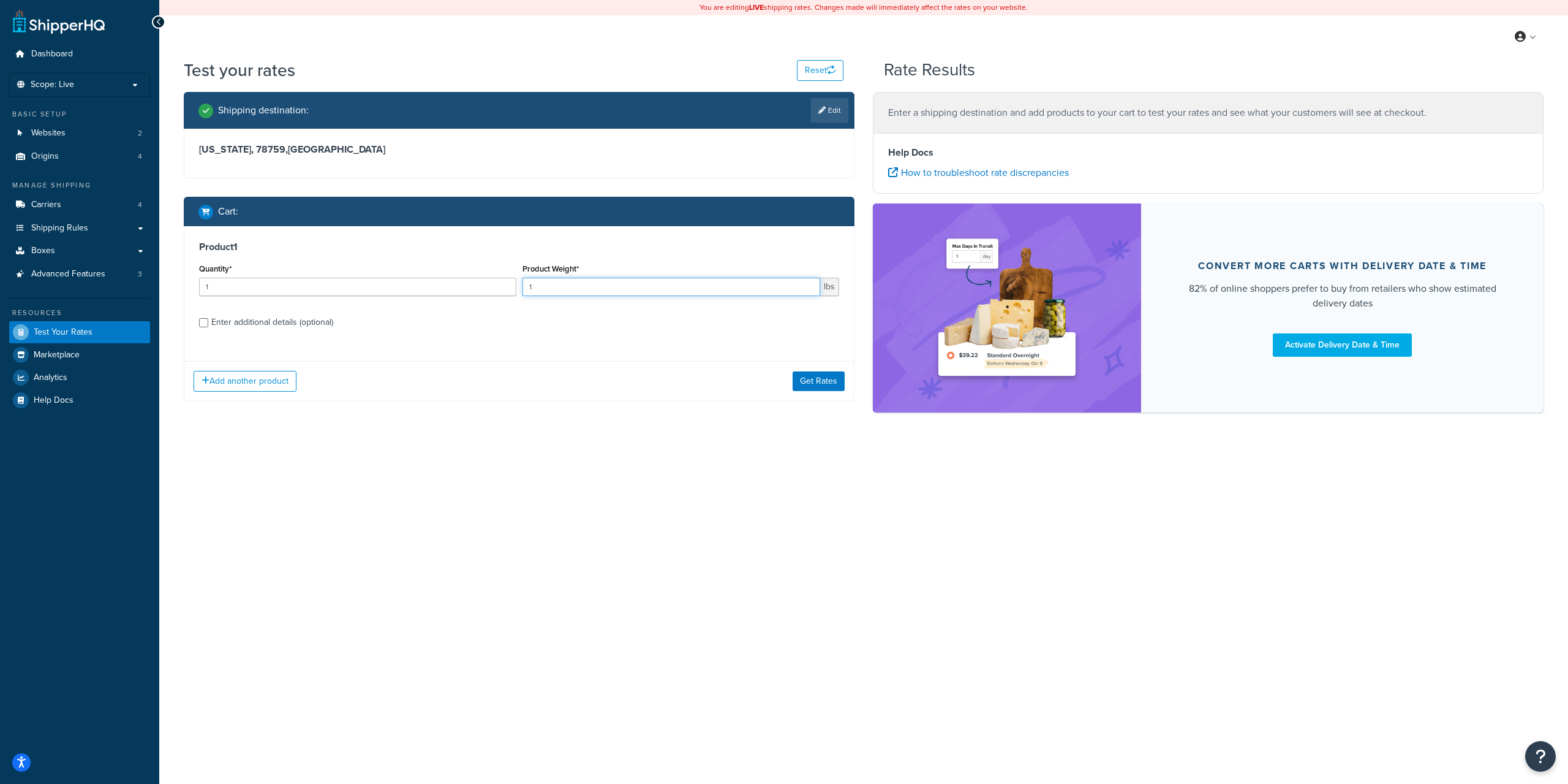
click at [565, 287] on input "1" at bounding box center [672, 287] width 298 height 19
click at [228, 330] on div "Enter additional details (optional)" at bounding box center [272, 322] width 122 height 17
click at [208, 327] on input "Enter additional details (optional)" at bounding box center [204, 323] width 9 height 9
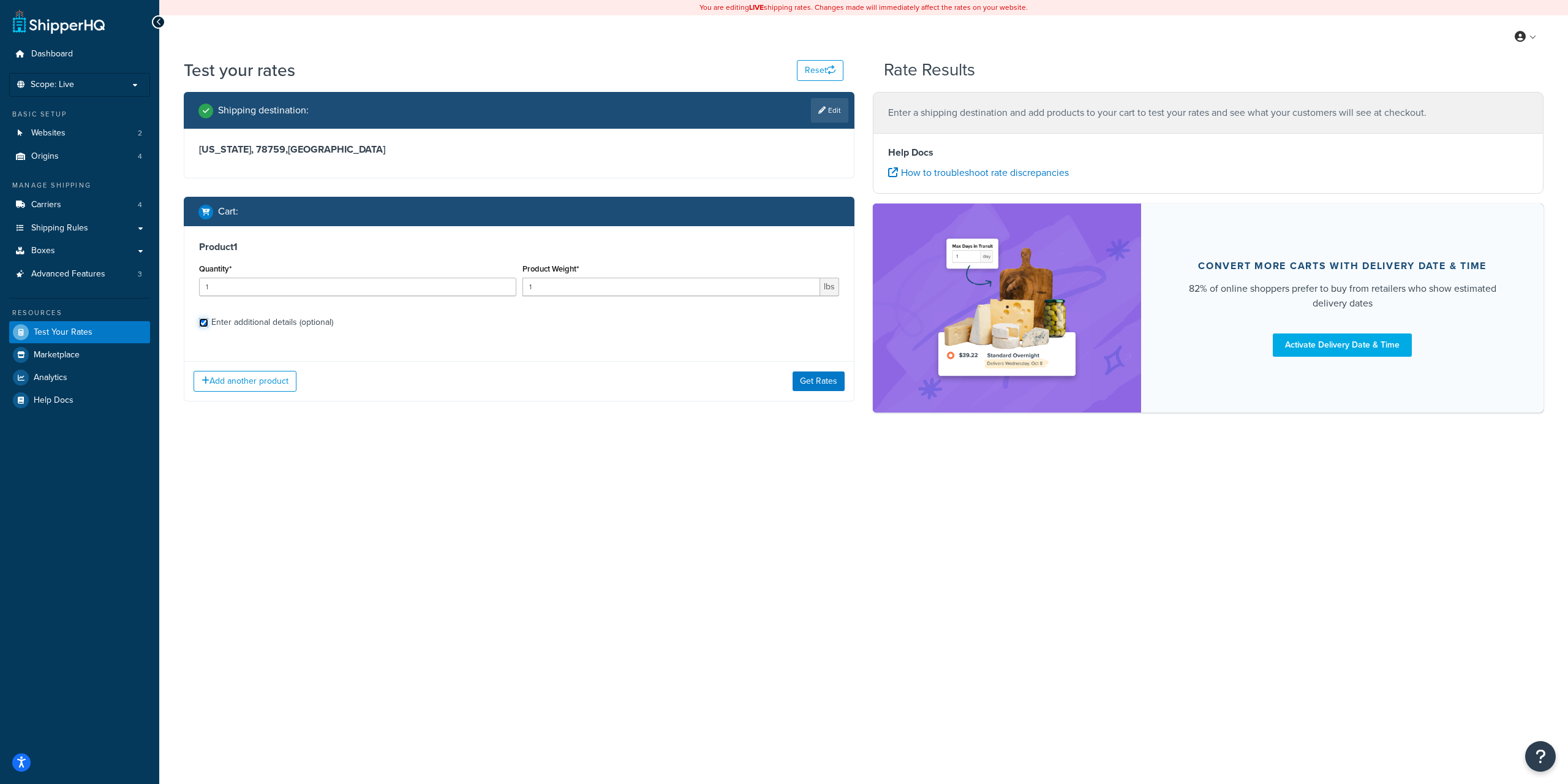
checkbox input "true"
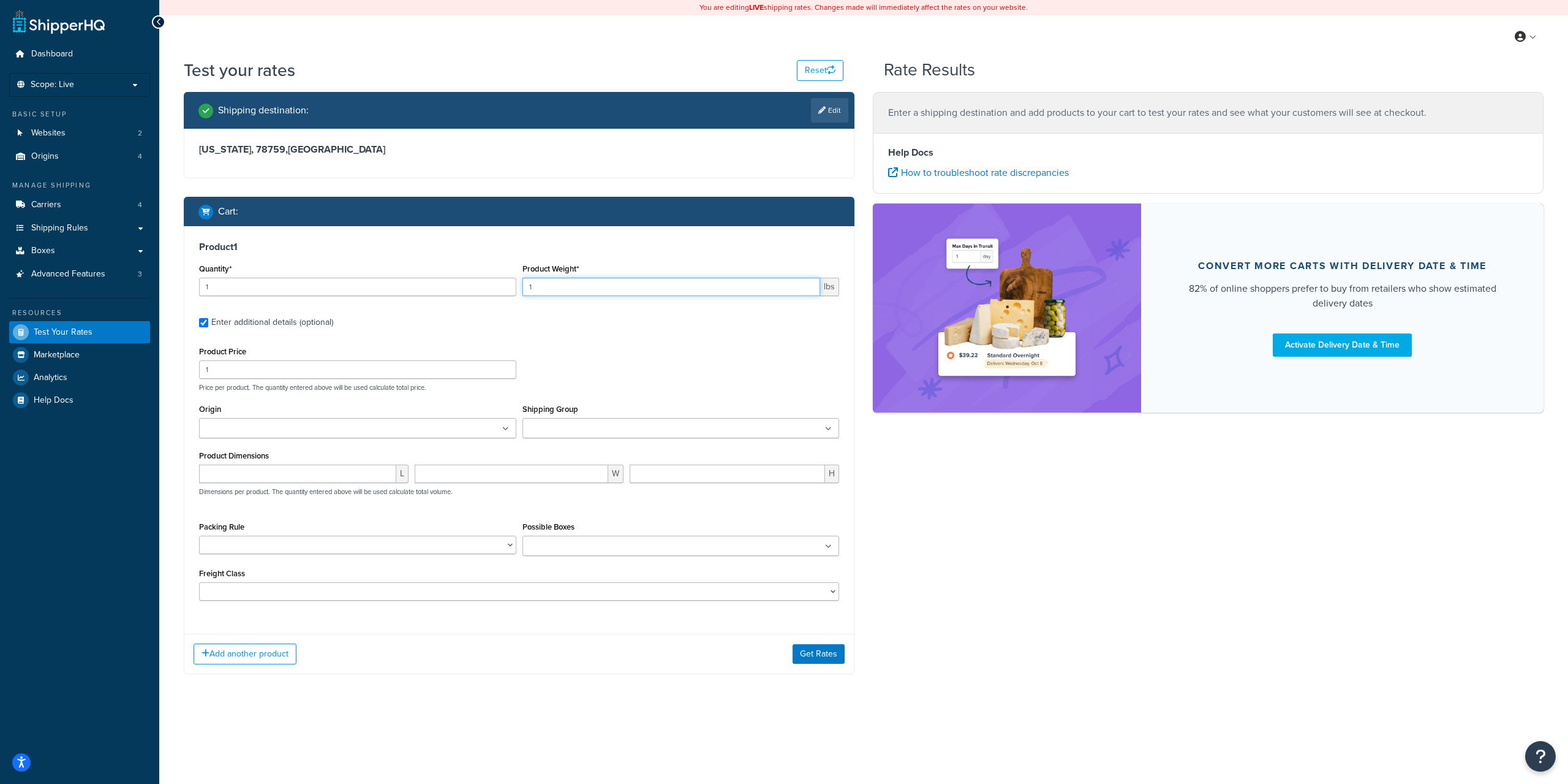
drag, startPoint x: 557, startPoint y: 282, endPoint x: 434, endPoint y: 283, distance: 123.0
click at [448, 286] on div "Quantity* 1 Product Weight* 1 lbs" at bounding box center [519, 283] width 646 height 45
type input "65"
click at [811, 654] on button "Get Rates" at bounding box center [818, 654] width 52 height 20
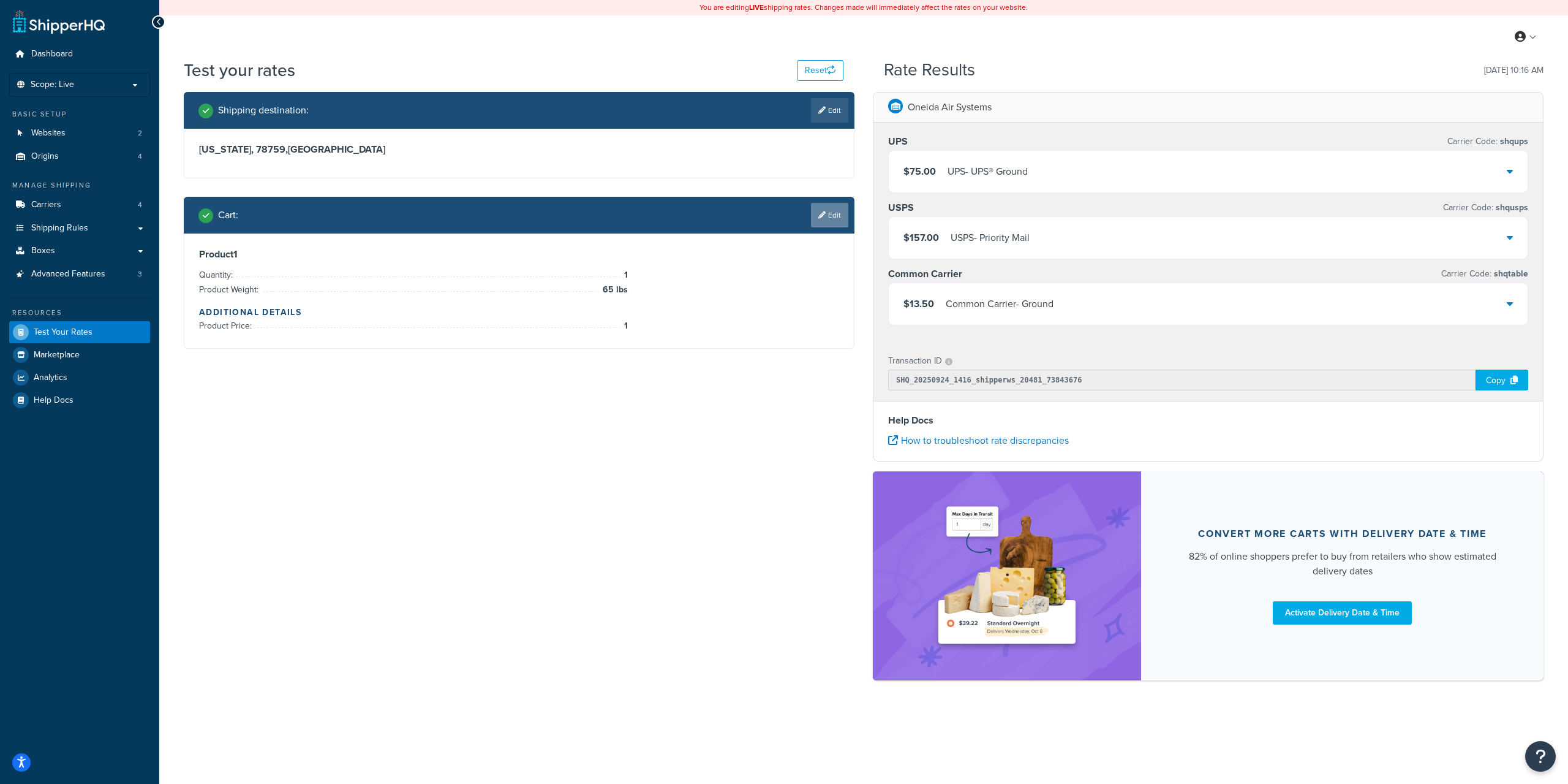
click at [838, 212] on link "Edit" at bounding box center [830, 215] width 37 height 25
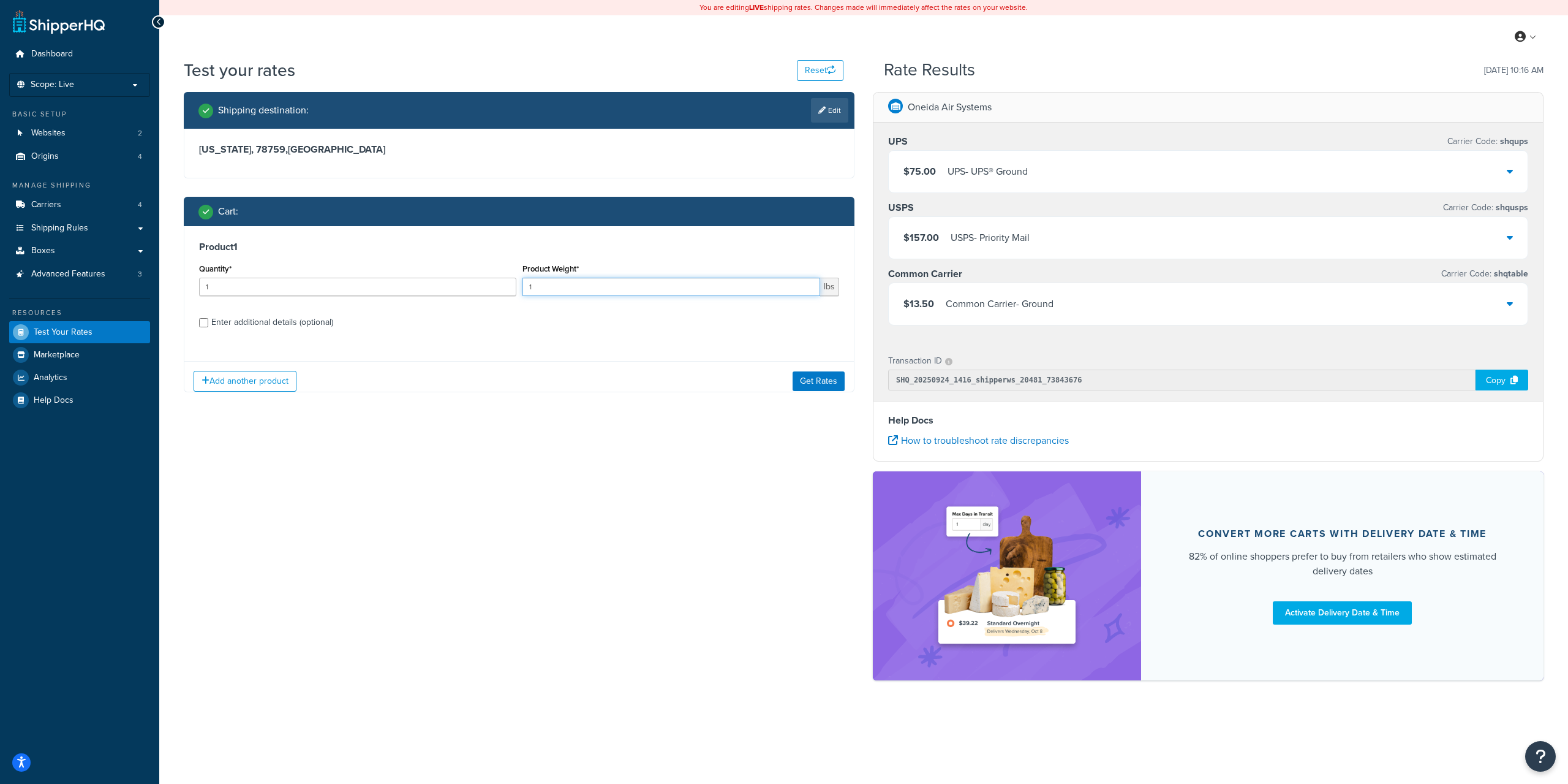
click at [628, 294] on input "1" at bounding box center [672, 287] width 298 height 19
type input "65"
click at [241, 321] on div "Enter additional details (optional)" at bounding box center [272, 322] width 122 height 17
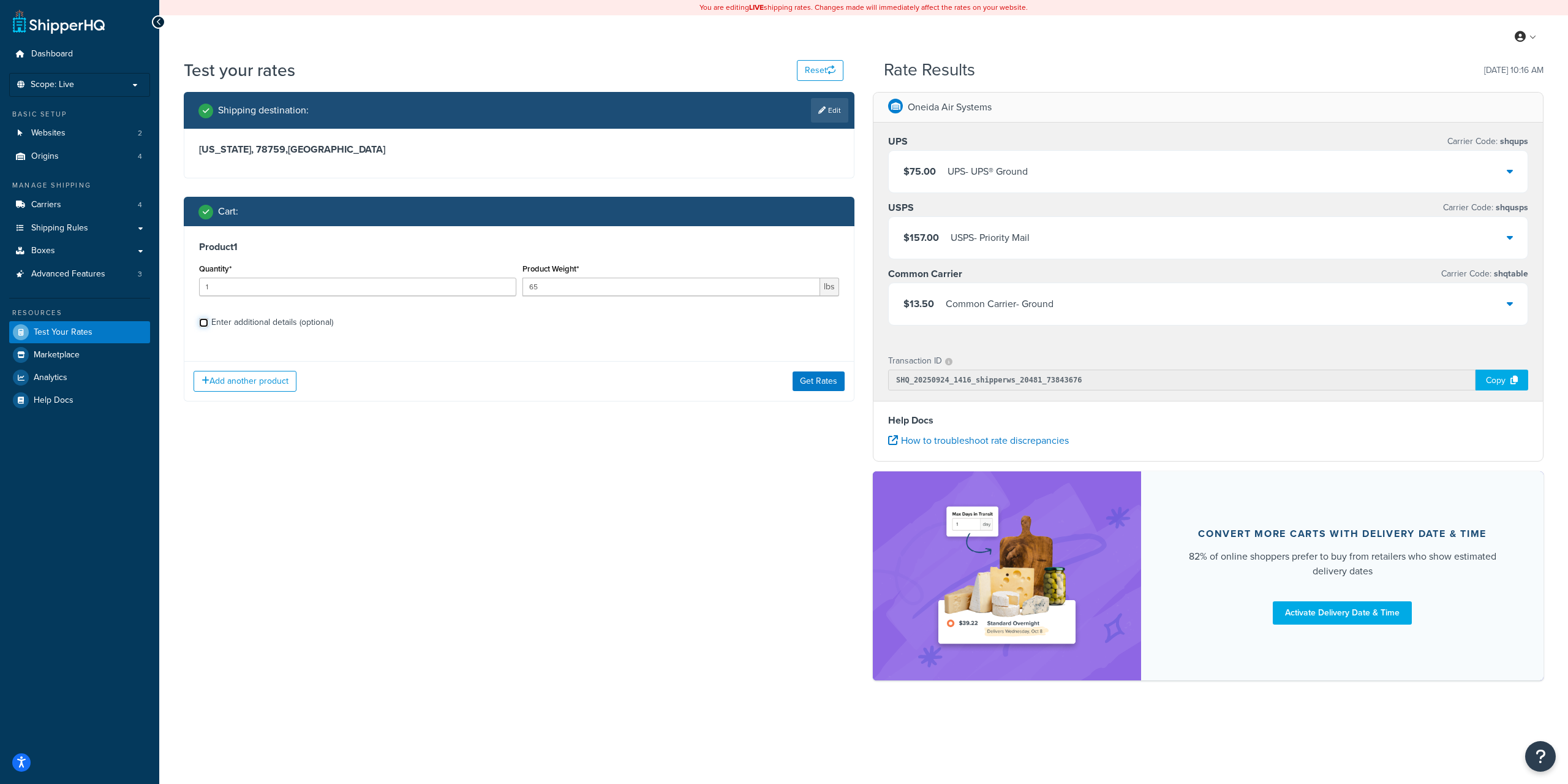
click at [208, 321] on input "Enter additional details (optional)" at bounding box center [204, 323] width 9 height 9
checkbox input "true"
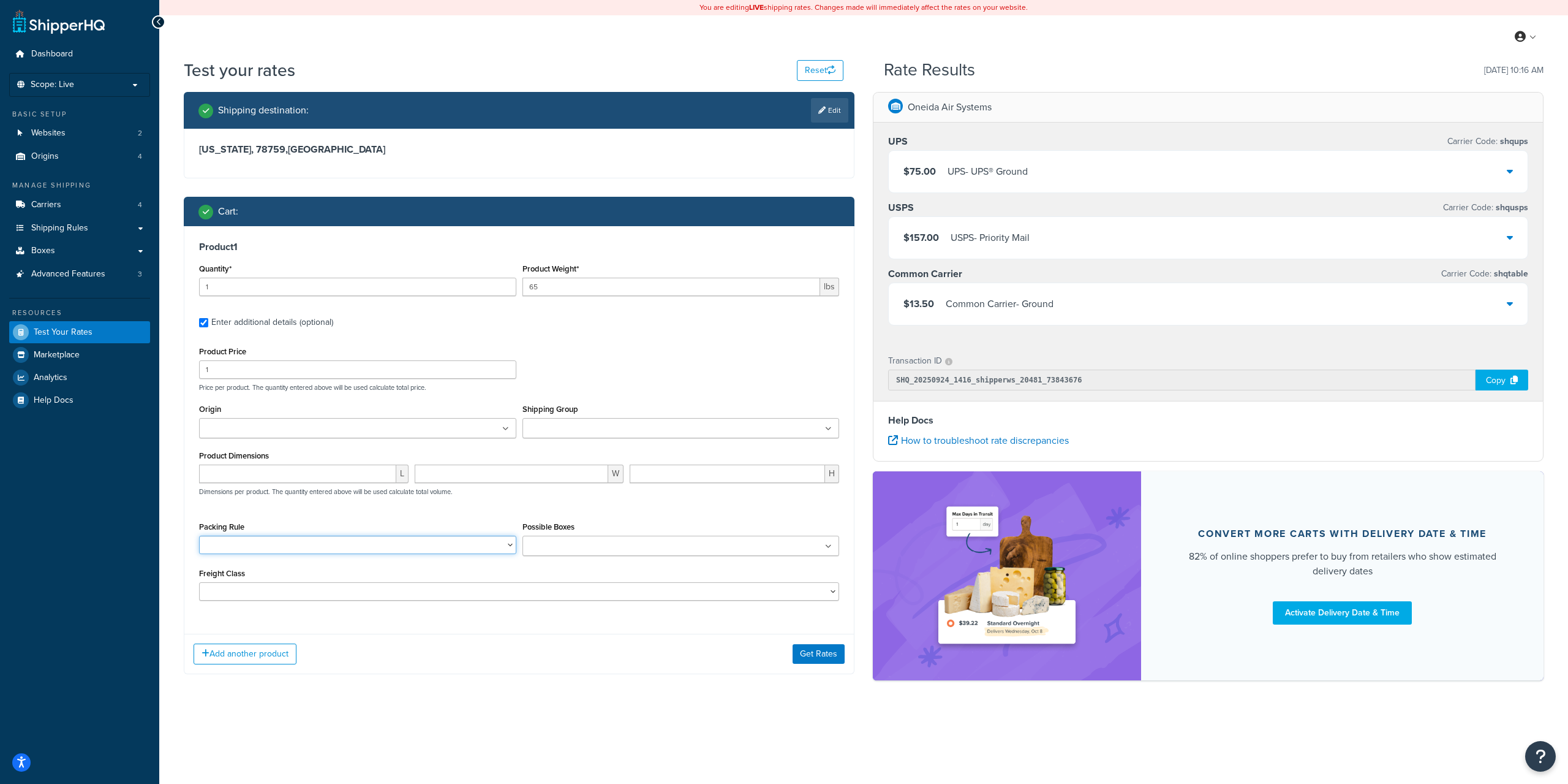
click at [306, 540] on select "Cobra - 14 Gal Freestanding Cobra - 14 Gal Wall-Mounted Cobra - 17 Gal Cobra - …" at bounding box center [358, 545] width 317 height 19
select select "27677"
click at [199, 536] on select "Cobra - 14 Gal Freestanding Cobra - 14 Gal Wall-Mounted Cobra - 17 Gal Cobra - …" at bounding box center [358, 545] width 317 height 19
click at [802, 653] on button "Get Rates" at bounding box center [818, 654] width 52 height 20
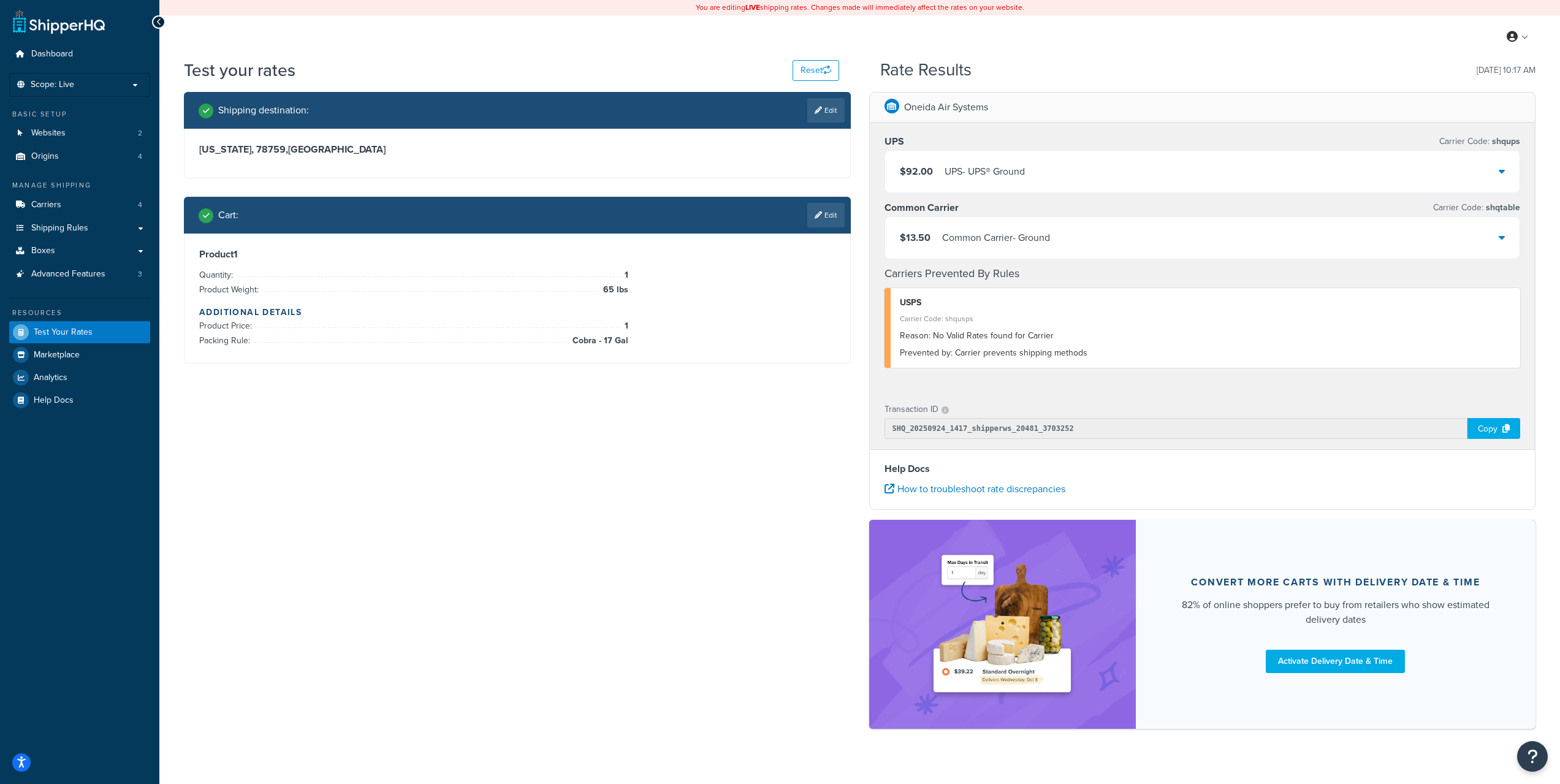
click at [1135, 170] on div "$92.00 UPS - UPS® Ground" at bounding box center [1203, 172] width 635 height 42
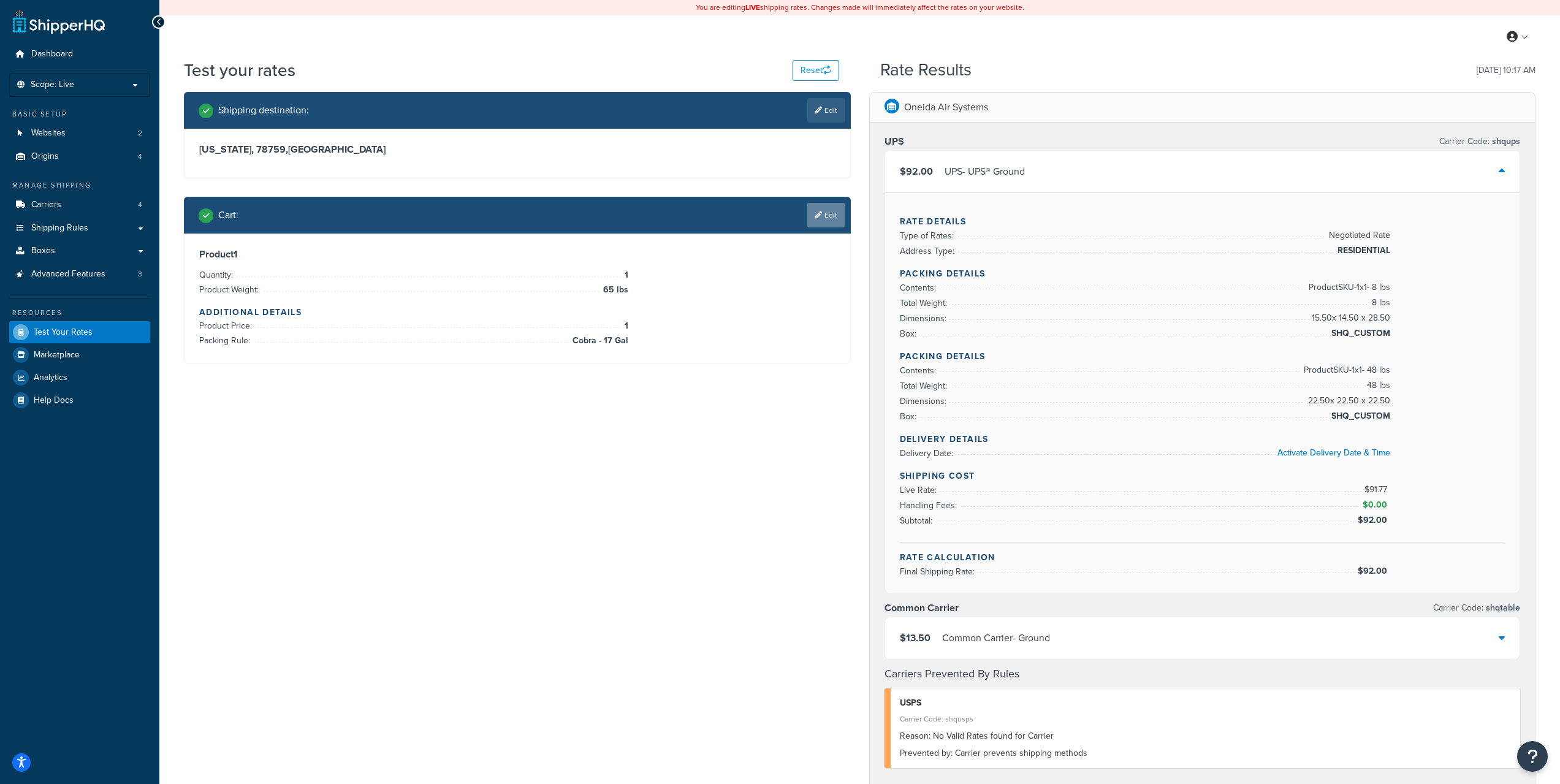
click at [831, 212] on link "Edit" at bounding box center [826, 215] width 38 height 25
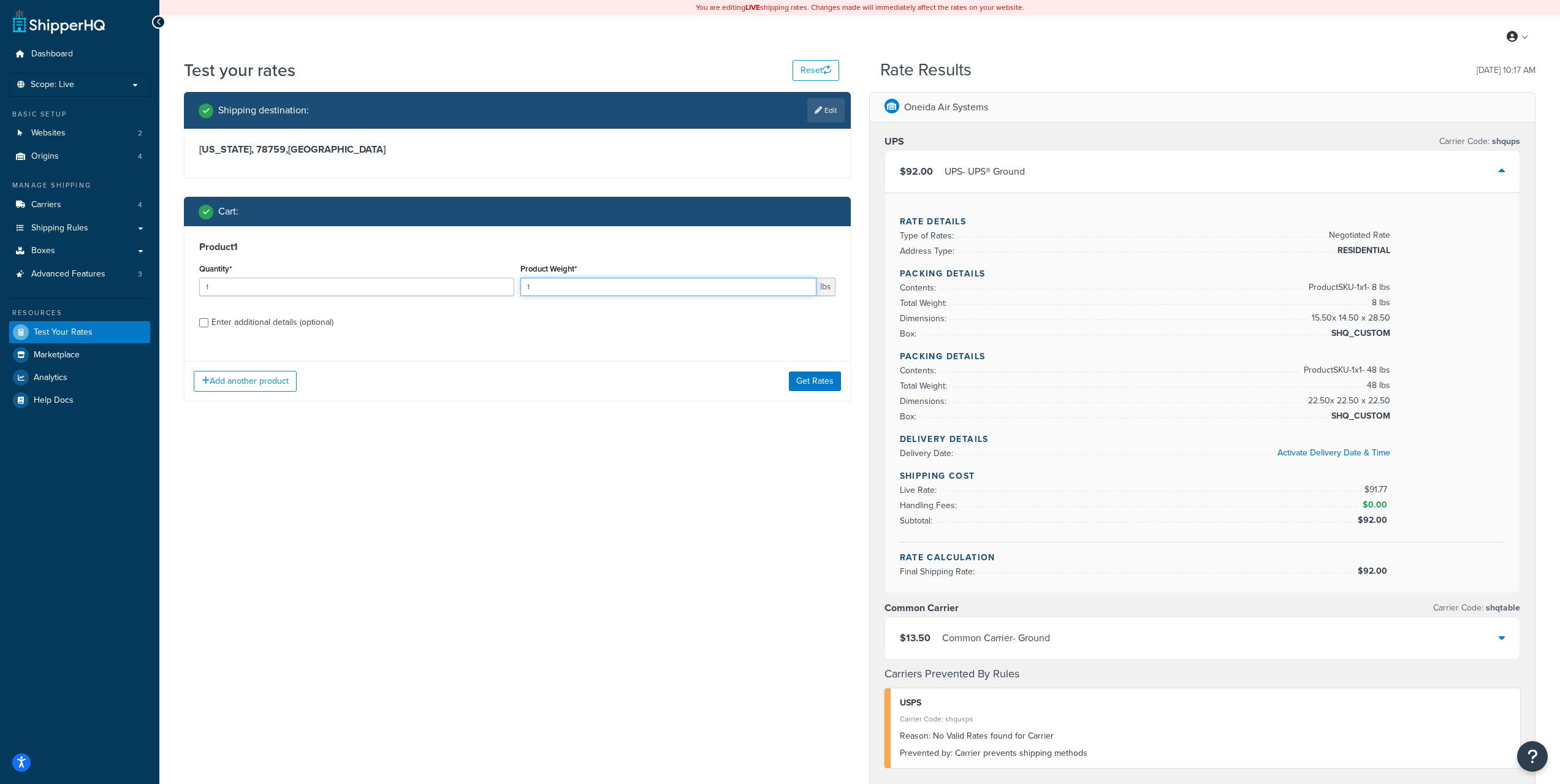
click at [567, 295] on input "1" at bounding box center [669, 287] width 296 height 19
click at [565, 293] on input "1" at bounding box center [669, 287] width 296 height 19
type input "65"
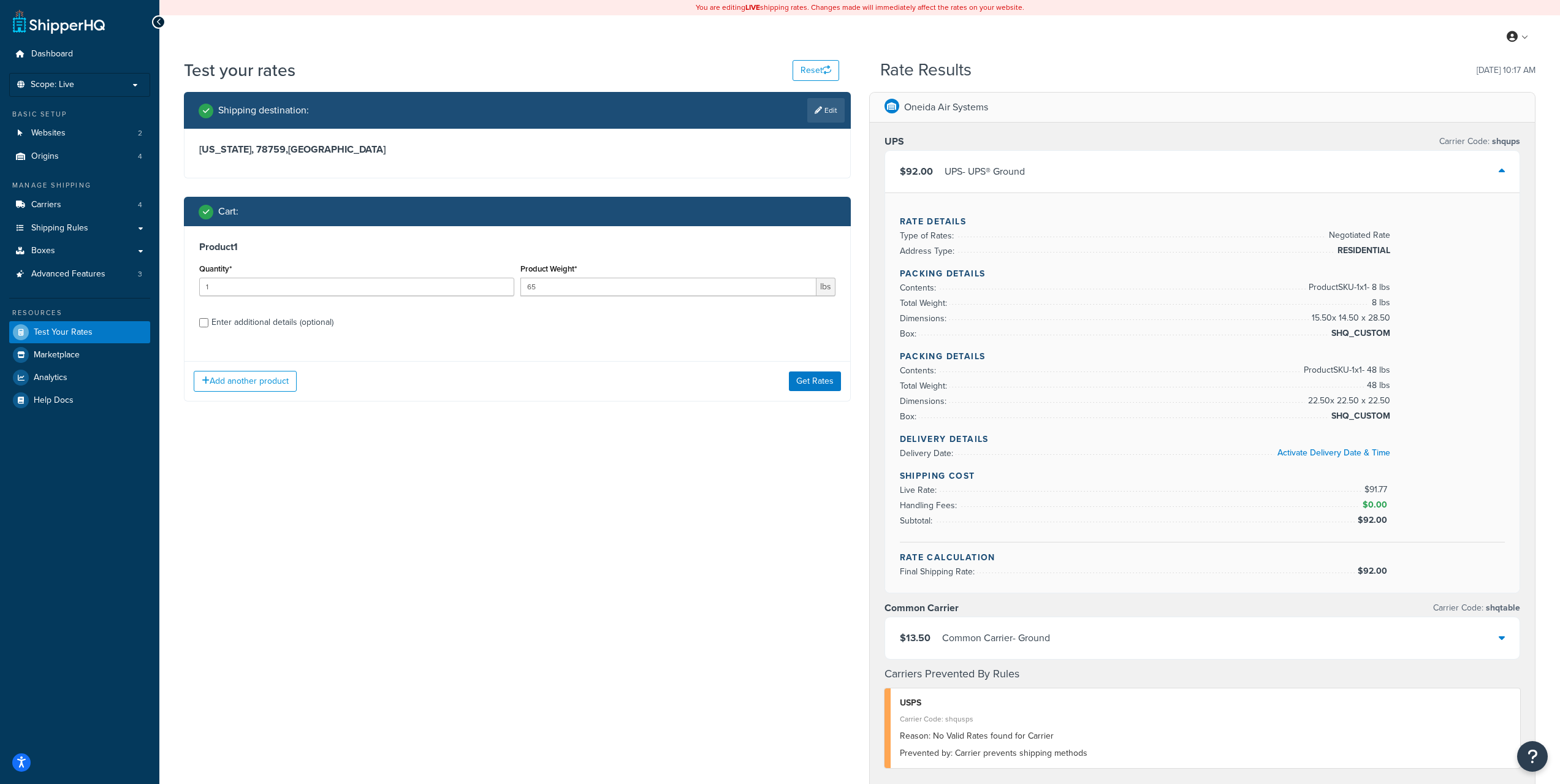
click at [250, 326] on div "Enter additional details (optional)" at bounding box center [272, 322] width 122 height 17
click at [209, 326] on input "Enter additional details (optional)" at bounding box center [204, 323] width 9 height 9
checkbox input "true"
select select "27677"
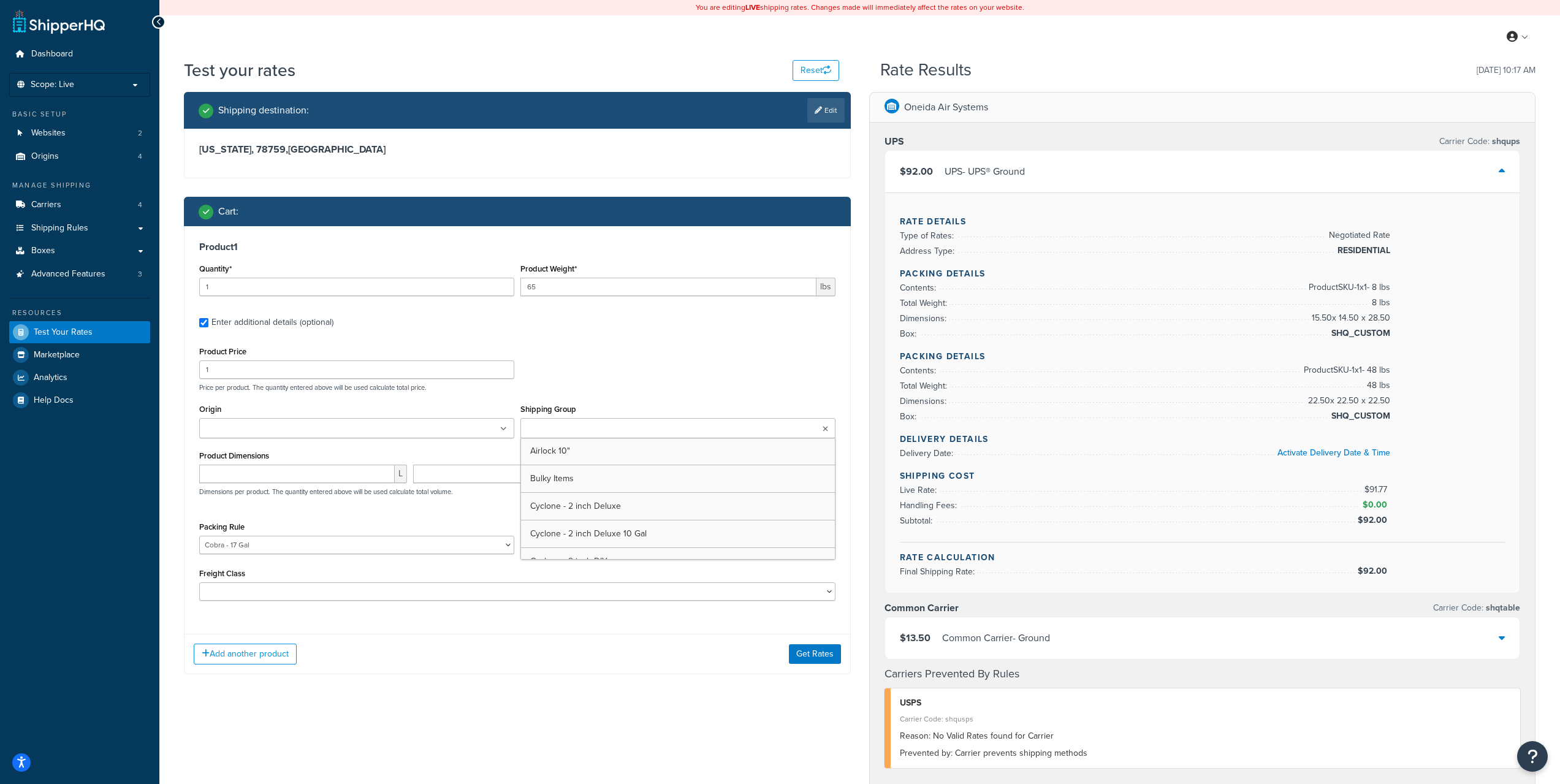
click at [661, 422] on ul at bounding box center [678, 428] width 315 height 20
click at [676, 340] on div "Product 1 Quantity* 1 Product Weight* 65 lbs Enter additional details (optional…" at bounding box center [517, 422] width 666 height 392
click at [506, 422] on ul at bounding box center [357, 428] width 315 height 20
click at [597, 347] on div "Product Price 1 Price per product. The quantity entered above will be used calc…" at bounding box center [517, 367] width 642 height 49
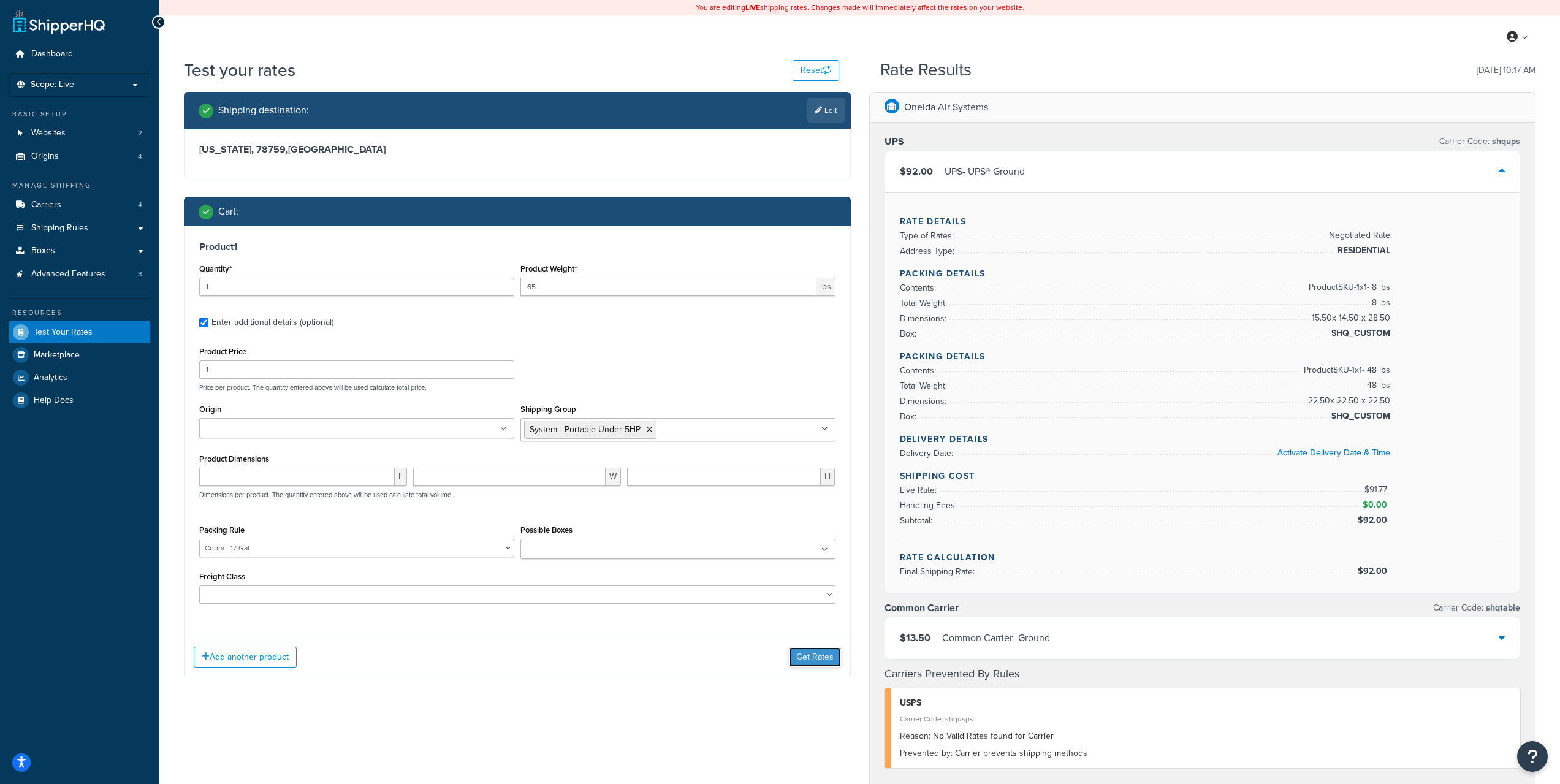
click at [819, 656] on button "Get Rates" at bounding box center [814, 657] width 52 height 20
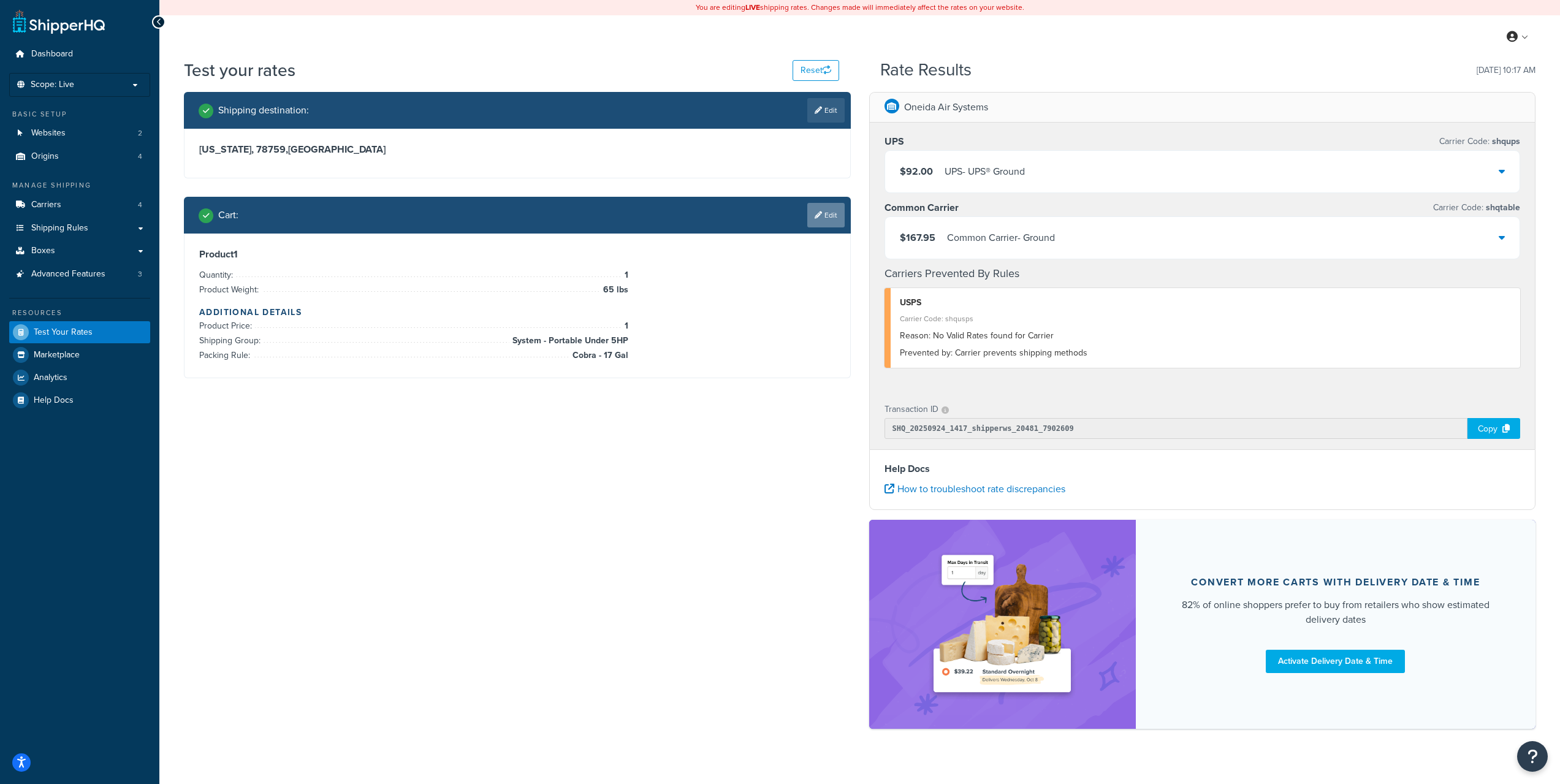
click at [823, 214] on link "Edit" at bounding box center [826, 215] width 38 height 25
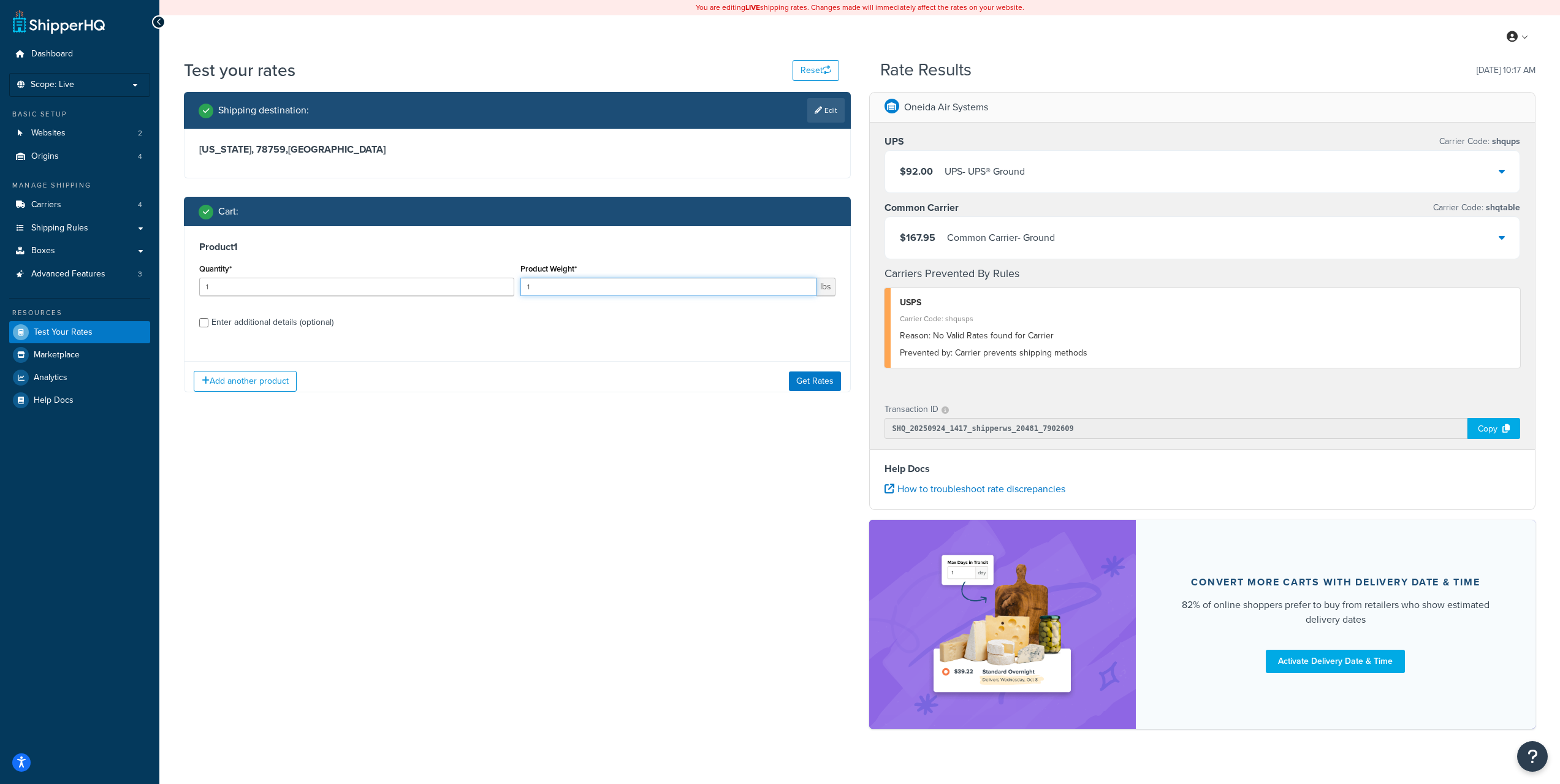
click at [578, 293] on input "1" at bounding box center [669, 287] width 296 height 19
drag, startPoint x: 573, startPoint y: 291, endPoint x: 436, endPoint y: 286, distance: 137.1
click at [437, 286] on div "Quantity* 1 Product Weight* 1 lbs" at bounding box center [517, 283] width 642 height 45
type input "65"
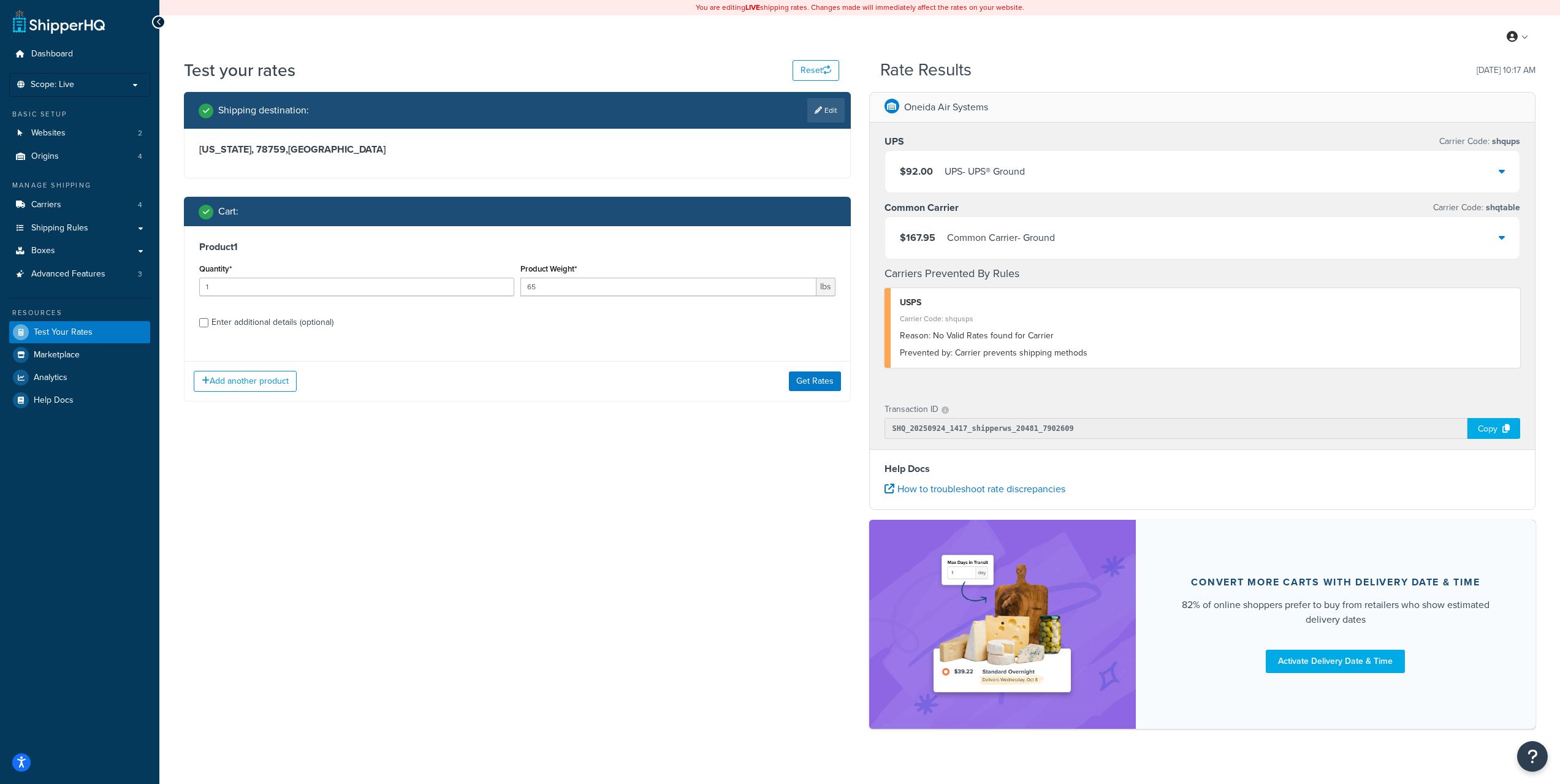
click at [301, 323] on div "Enter additional details (optional)" at bounding box center [272, 322] width 122 height 17
click at [209, 323] on input "Enter additional details (optional)" at bounding box center [204, 323] width 9 height 9
checkbox input "true"
select select "27677"
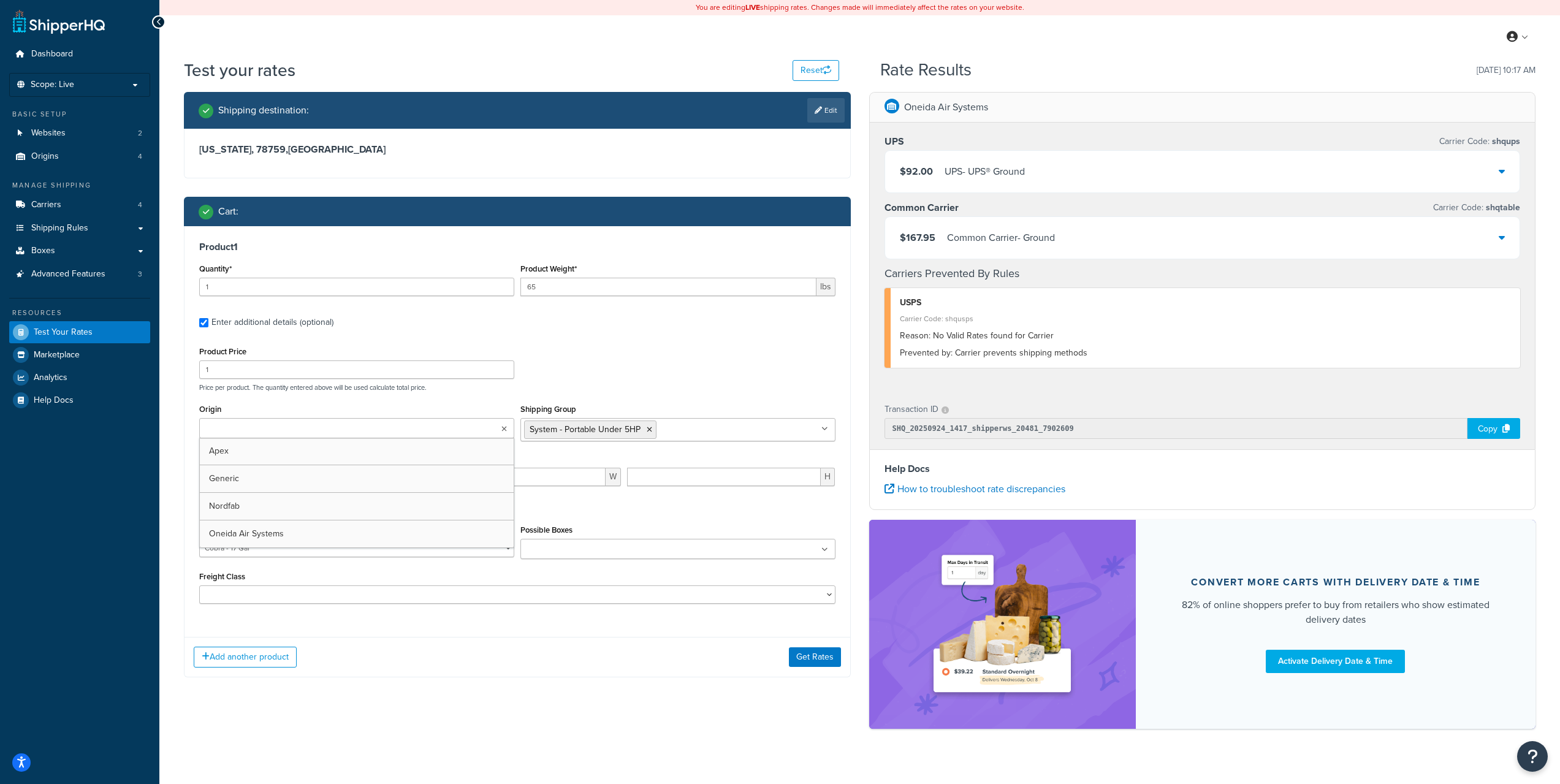
click at [233, 434] on input "Origin" at bounding box center [257, 429] width 109 height 14
click at [441, 737] on div "Shipping destination : Edit Texas, 78759 , United States Cart : Product 1 Quant…" at bounding box center [860, 416] width 1370 height 649
click at [813, 658] on button "Get Rates" at bounding box center [814, 657] width 52 height 20
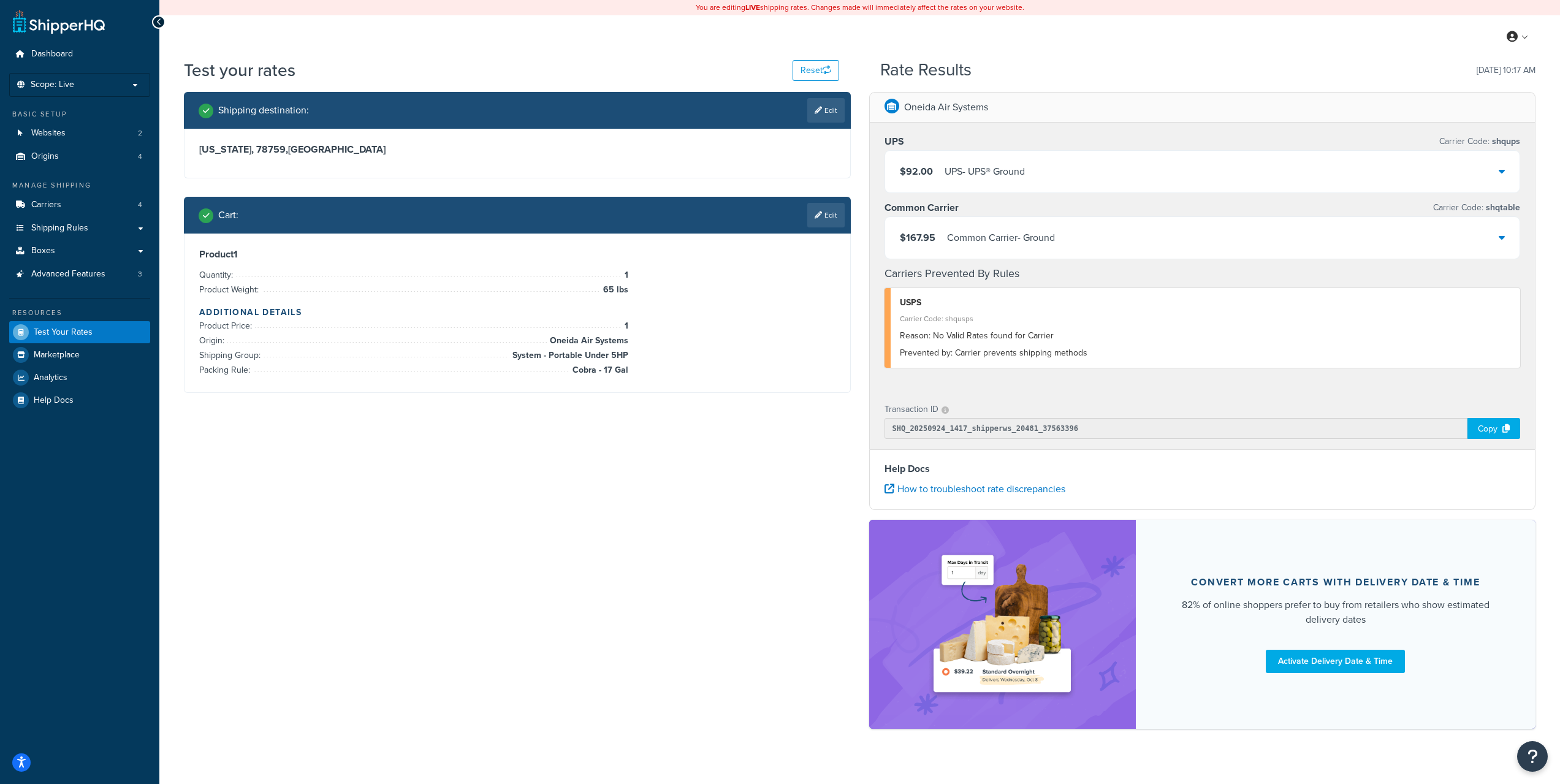
click at [833, 216] on link "Edit" at bounding box center [826, 215] width 38 height 25
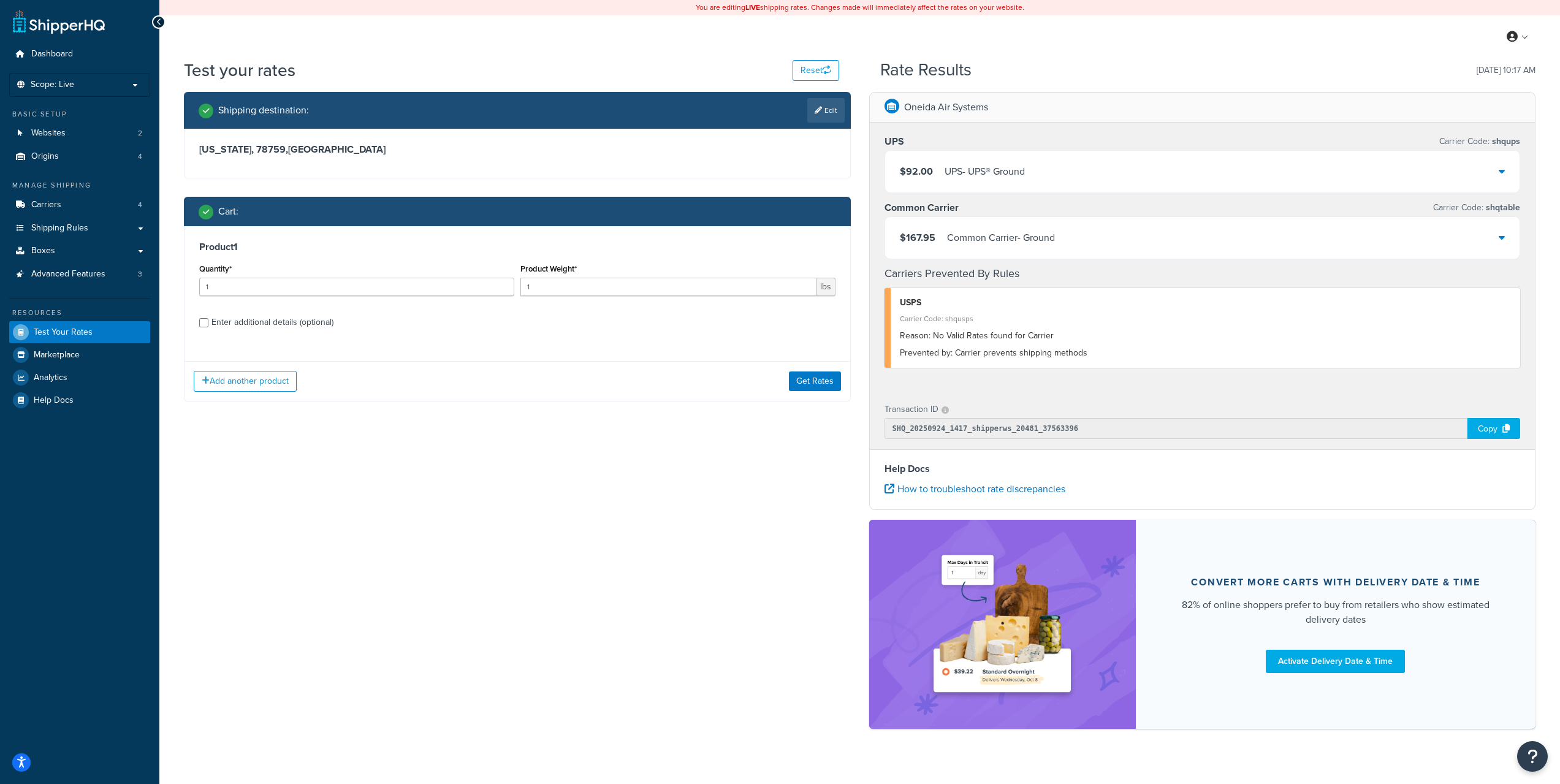
click at [1028, 242] on div "Common Carrier - Ground" at bounding box center [1001, 238] width 108 height 17
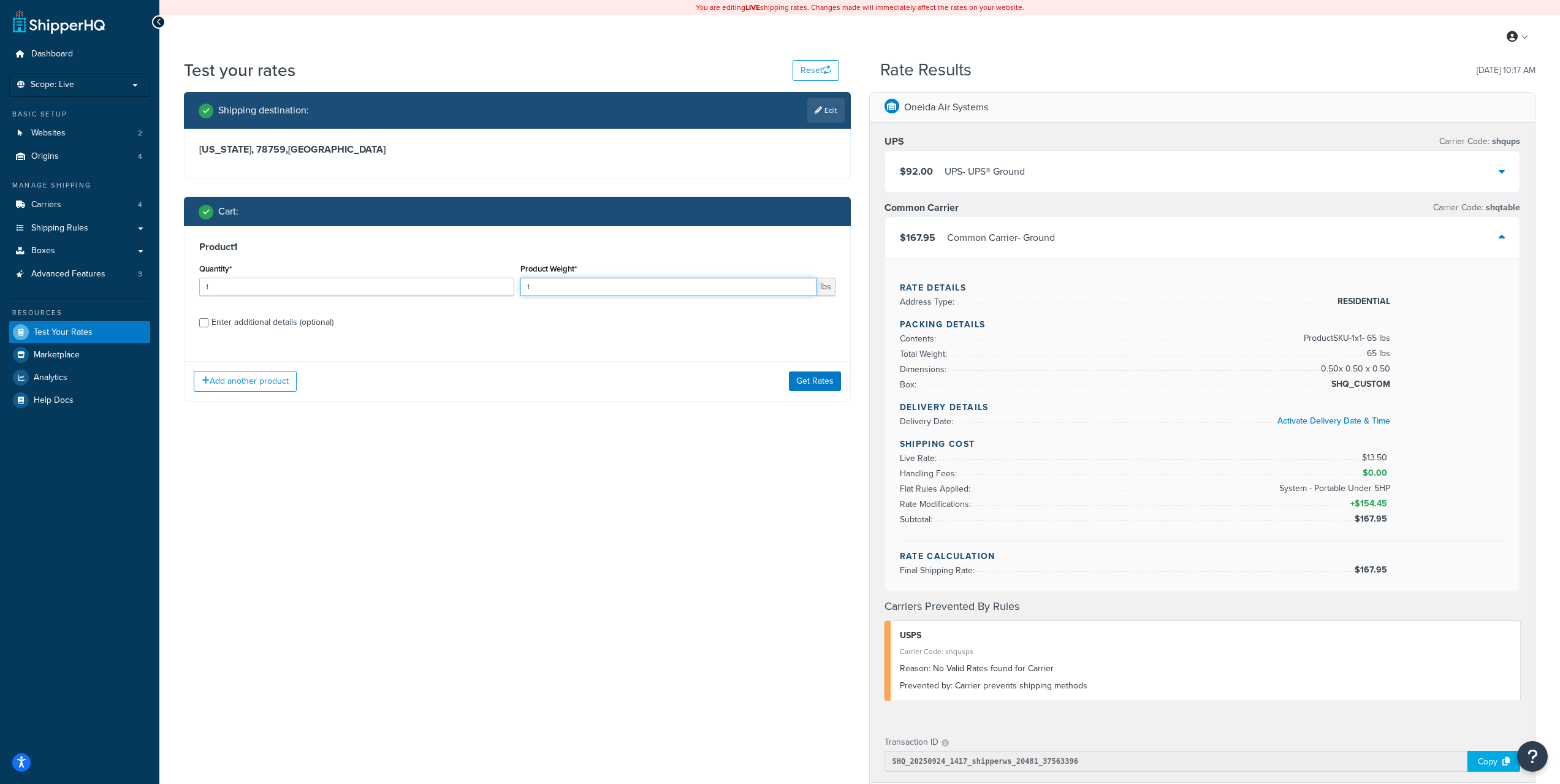
click at [555, 292] on input "1" at bounding box center [669, 287] width 296 height 19
drag, startPoint x: 518, startPoint y: 292, endPoint x: 474, endPoint y: 289, distance: 44.1
click at [474, 289] on div "Quantity* 1 Product Weight* 1 lbs" at bounding box center [517, 283] width 642 height 45
type input "65"
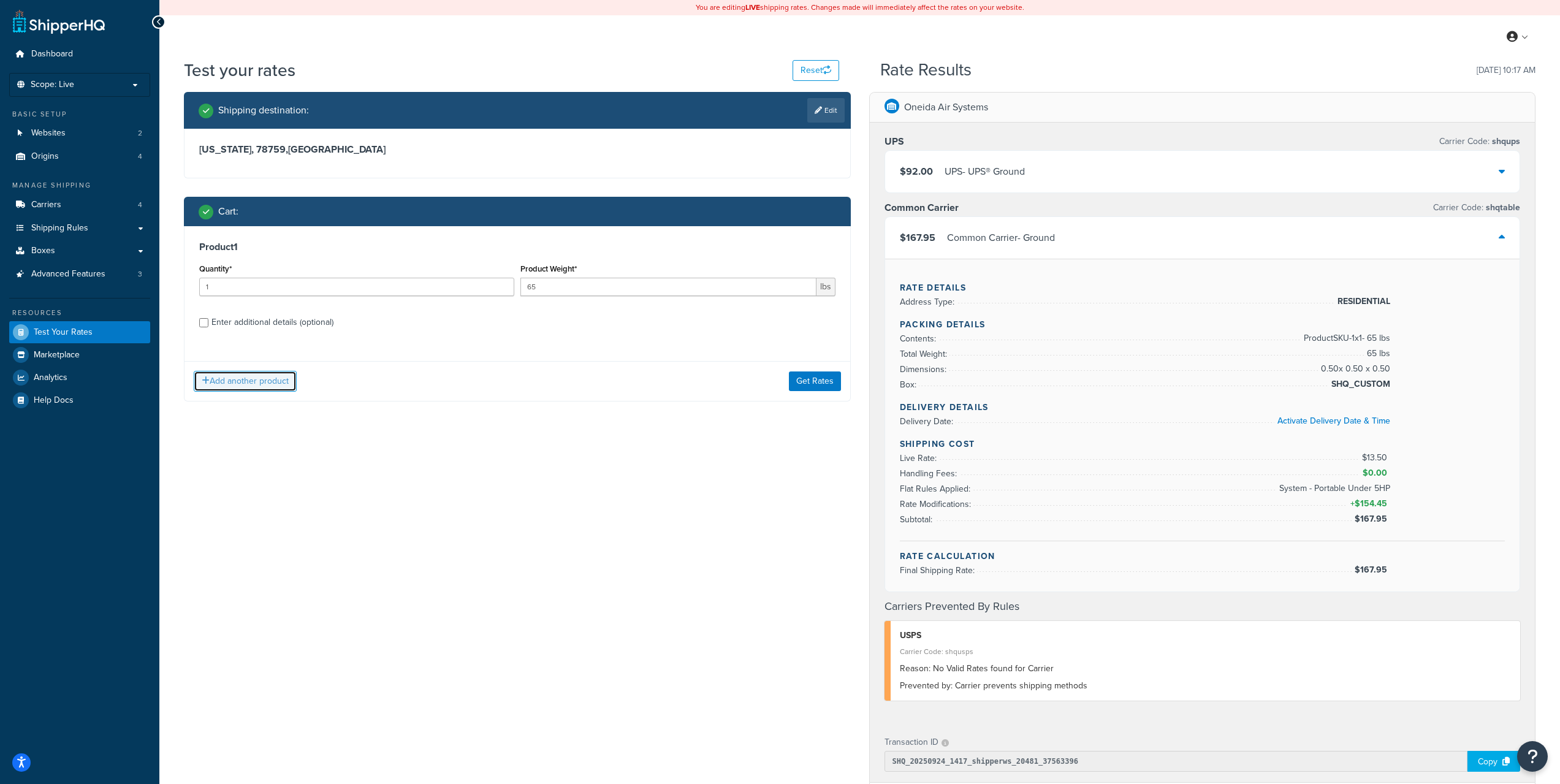
drag, startPoint x: 268, startPoint y: 381, endPoint x: 298, endPoint y: 327, distance: 61.8
click at [298, 327] on div "Product 1 Quantity* 1 Product Weight* 65 lbs Enter additional details (optional…" at bounding box center [517, 314] width 667 height 176
click at [298, 326] on div "Enter additional details (optional)" at bounding box center [272, 322] width 122 height 17
click at [209, 326] on input "Enter additional details (optional)" at bounding box center [204, 323] width 9 height 9
checkbox input "true"
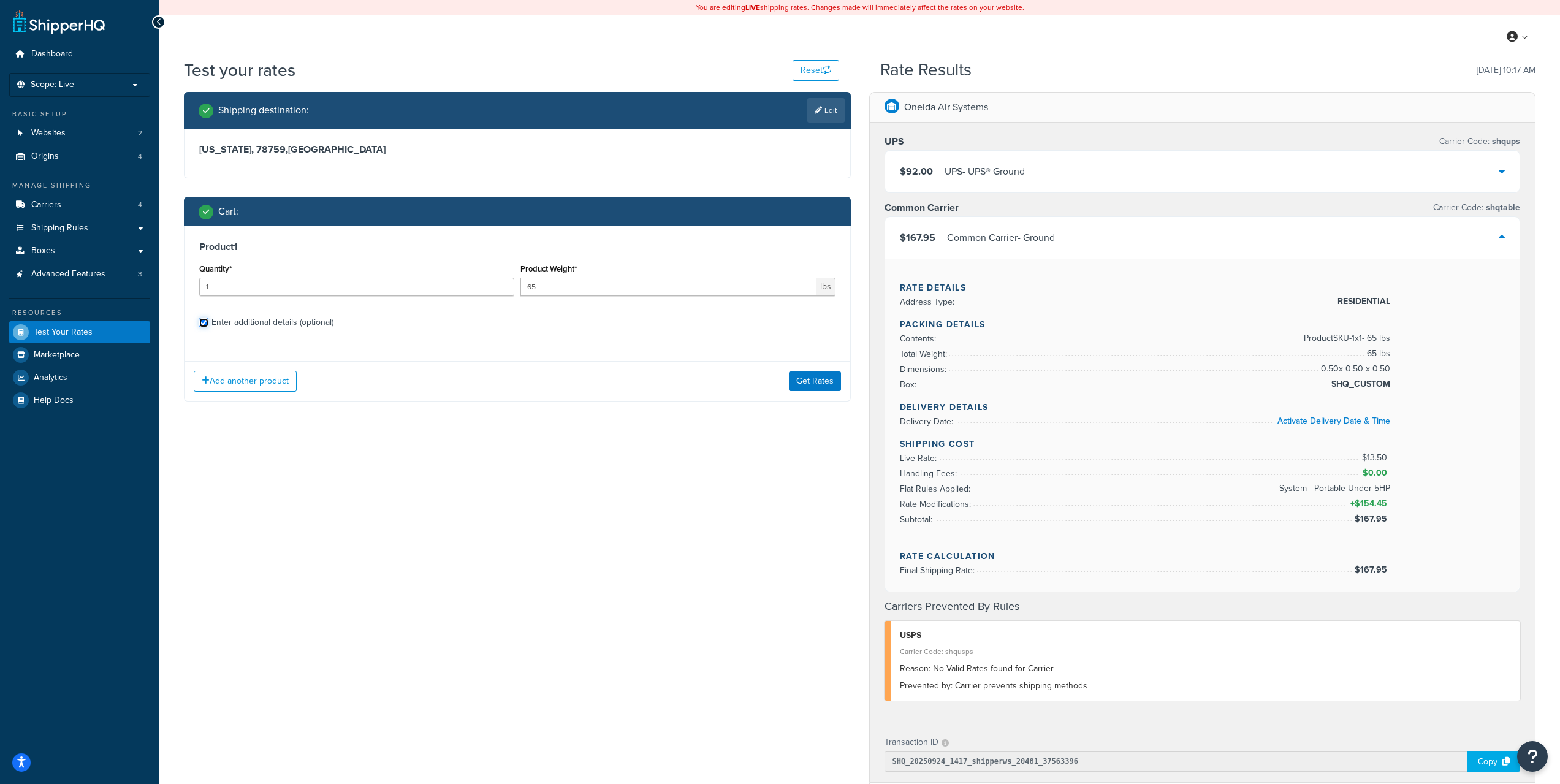
select select "27677"
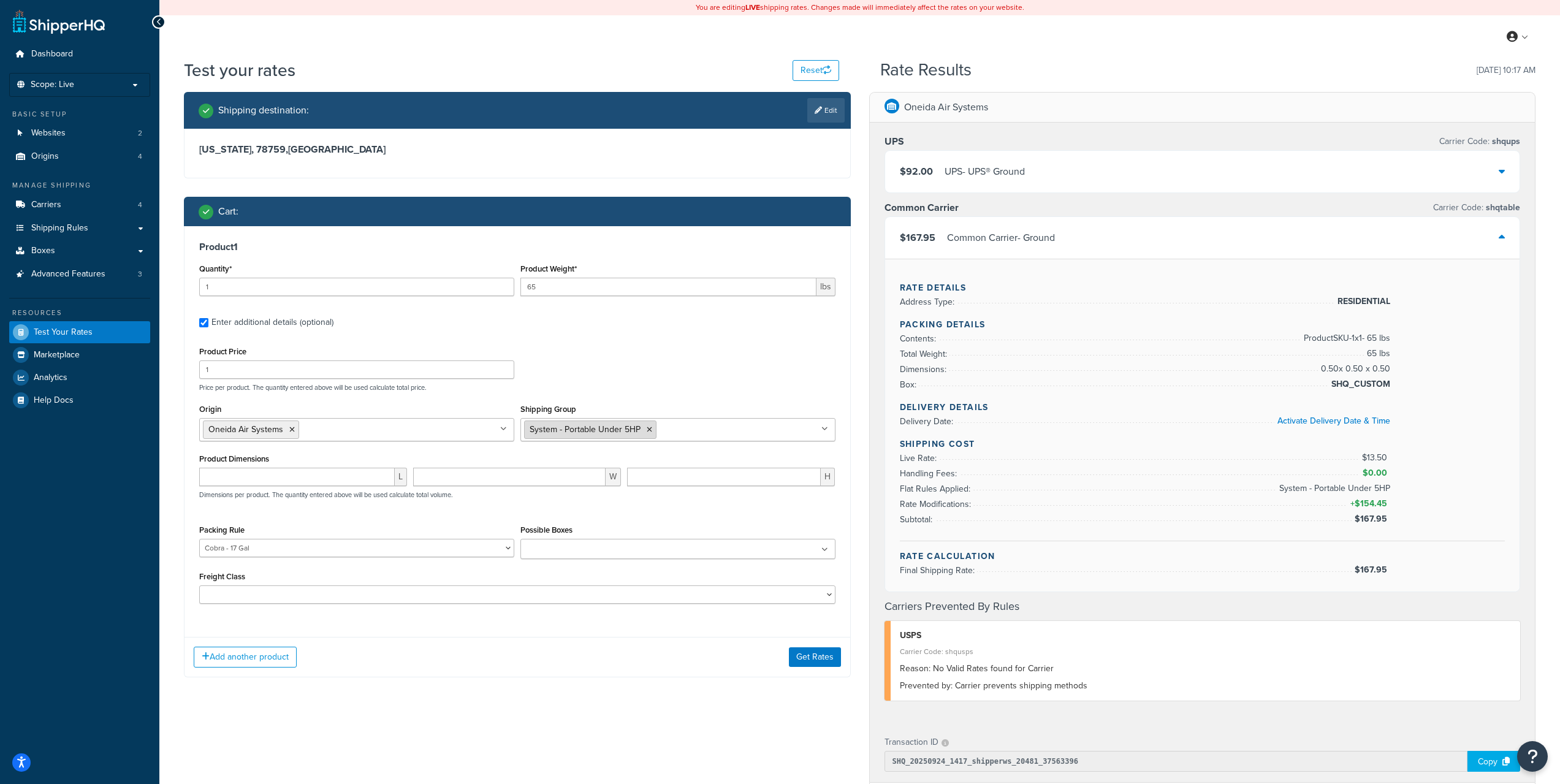
click at [647, 429] on icon at bounding box center [649, 430] width 5 height 8
click at [584, 428] on icon at bounding box center [582, 430] width 5 height 8
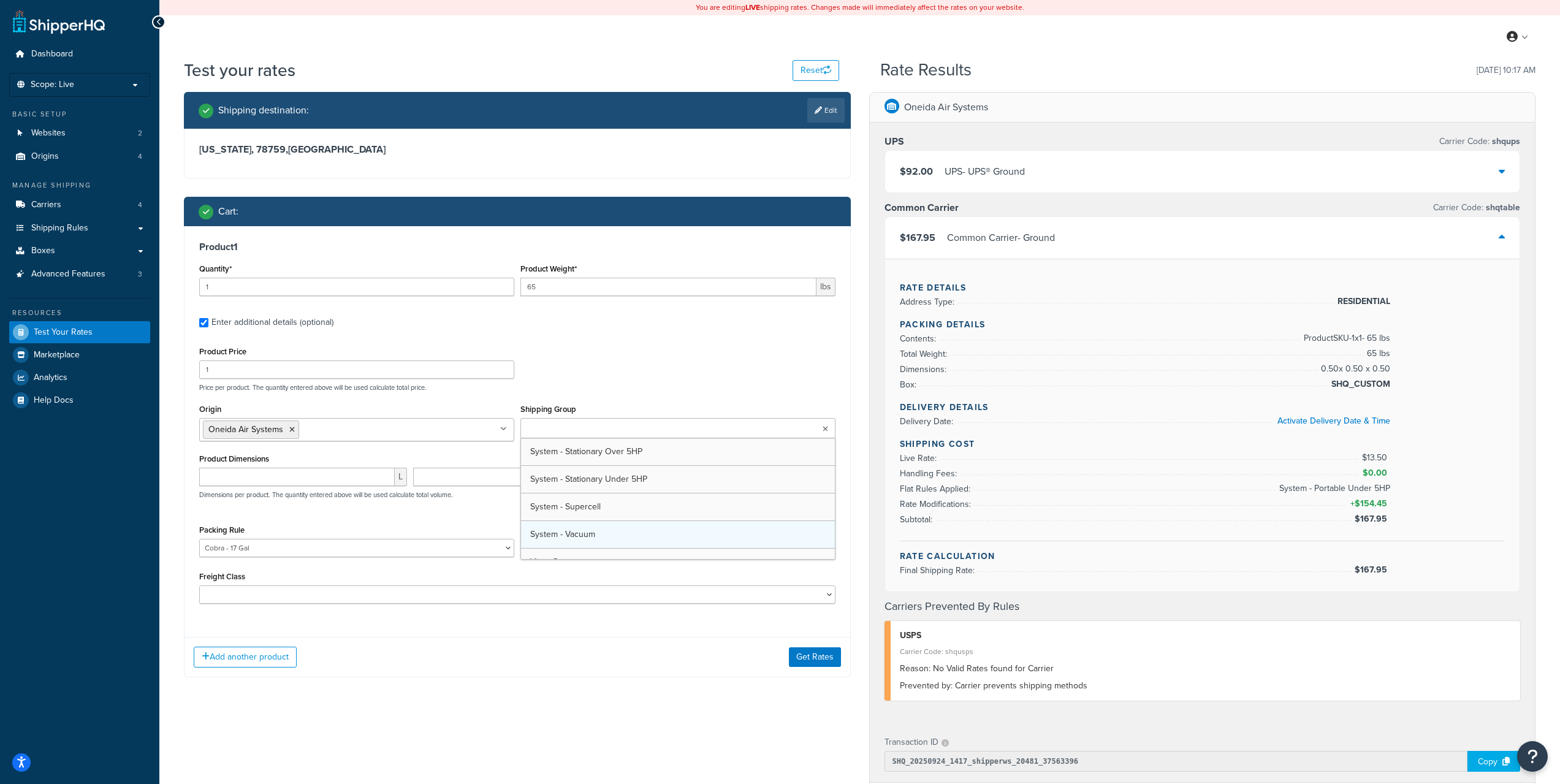
scroll to position [1130, 0]
click at [615, 382] on div "Product Price 1 Price per product. The quantity entered above will be used calc…" at bounding box center [517, 367] width 642 height 49
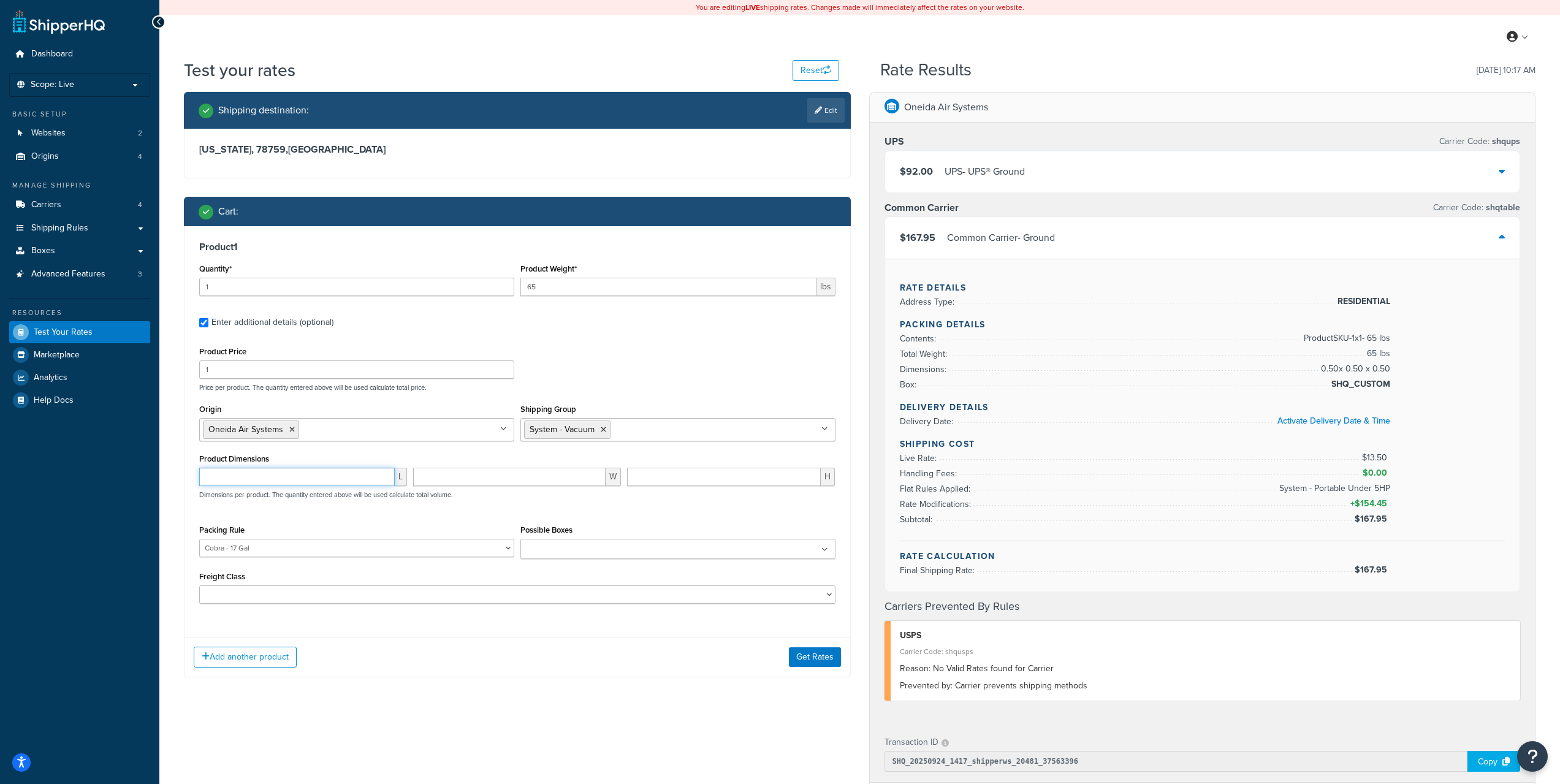
click at [278, 481] on input "number" at bounding box center [297, 476] width 196 height 19
type input "48"
type input "43"
type input "40"
click at [820, 660] on button "Get Rates" at bounding box center [814, 657] width 52 height 20
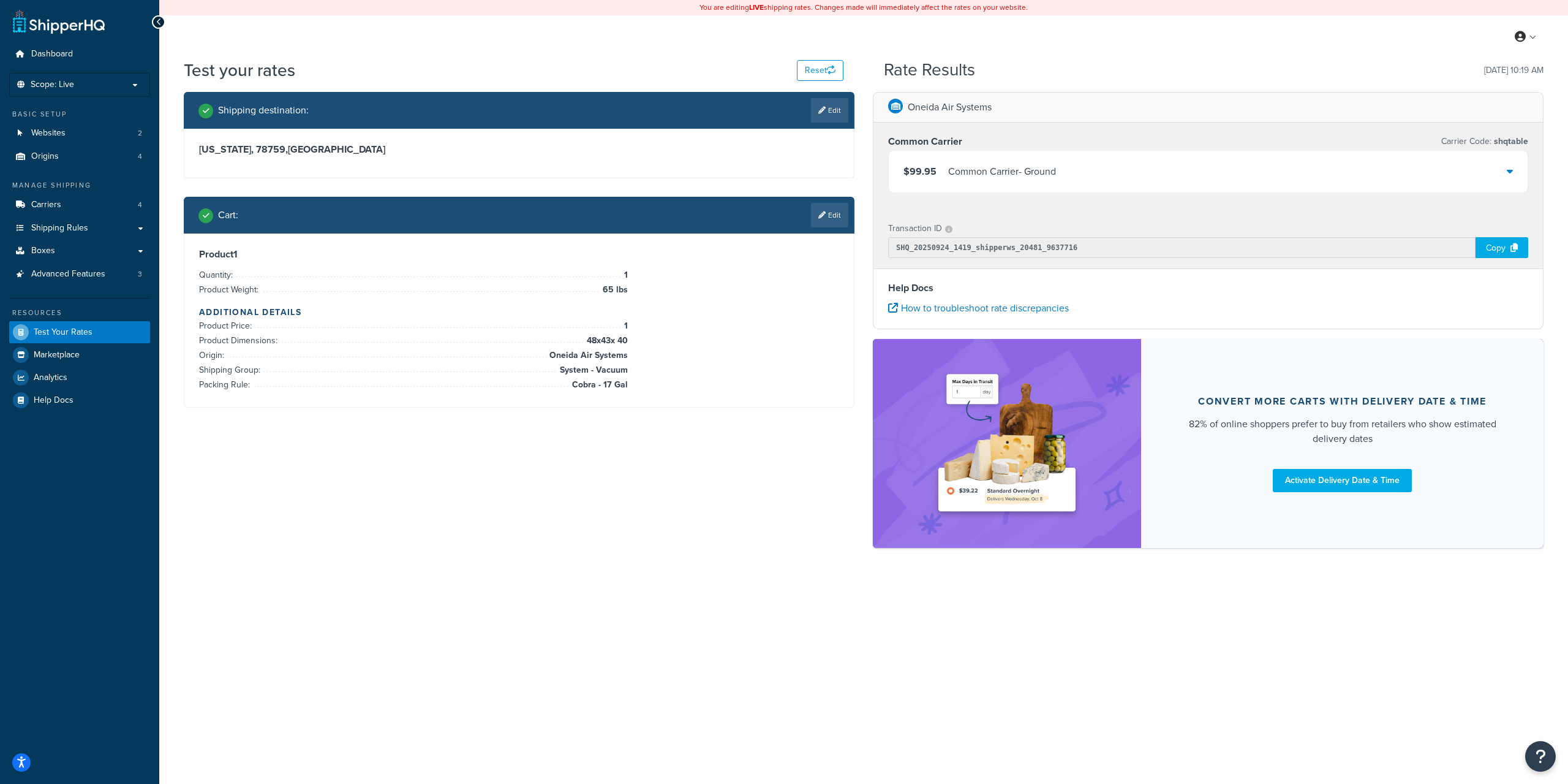
click at [1027, 177] on div "Common Carrier - Ground" at bounding box center [1003, 171] width 108 height 17
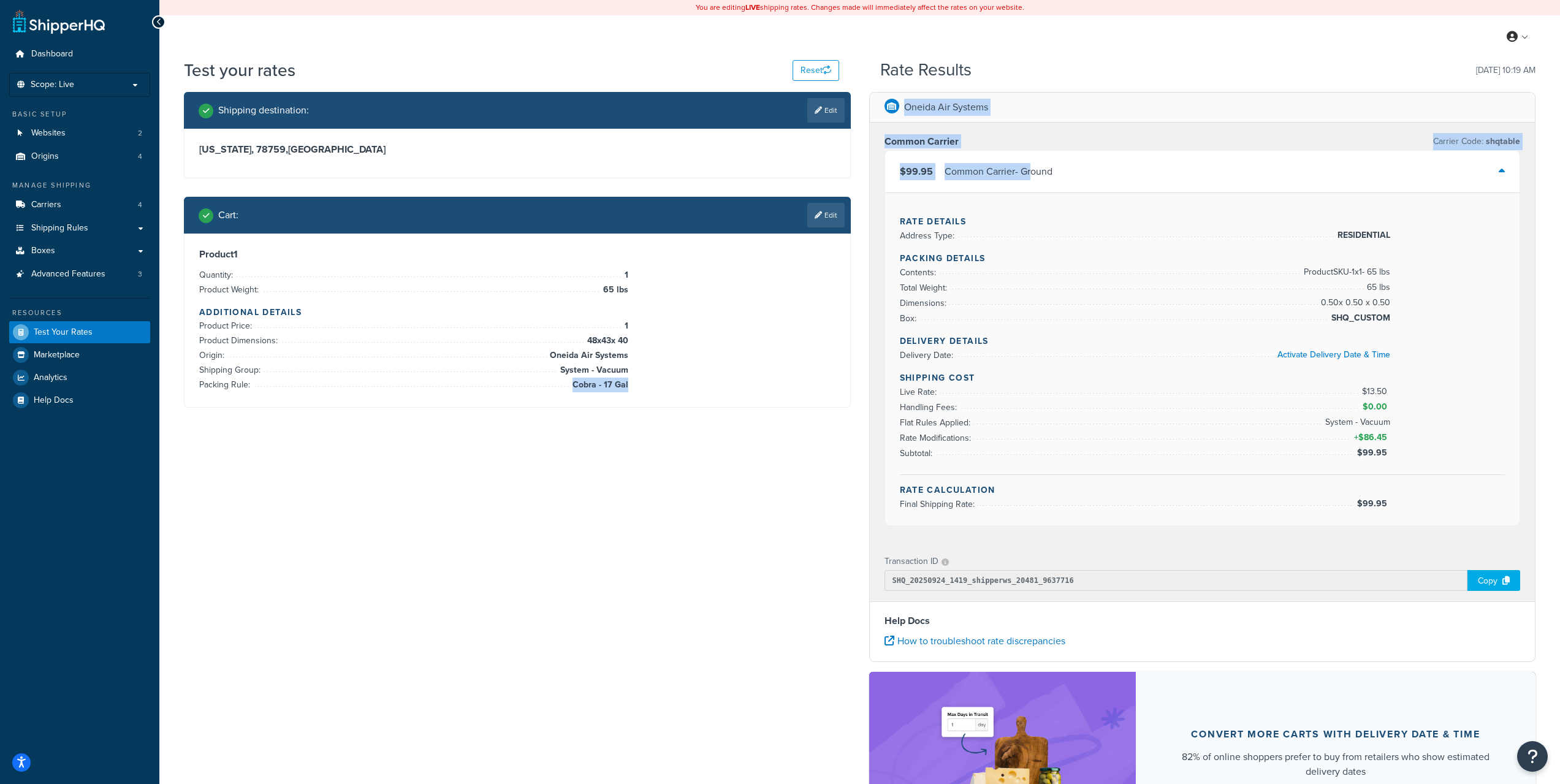
drag, startPoint x: 1032, startPoint y: 176, endPoint x: 822, endPoint y: 384, distance: 295.6
click at [823, 386] on div "Shipping destination : Edit Texas, 78759 , United States Cart : Edit Product 1 …" at bounding box center [860, 493] width 1370 height 801
click at [810, 371] on div "Product 1 Quantity: 1 Product Weight: 65 lbs Additional Details Product Price: …" at bounding box center [518, 320] width 636 height 144
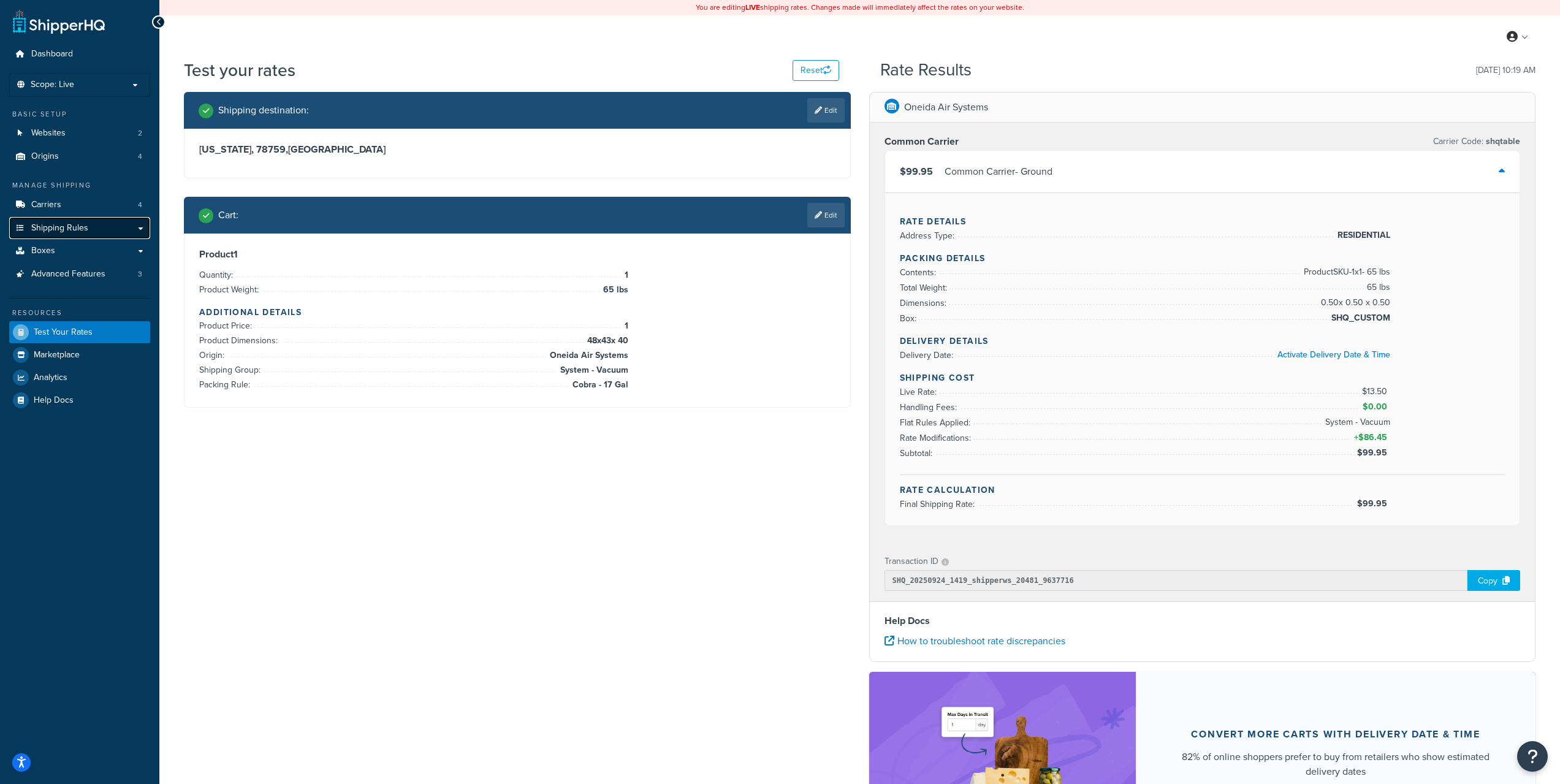
click at [89, 239] on link "Shipping Rules" at bounding box center [80, 228] width 141 height 23
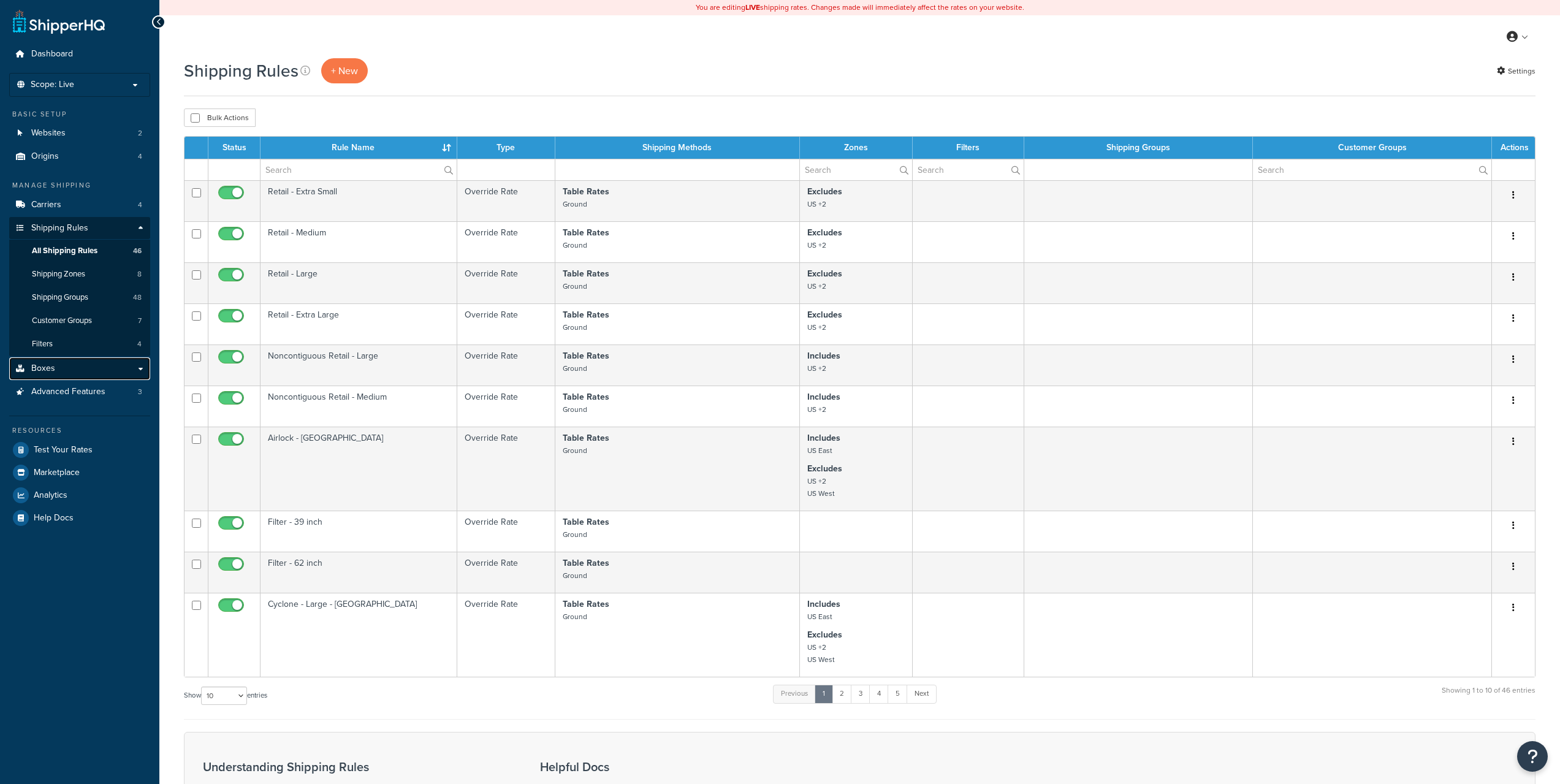
click at [70, 362] on link "Boxes" at bounding box center [80, 368] width 141 height 23
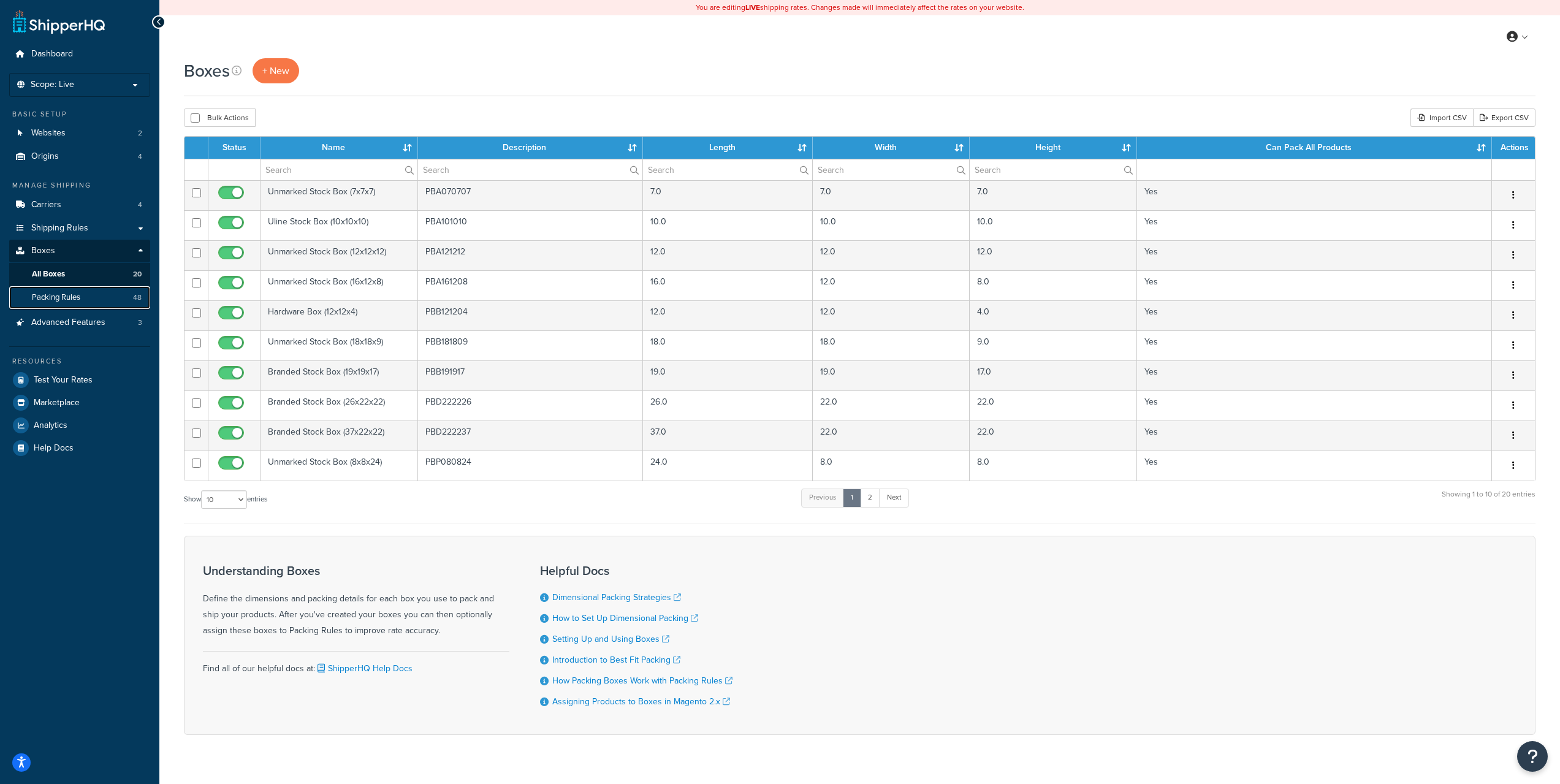
click at [97, 295] on link "Packing Rules 48" at bounding box center [80, 298] width 141 height 23
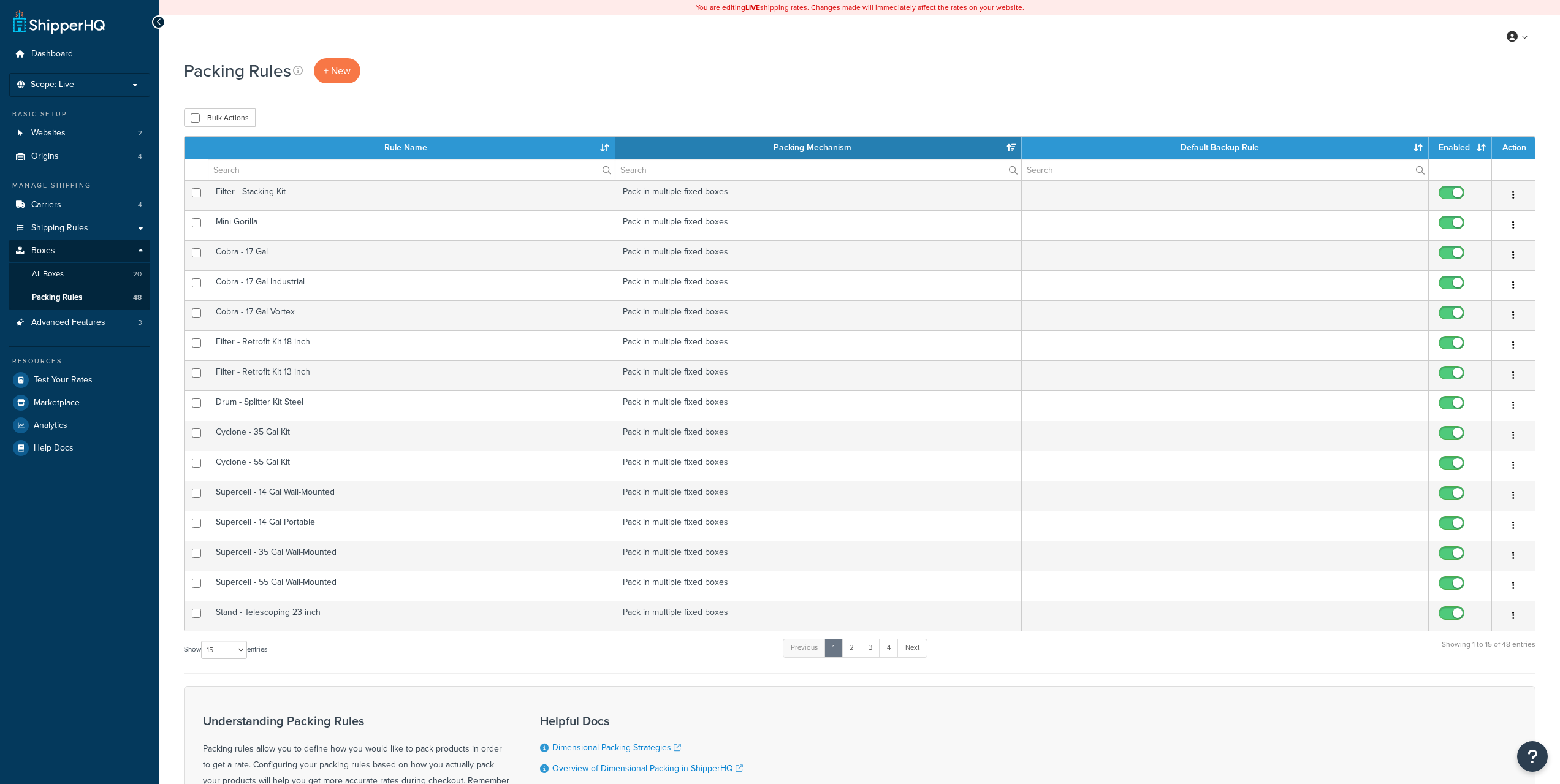
select select "15"
click at [341, 71] on span "+ New" at bounding box center [337, 71] width 27 height 14
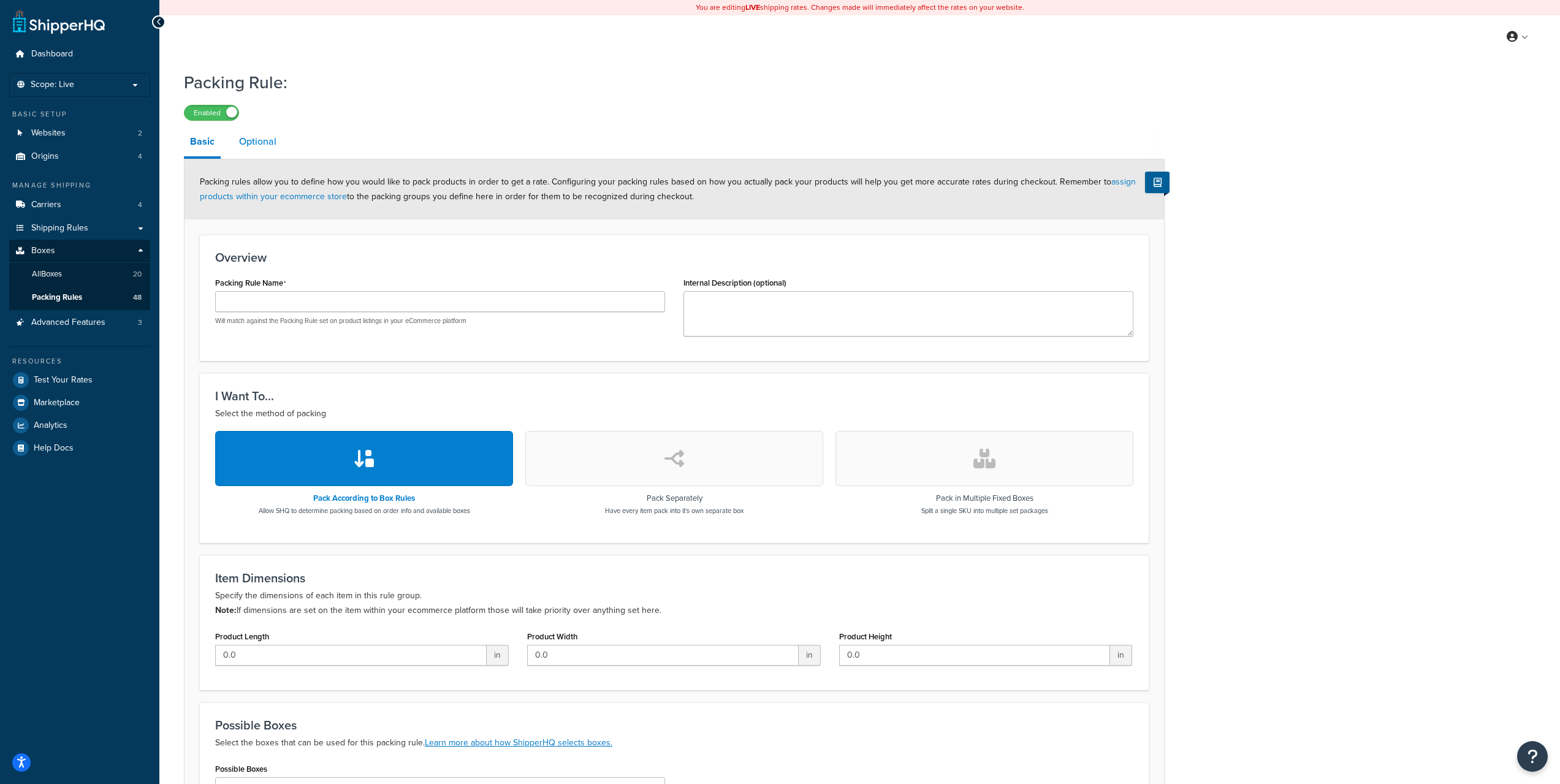
click at [269, 146] on link "Optional" at bounding box center [257, 141] width 50 height 29
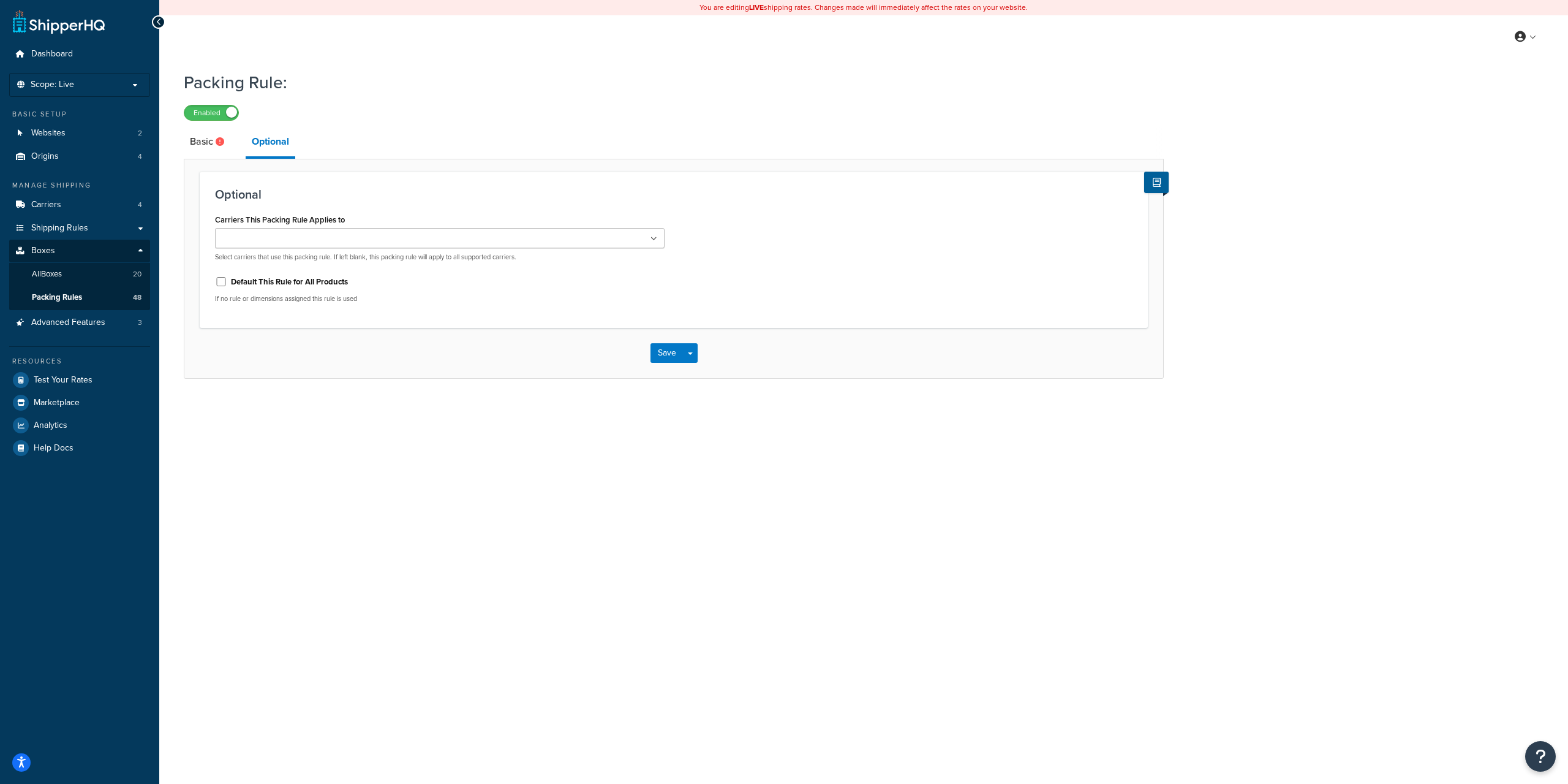
click at [343, 237] on ul at bounding box center [440, 238] width 450 height 20
click at [276, 362] on div "Save Save Dropdown Save and Edit Save and Duplicate Save and Create New" at bounding box center [673, 356] width 979 height 50
click at [277, 347] on div "Save Save Dropdown Save and Edit Save and Duplicate Save and Create New" at bounding box center [673, 356] width 979 height 50
click at [205, 146] on link "Basic" at bounding box center [208, 141] width 49 height 29
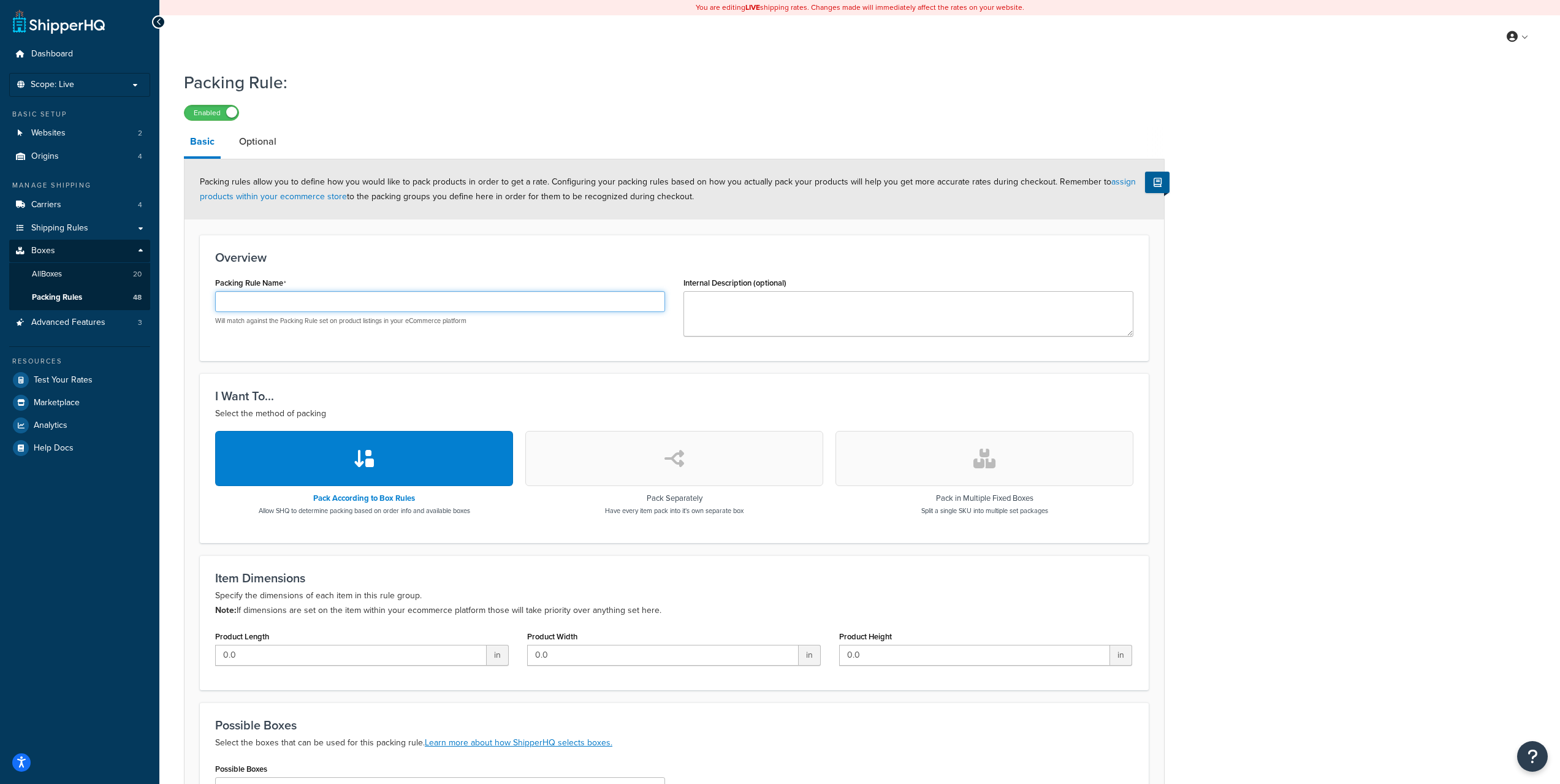
click at [302, 305] on input "Packing Rule Name" at bounding box center [440, 302] width 450 height 21
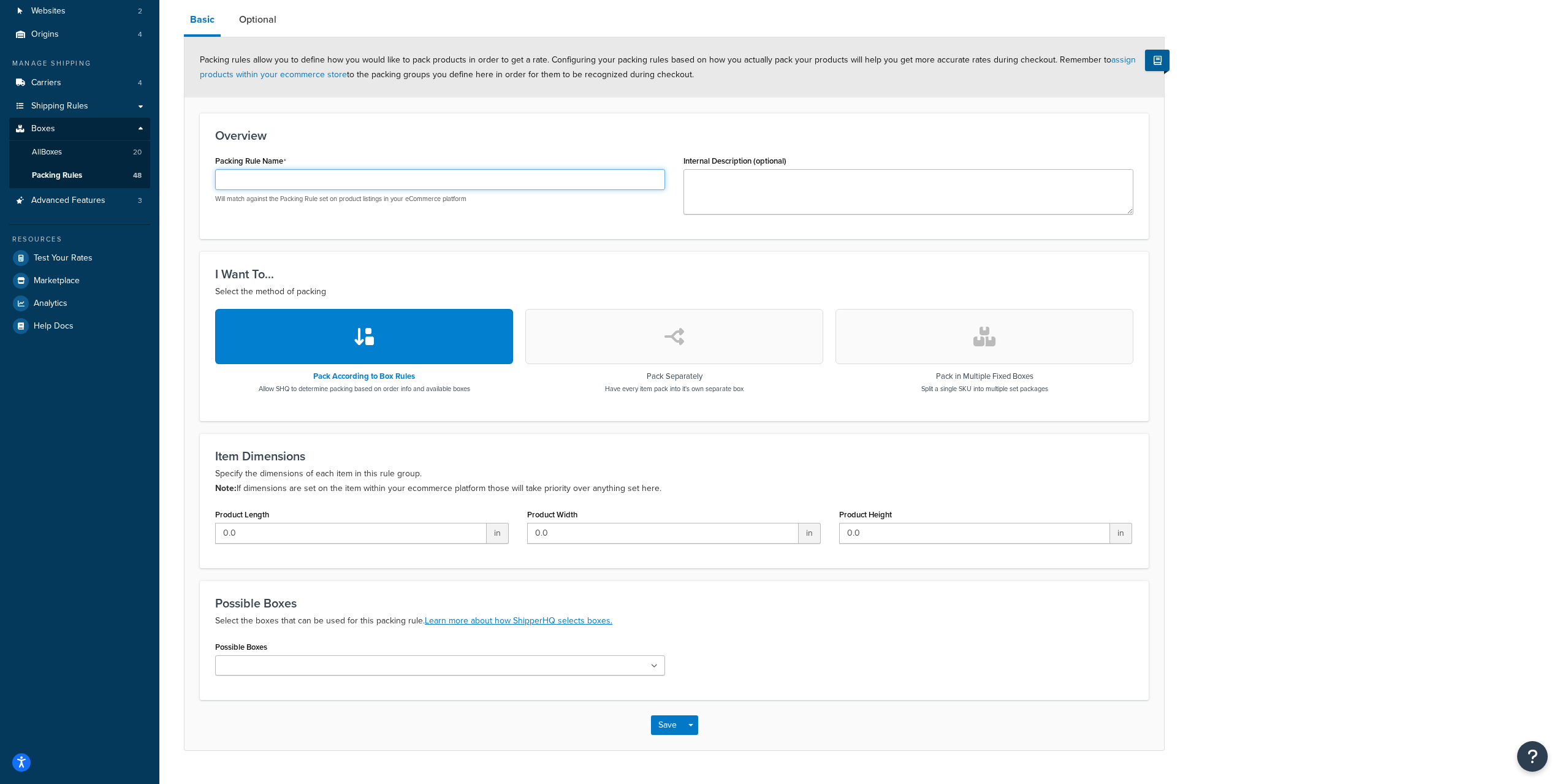
scroll to position [152, 0]
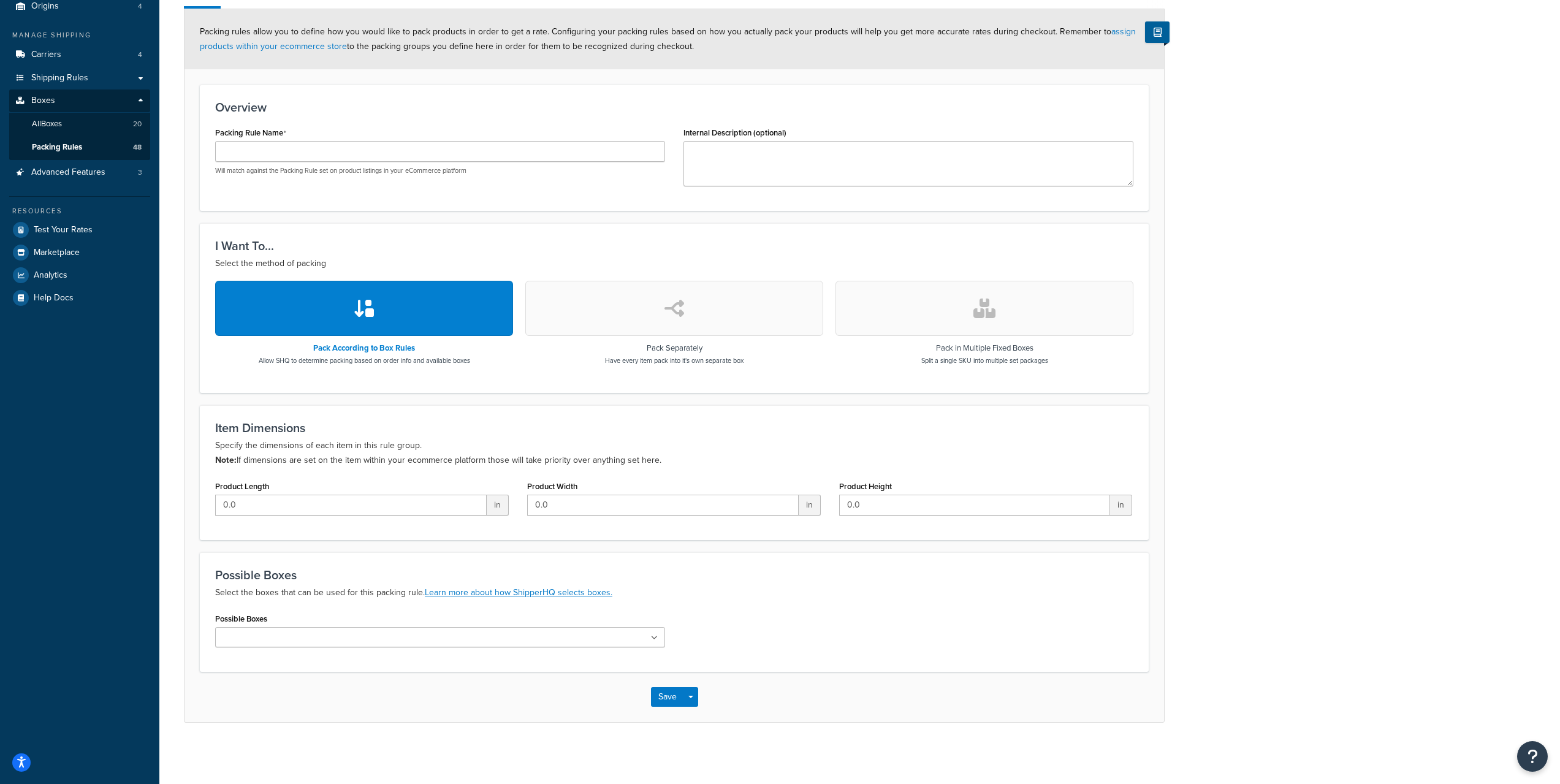
click at [647, 312] on button "button" at bounding box center [674, 308] width 298 height 56
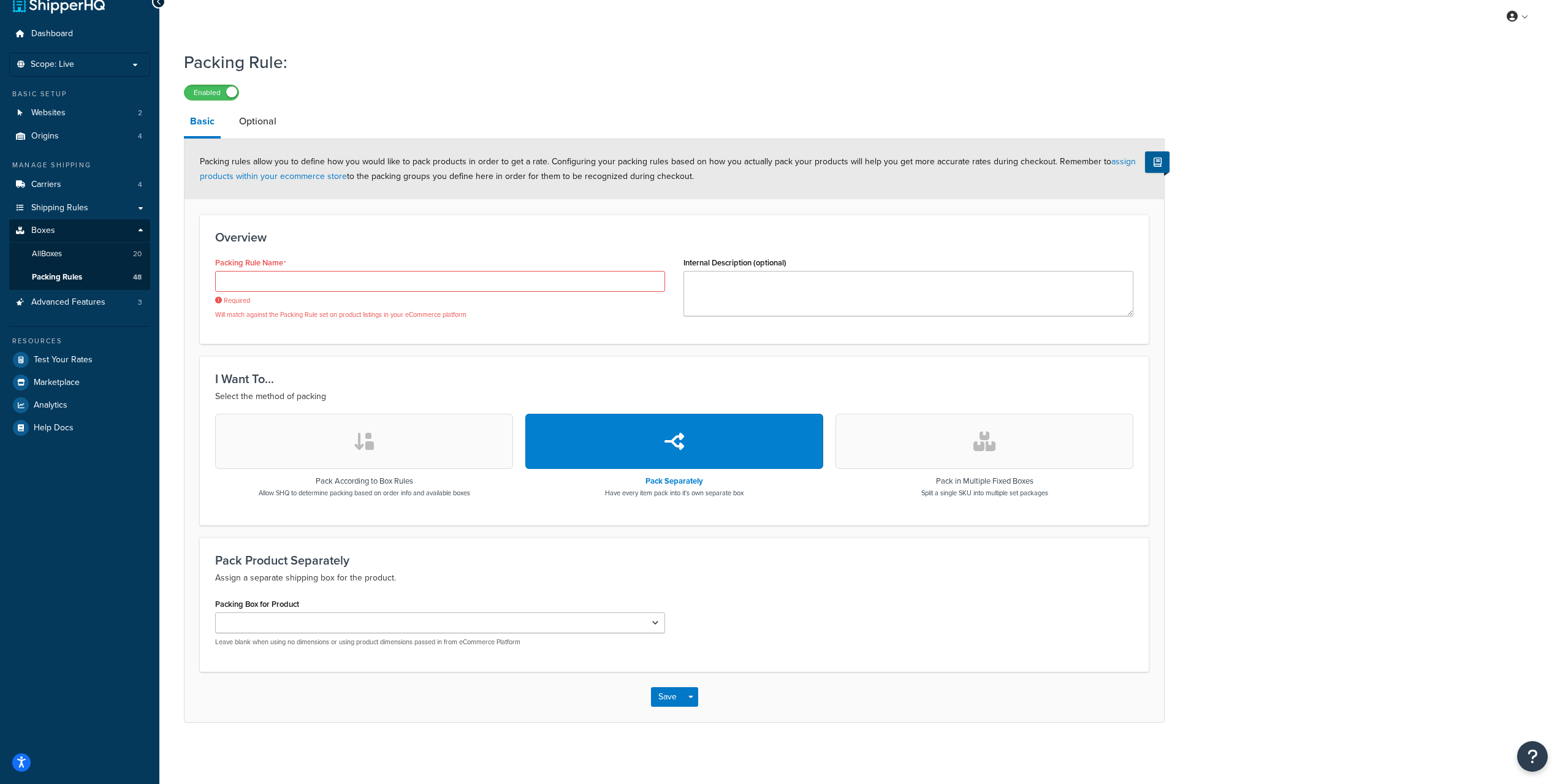
scroll to position [22, 0]
click at [454, 567] on h3 "Pack Product Separately" at bounding box center [675, 560] width 918 height 14
click at [407, 462] on button "button" at bounding box center [364, 441] width 298 height 56
